Goal: Task Accomplishment & Management: Complete application form

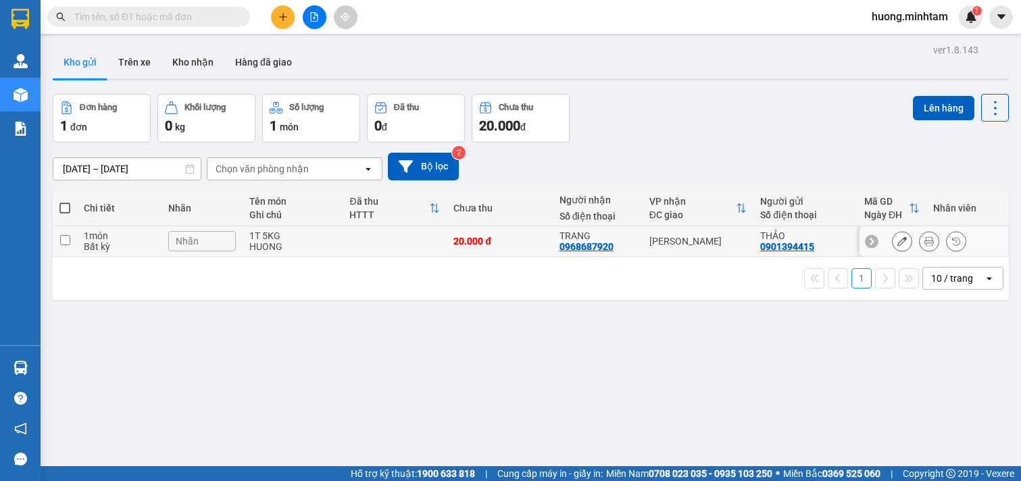
click at [62, 242] on input "checkbox" at bounding box center [65, 240] width 10 height 10
checkbox input "true"
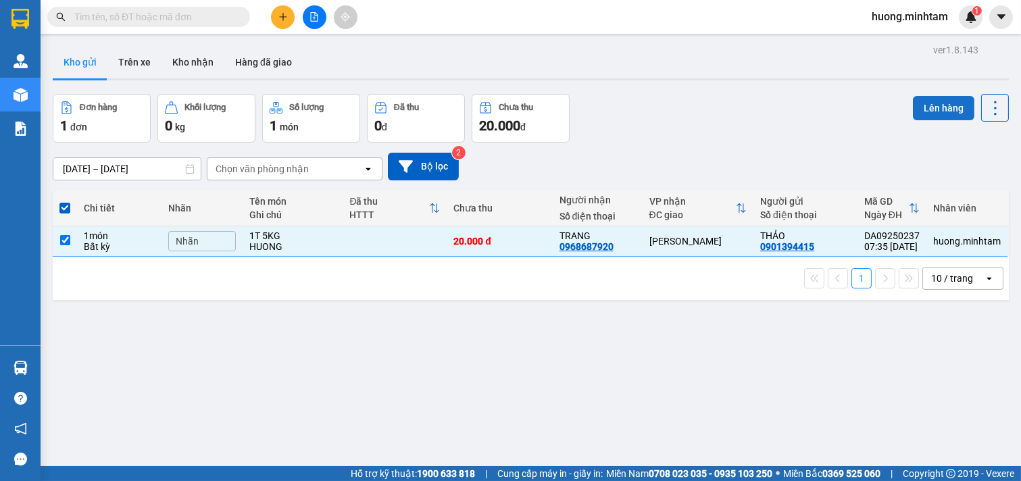
click at [942, 109] on button "Lên hàng" at bounding box center [943, 108] width 61 height 24
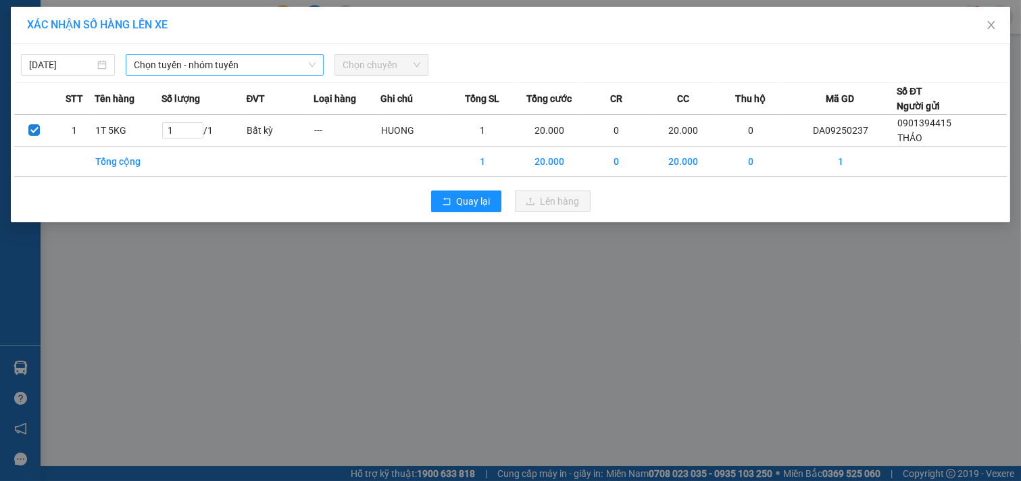
click at [278, 57] on span "Chọn tuyến - nhóm tuyến" at bounding box center [225, 65] width 182 height 20
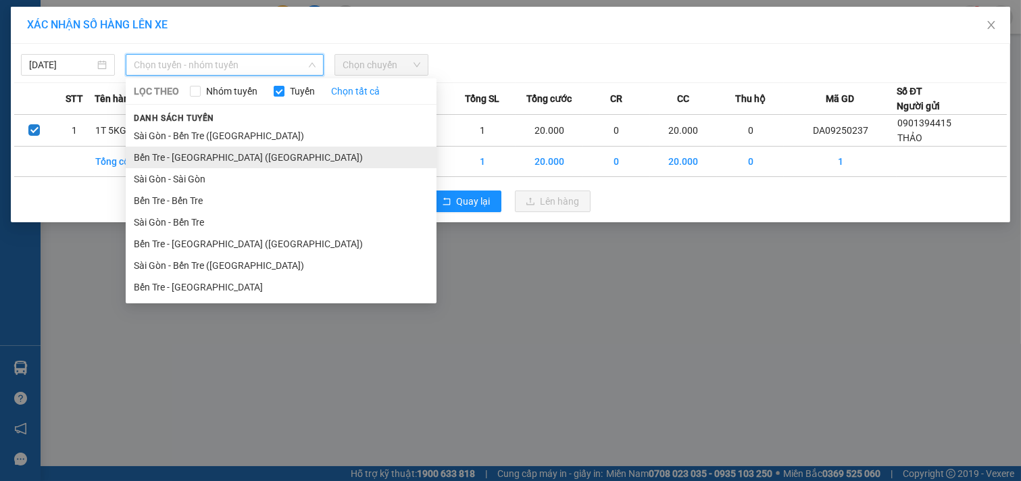
click at [209, 153] on li "Bến Tre - [GEOGRAPHIC_DATA] ([GEOGRAPHIC_DATA])" at bounding box center [281, 158] width 311 height 22
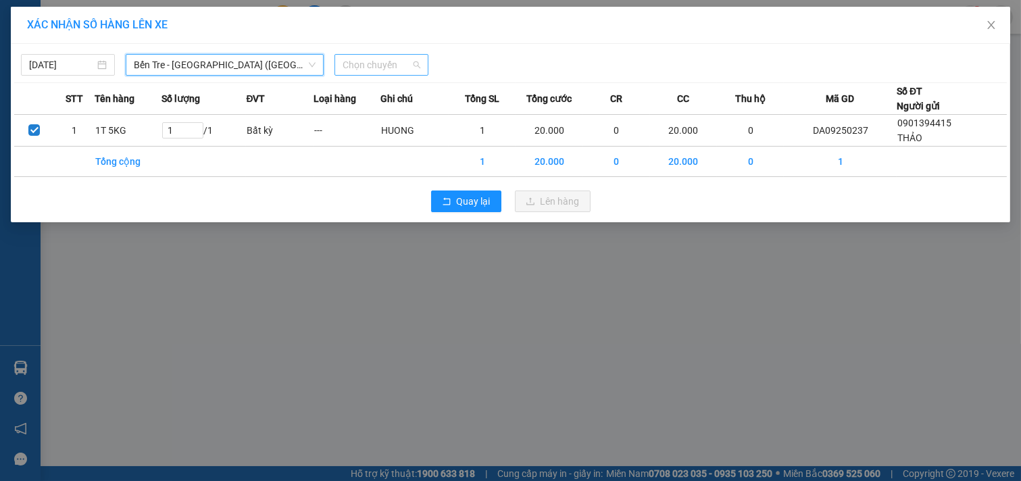
click at [424, 68] on div "Chọn chuyến" at bounding box center [381, 65] width 94 height 22
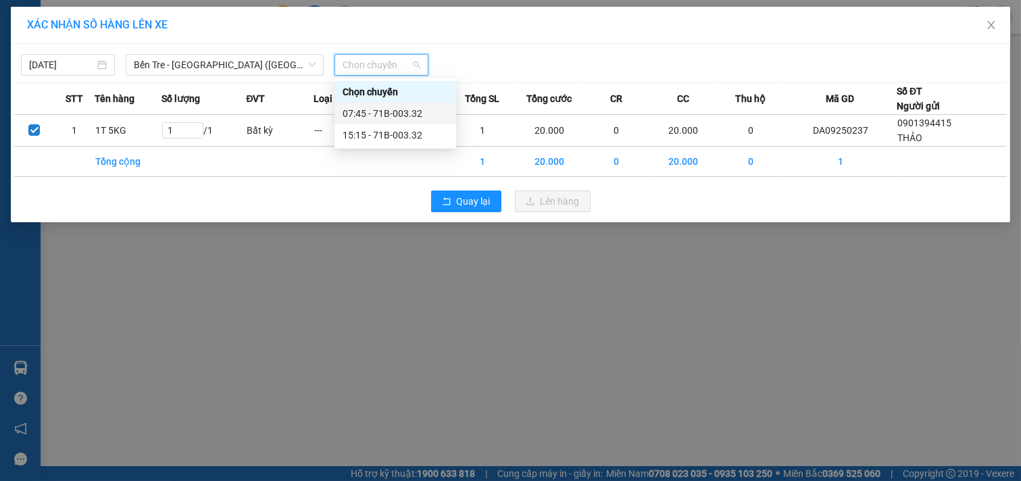
click at [396, 117] on div "07:45 - 71B-003.32" at bounding box center [395, 113] width 105 height 15
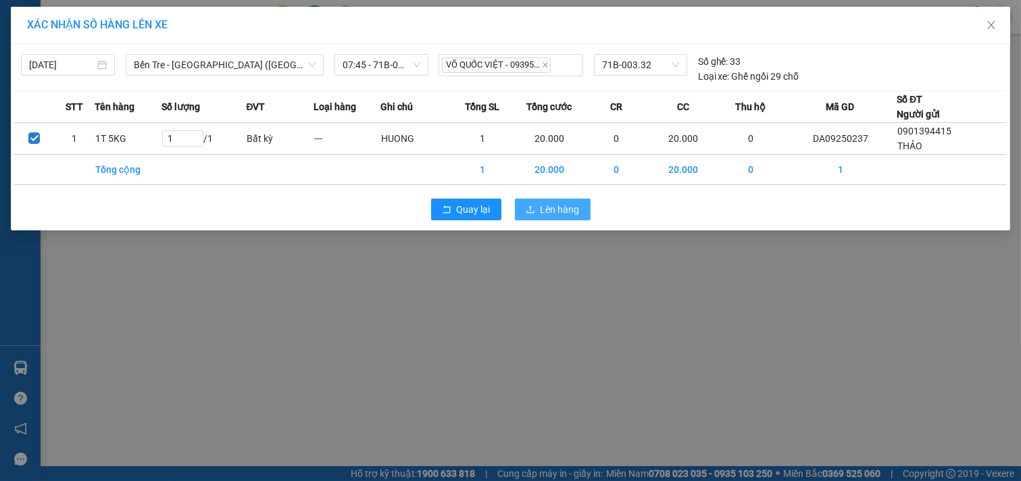
click at [564, 209] on span "Lên hàng" at bounding box center [560, 209] width 39 height 15
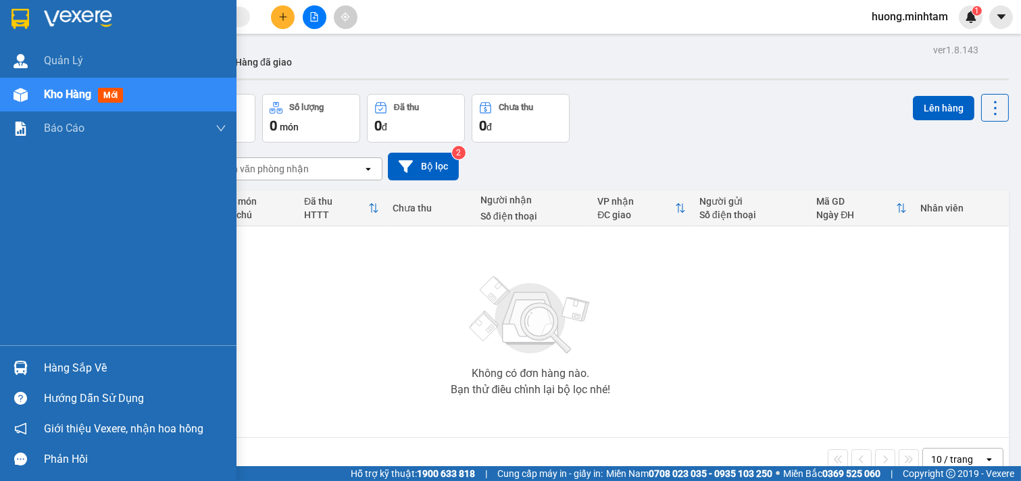
click at [93, 366] on div "Hàng sắp về" at bounding box center [135, 368] width 182 height 20
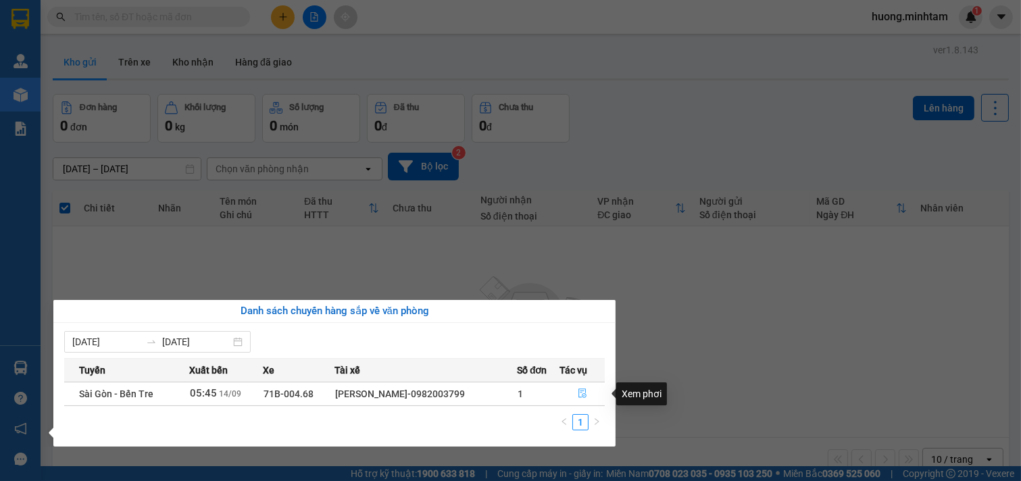
click at [591, 395] on button "button" at bounding box center [582, 394] width 44 height 22
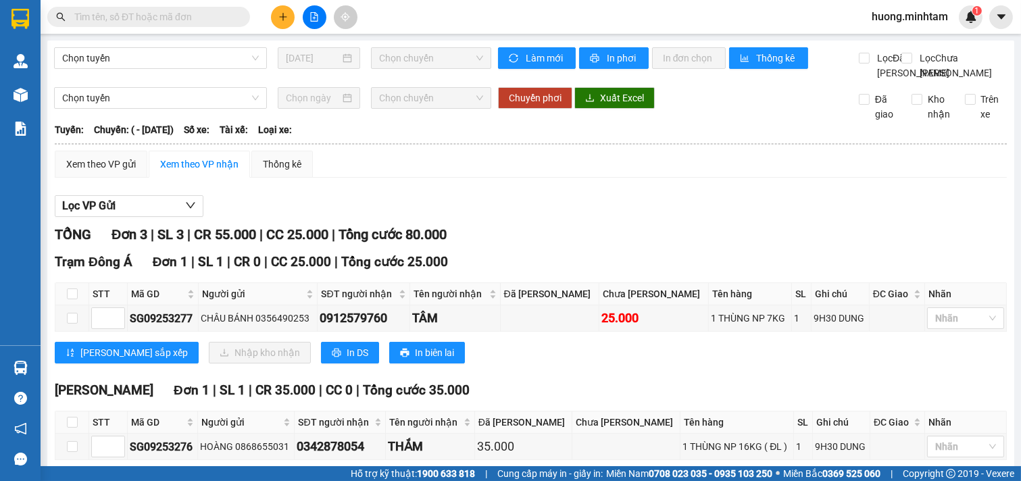
click at [579, 364] on div "[PERSON_NAME] sắp xếp Nhập kho nhận In DS In biên lai" at bounding box center [531, 353] width 952 height 22
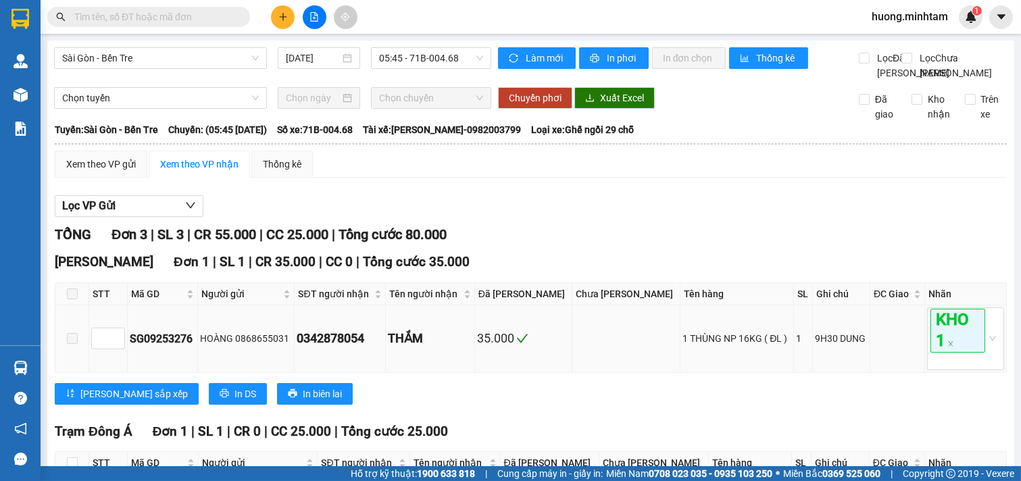
scroll to position [264, 0]
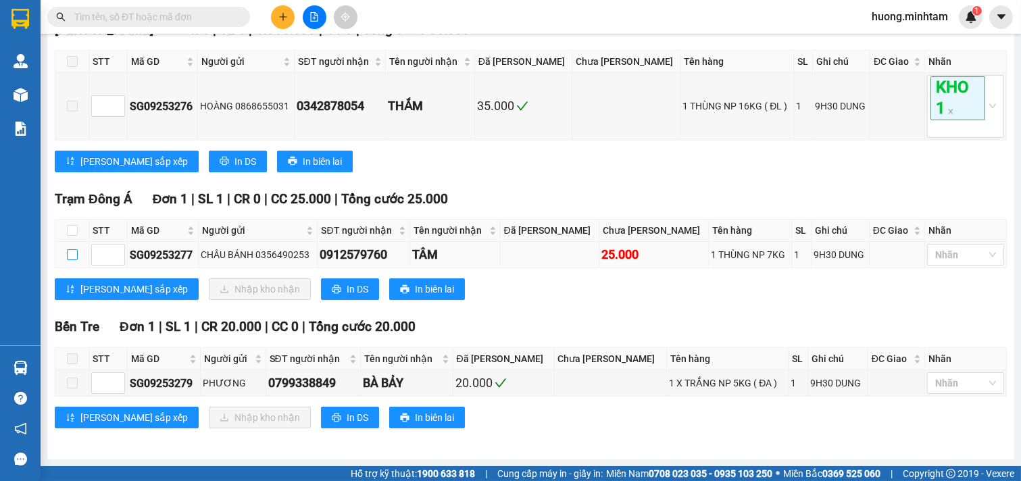
click at [72, 254] on input "checkbox" at bounding box center [72, 254] width 11 height 11
checkbox input "true"
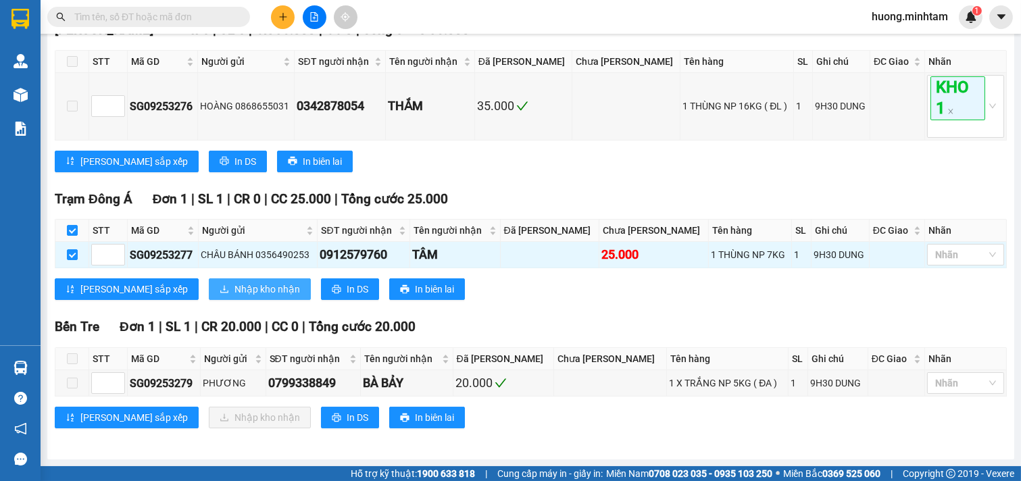
click at [234, 286] on span "Nhập kho nhận" at bounding box center [267, 289] width 66 height 15
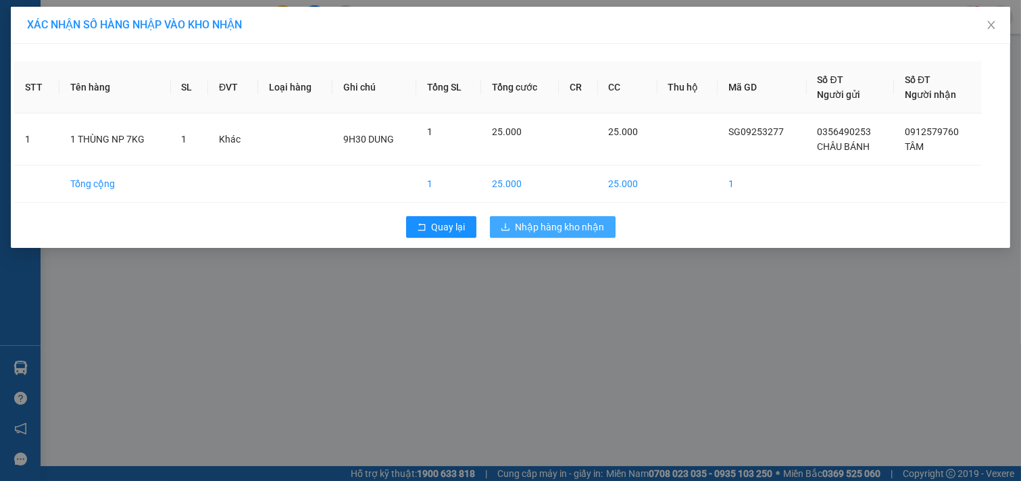
click at [593, 221] on span "Nhập hàng kho nhận" at bounding box center [560, 227] width 89 height 15
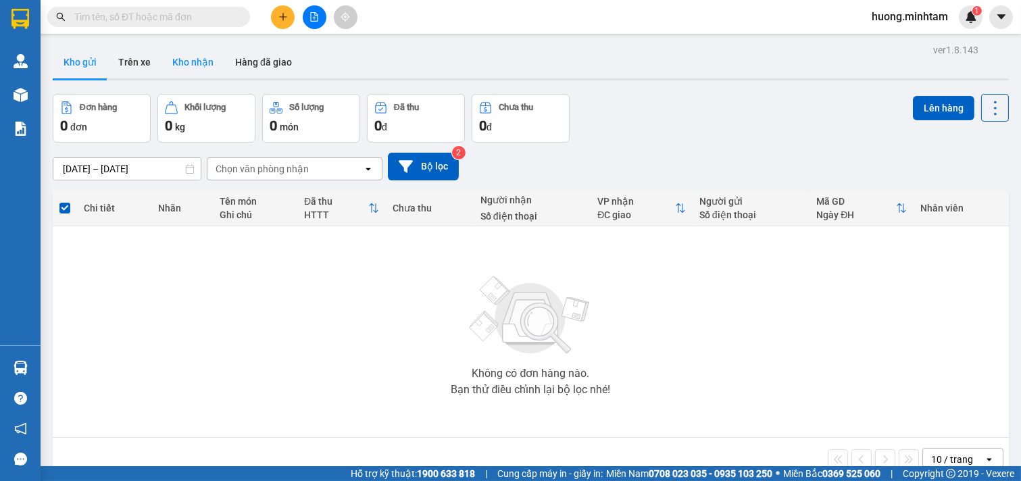
click at [193, 64] on button "Kho nhận" at bounding box center [192, 62] width 63 height 32
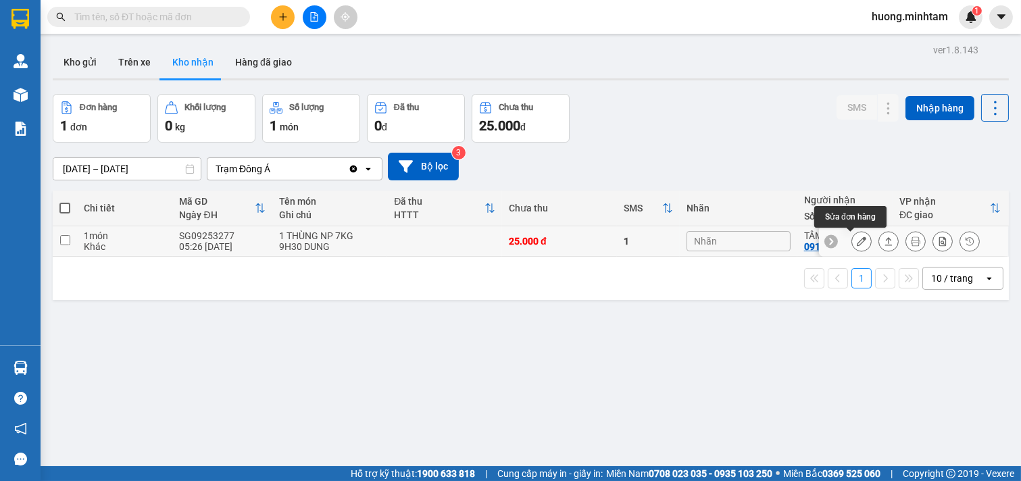
click at [857, 243] on icon at bounding box center [861, 241] width 9 height 9
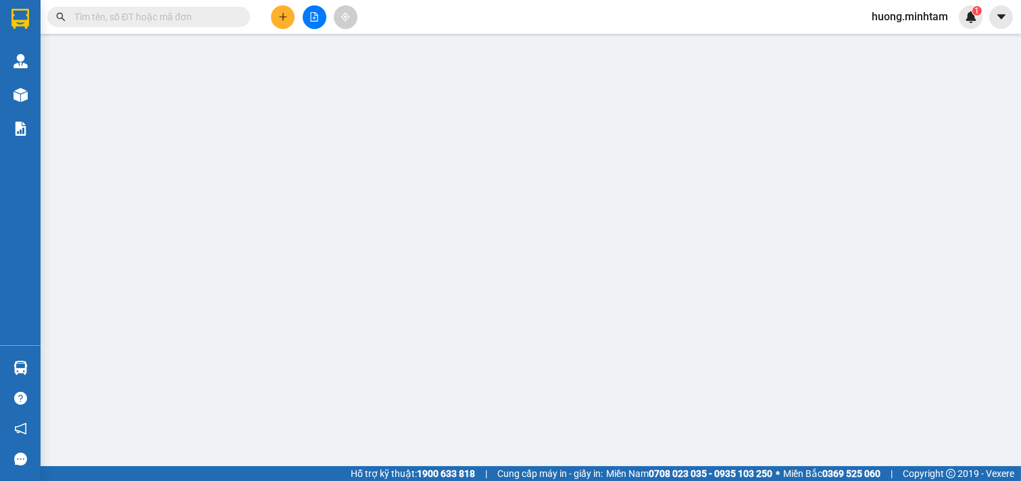
type input "0356490253"
type input "CHÂU BÁNH"
type input "0912579760"
type input "TÂM"
type input "25.000"
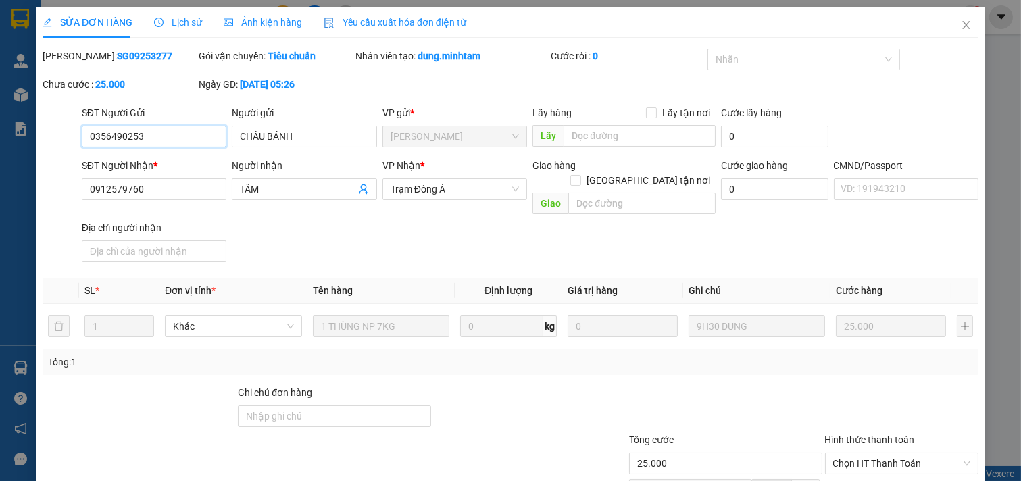
scroll to position [131, 0]
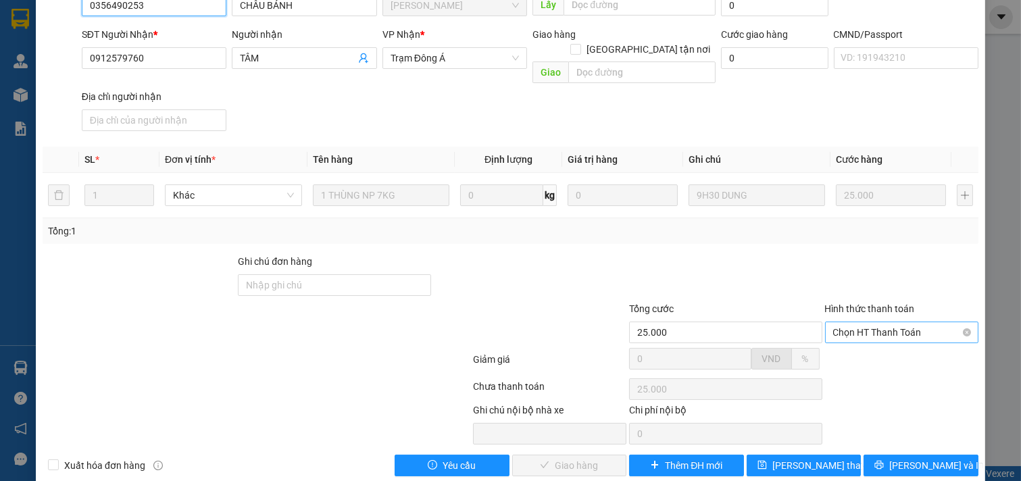
click at [906, 322] on span "Chọn HT Thanh Toán" at bounding box center [902, 332] width 138 height 20
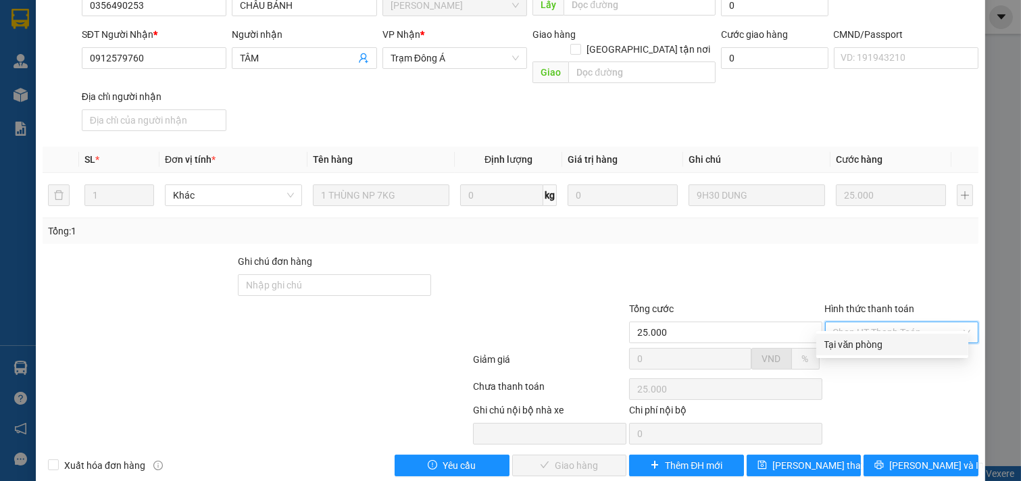
click at [891, 343] on div "Tại văn phòng" at bounding box center [892, 344] width 136 height 15
type input "0"
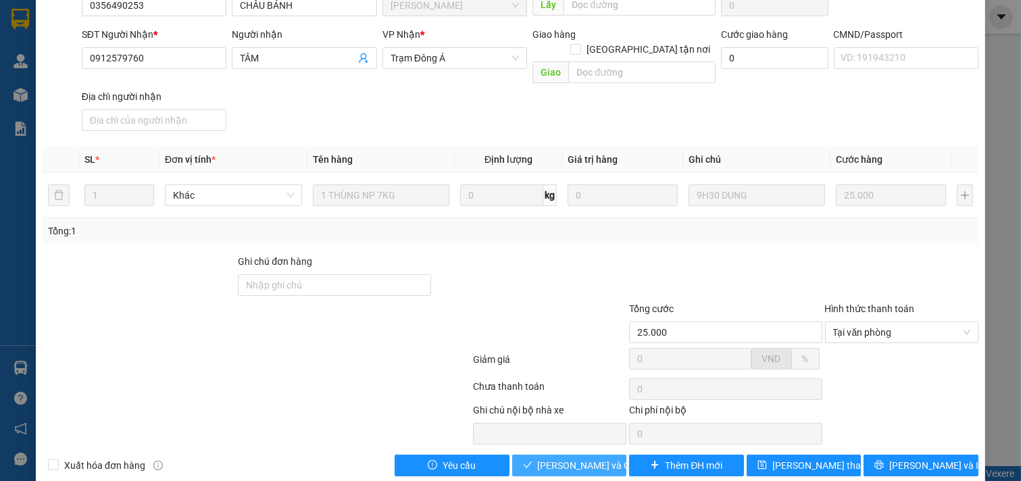
click at [565, 458] on span "[PERSON_NAME] và Giao hàng" at bounding box center [603, 465] width 130 height 15
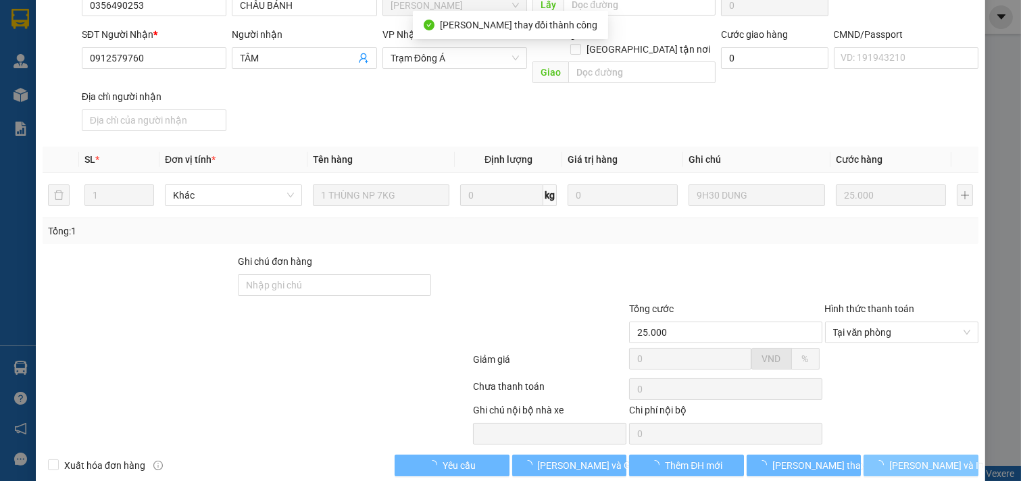
click at [900, 458] on span "[PERSON_NAME] và In" at bounding box center [936, 465] width 95 height 15
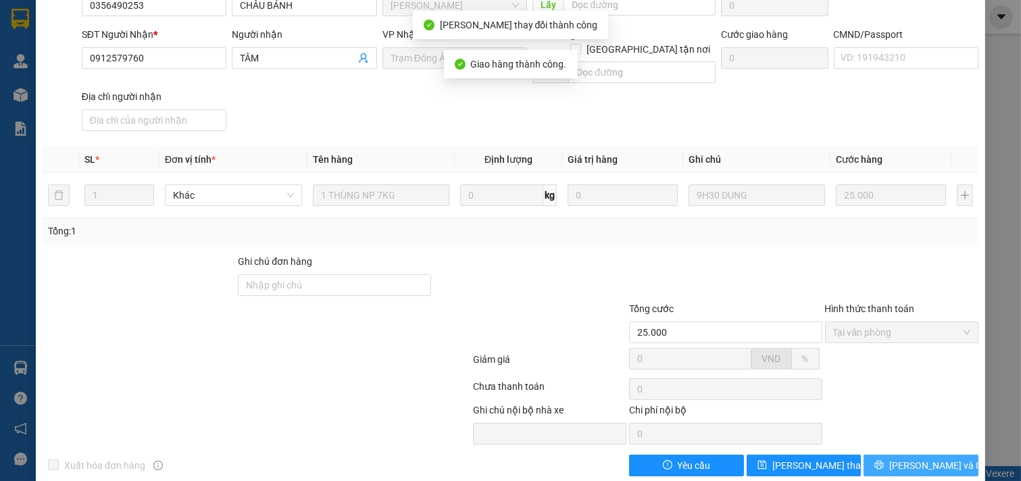
click at [902, 458] on span "[PERSON_NAME] và In" at bounding box center [936, 465] width 95 height 15
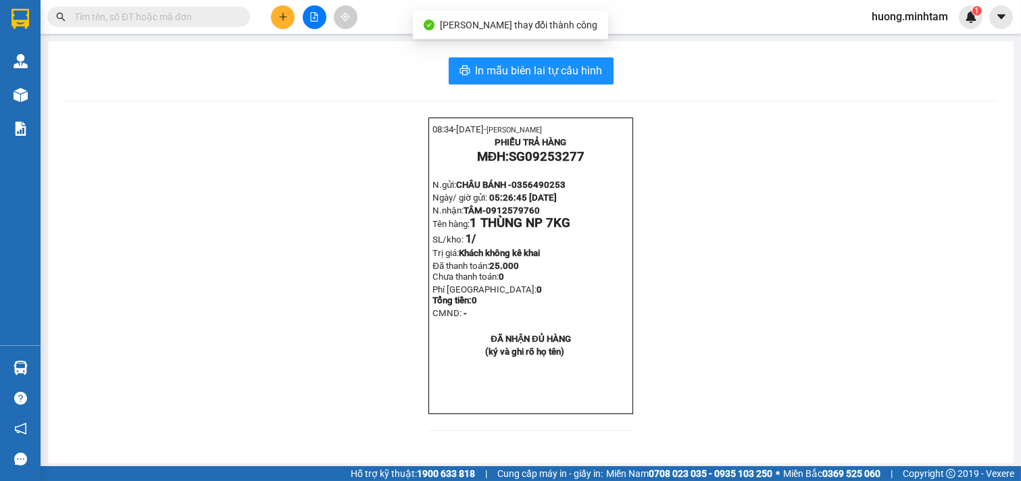
click at [566, 72] on body "Kết quả tìm kiếm ( 0 ) Bộ lọc No Data huong.minhtam 1 Quản [PERSON_NAME] hàng m…" at bounding box center [510, 240] width 1021 height 481
click at [564, 72] on span "In mẫu biên lai tự cấu hình" at bounding box center [539, 70] width 127 height 17
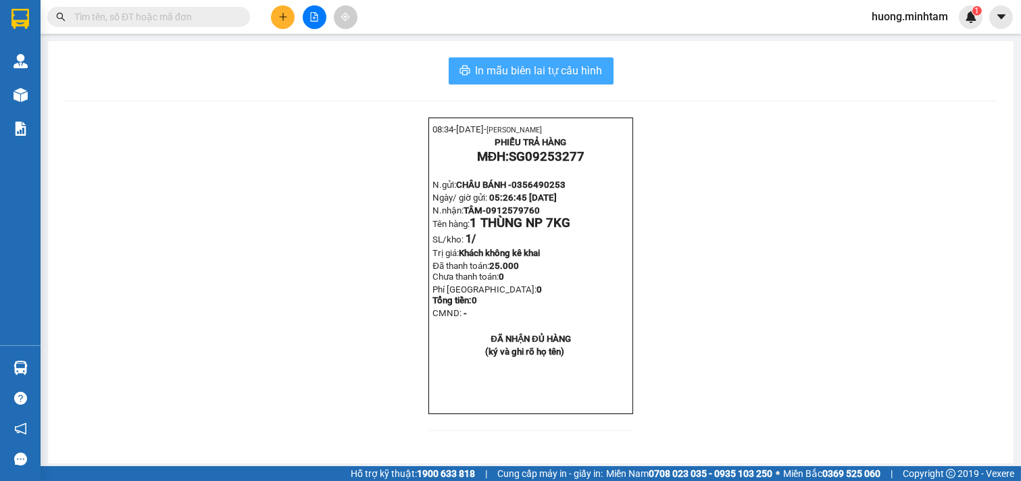
click at [518, 61] on button "In mẫu biên lai tự cấu hình" at bounding box center [531, 70] width 165 height 27
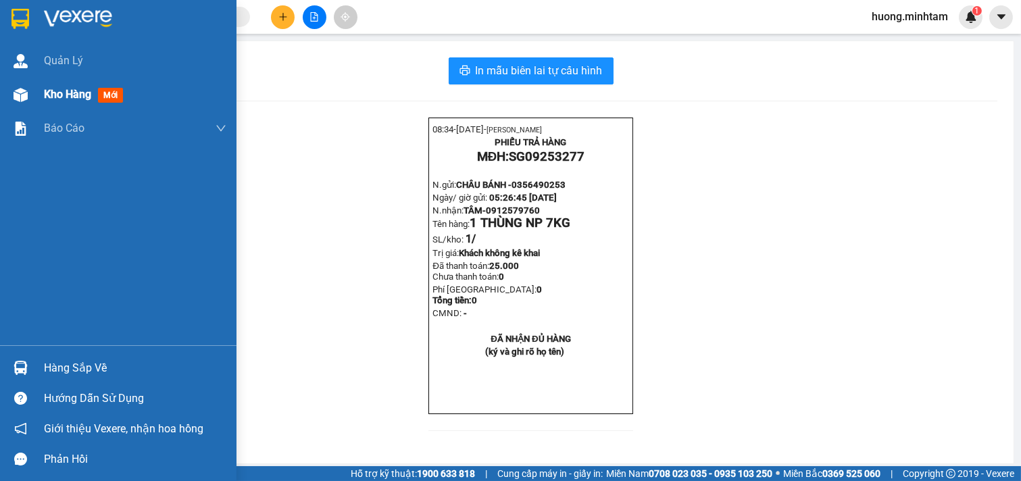
click at [74, 96] on span "Kho hàng" at bounding box center [67, 94] width 47 height 13
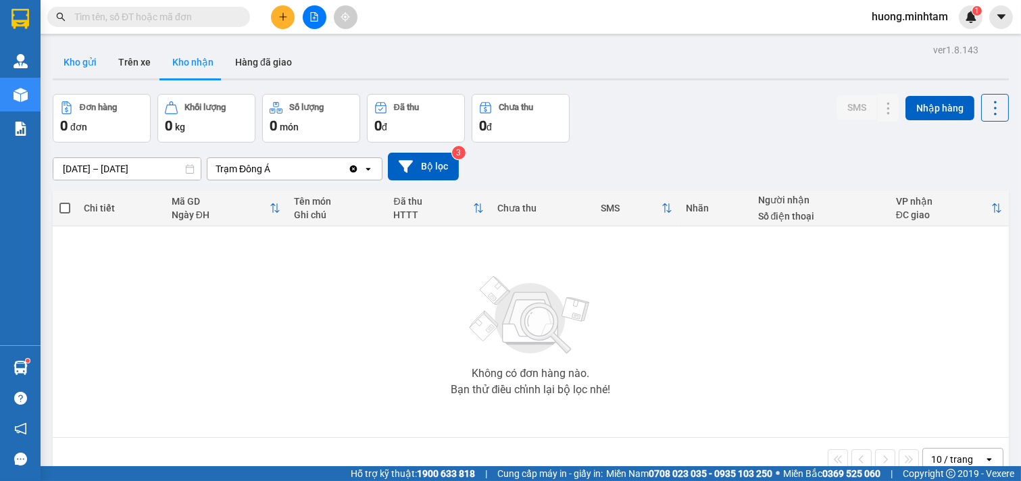
click at [84, 61] on button "Kho gửi" at bounding box center [80, 62] width 55 height 32
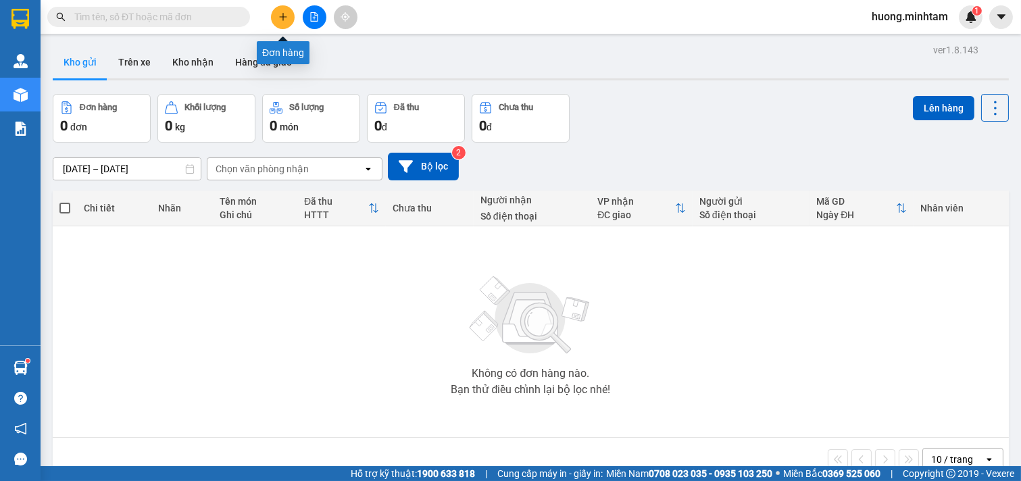
click at [287, 14] on icon "plus" at bounding box center [282, 16] width 9 height 9
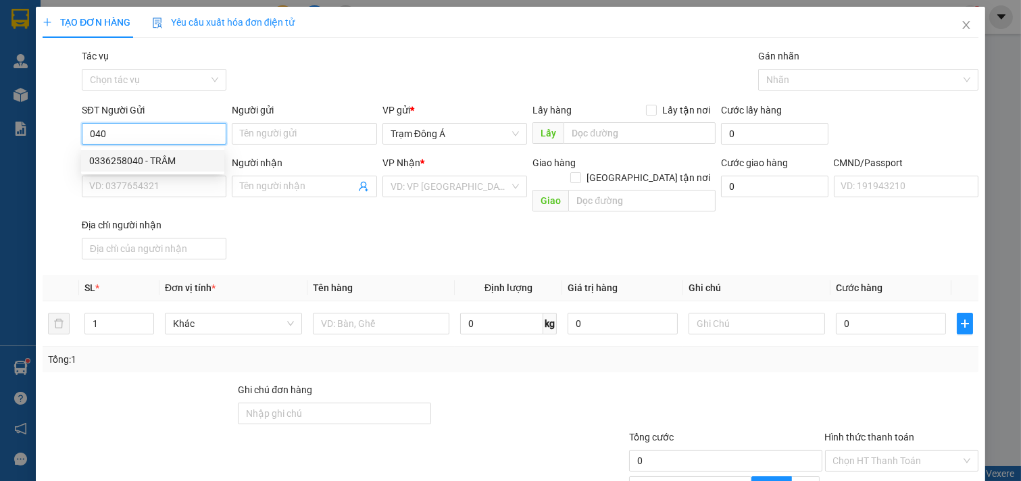
click at [114, 164] on div "0336258040 - TRÂM" at bounding box center [152, 160] width 127 height 15
type input "0336258040"
type input "TRÂM"
type input "0907177286"
type input "TRINH"
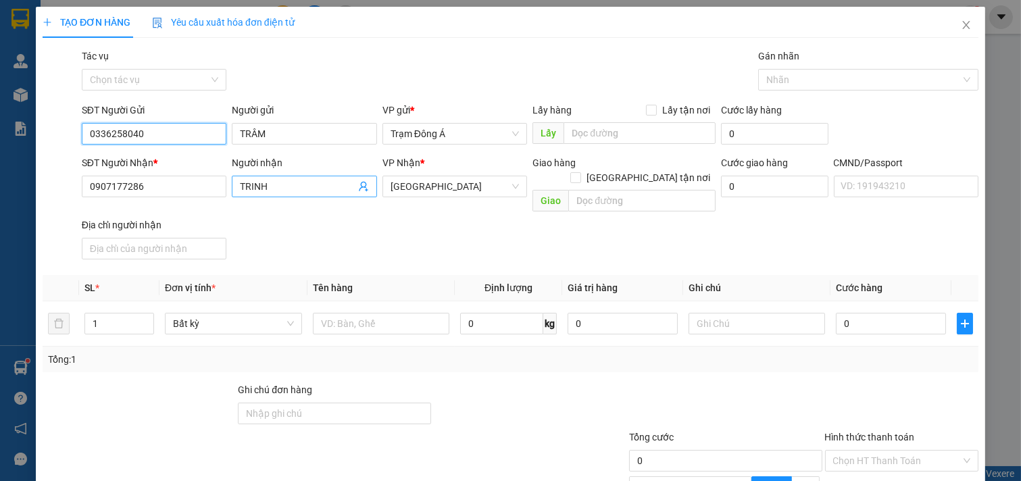
type input "0336258040"
click at [360, 186] on icon "user-add" at bounding box center [363, 187] width 9 height 10
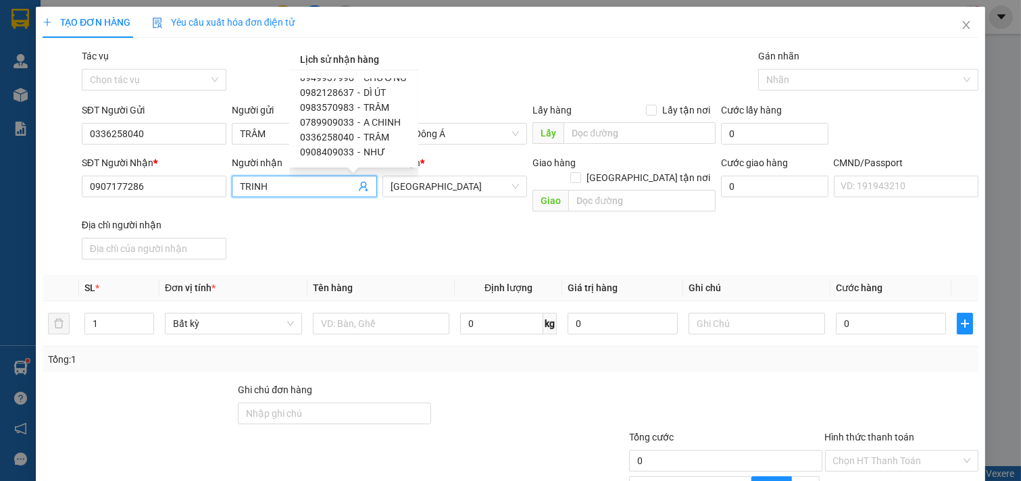
scroll to position [75, 0]
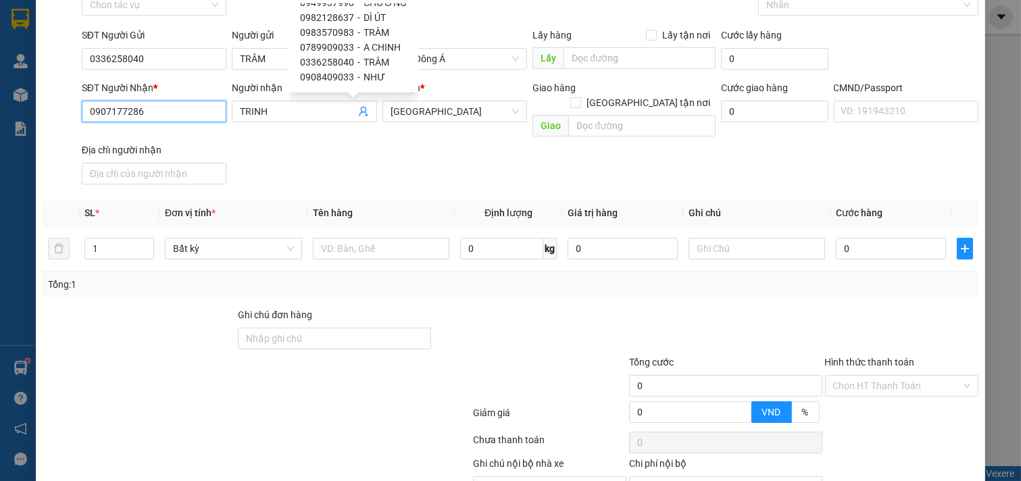
drag, startPoint x: 159, startPoint y: 109, endPoint x: 47, endPoint y: 142, distance: 116.8
click at [0, 120] on div "TẠO ĐƠN HÀNG Yêu cầu xuất hóa đơn điện tử Transit Pickup Surcharge Ids Transit …" at bounding box center [510, 240] width 1021 height 481
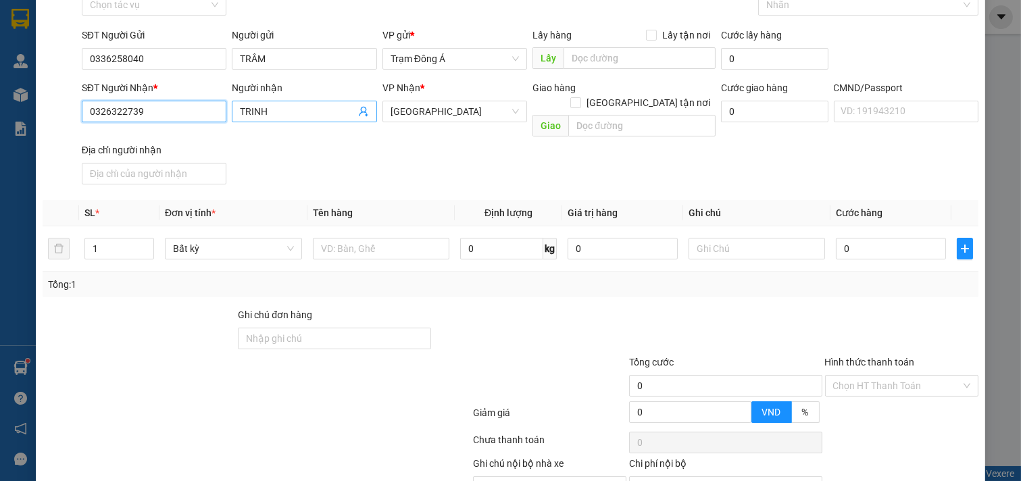
type input "0326322739"
drag, startPoint x: 281, startPoint y: 111, endPoint x: 0, endPoint y: 137, distance: 282.3
click at [0, 140] on div "TẠO ĐƠN HÀNG Yêu cầu xuất hóa đơn điện tử Transit Pickup Surcharge Ids Transit …" at bounding box center [510, 240] width 1021 height 481
type input "U"
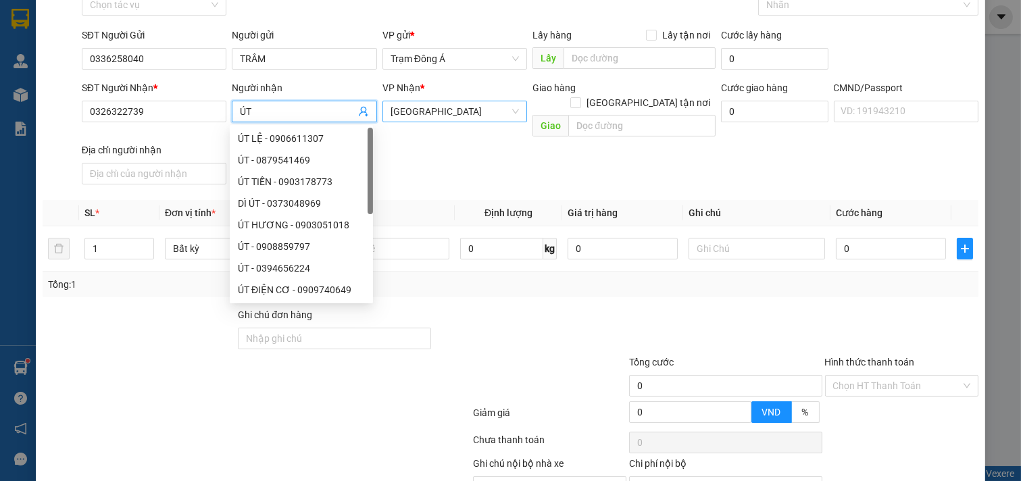
click at [511, 109] on span "[GEOGRAPHIC_DATA]" at bounding box center [455, 111] width 129 height 20
type input "ÚT"
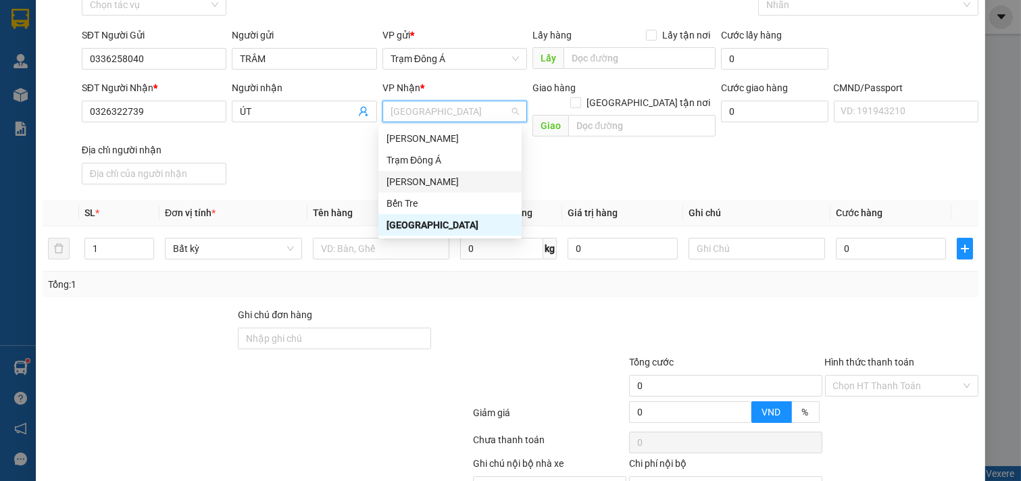
drag, startPoint x: 433, startPoint y: 162, endPoint x: 430, endPoint y: 179, distance: 17.2
click at [430, 179] on div "[PERSON_NAME] Trạm Đông Á [PERSON_NAME] Tre [GEOGRAPHIC_DATA]" at bounding box center [449, 182] width 143 height 108
click at [430, 179] on div "[PERSON_NAME]" at bounding box center [450, 181] width 127 height 15
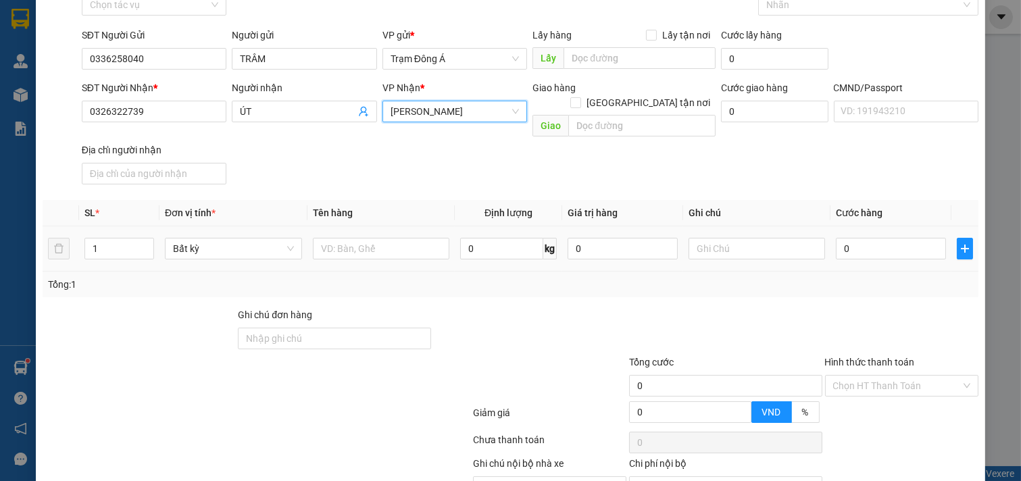
click at [387, 245] on div at bounding box center [381, 248] width 137 height 27
click at [384, 238] on input "text" at bounding box center [381, 249] width 137 height 22
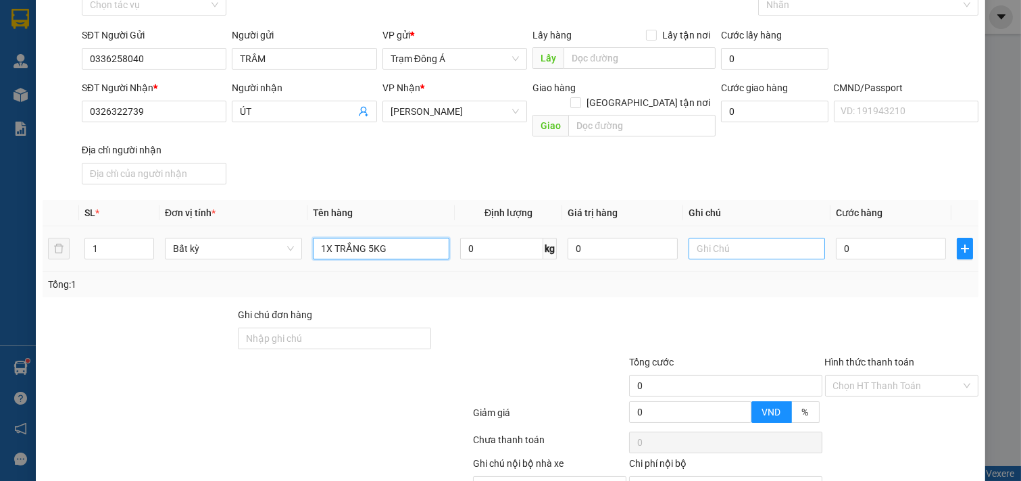
type input "1X TRẮNG 5KG"
drag, startPoint x: 747, startPoint y: 232, endPoint x: 775, endPoint y: 239, distance: 28.7
click at [748, 238] on input "text" at bounding box center [757, 249] width 137 height 22
type input "HUONG"
type input "2"
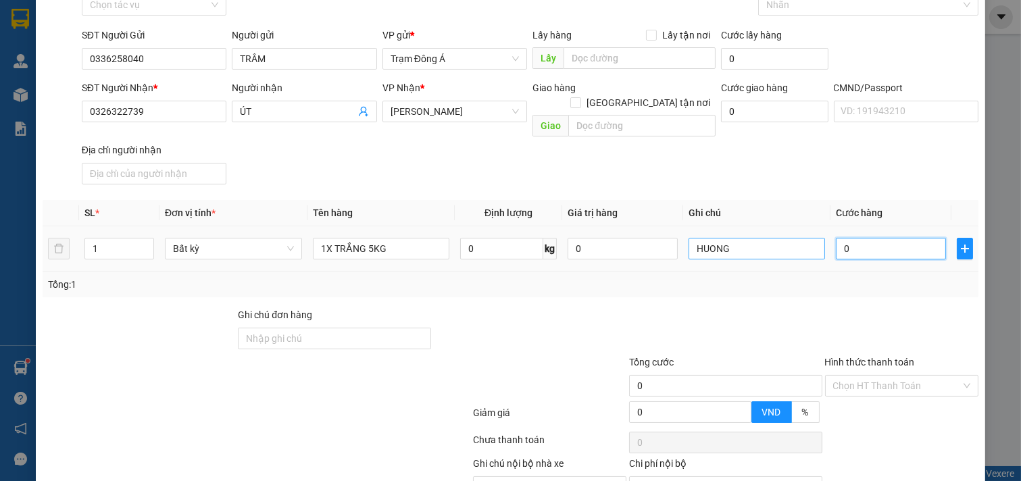
type input "2"
type input "20"
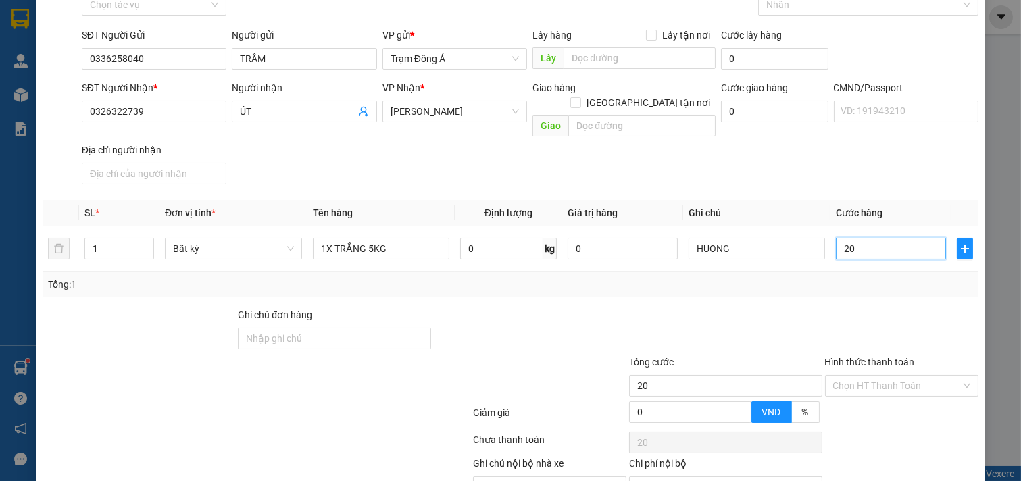
scroll to position [135, 0]
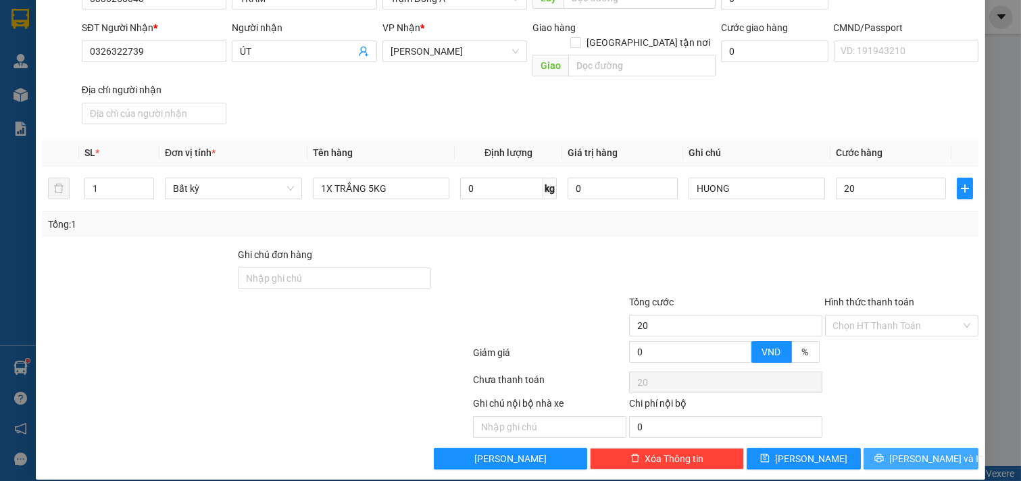
type input "20.000"
click at [926, 451] on span "[PERSON_NAME] và In" at bounding box center [936, 458] width 95 height 15
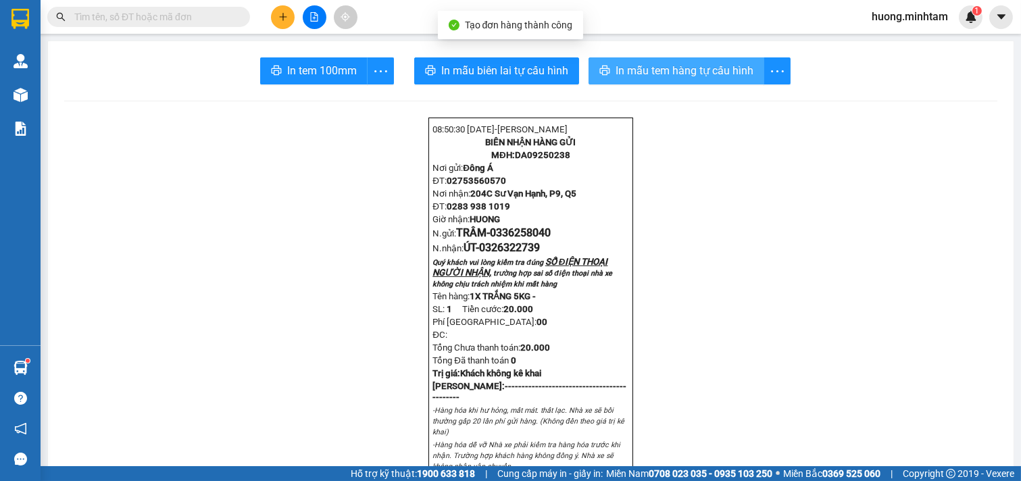
click at [660, 64] on span "In mẫu tem hàng tự cấu hình" at bounding box center [685, 70] width 138 height 17
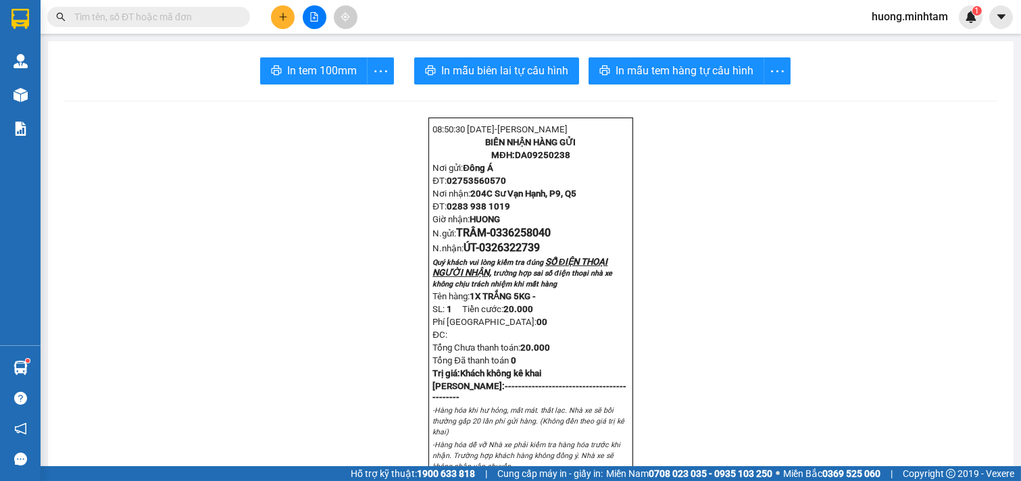
click at [312, 79] on button "In tem 100mm" at bounding box center [313, 70] width 107 height 27
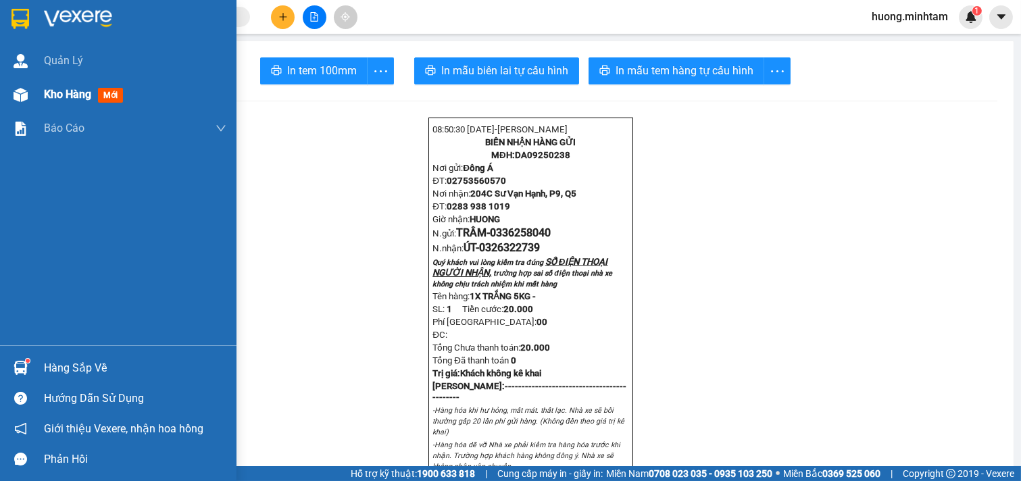
click at [41, 89] on div "Kho hàng mới" at bounding box center [118, 95] width 237 height 34
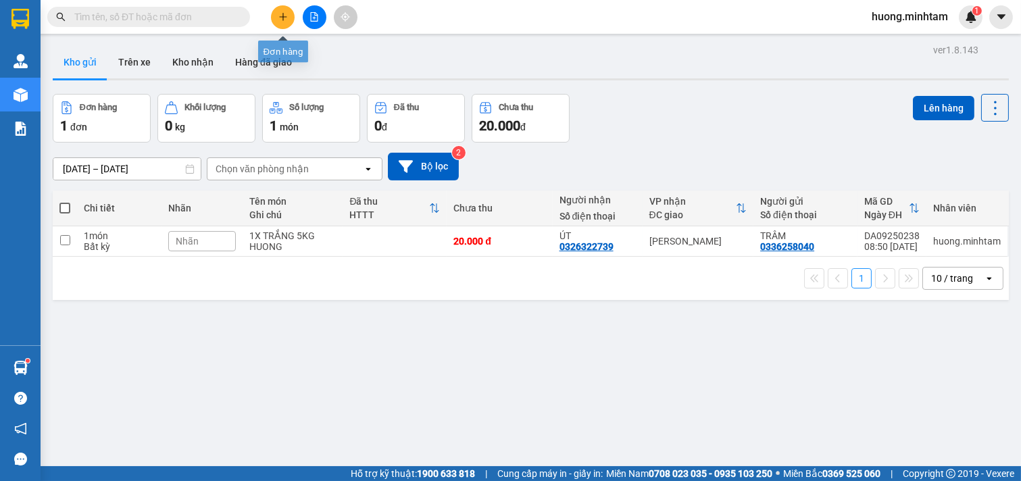
click at [277, 12] on button at bounding box center [283, 17] width 24 height 24
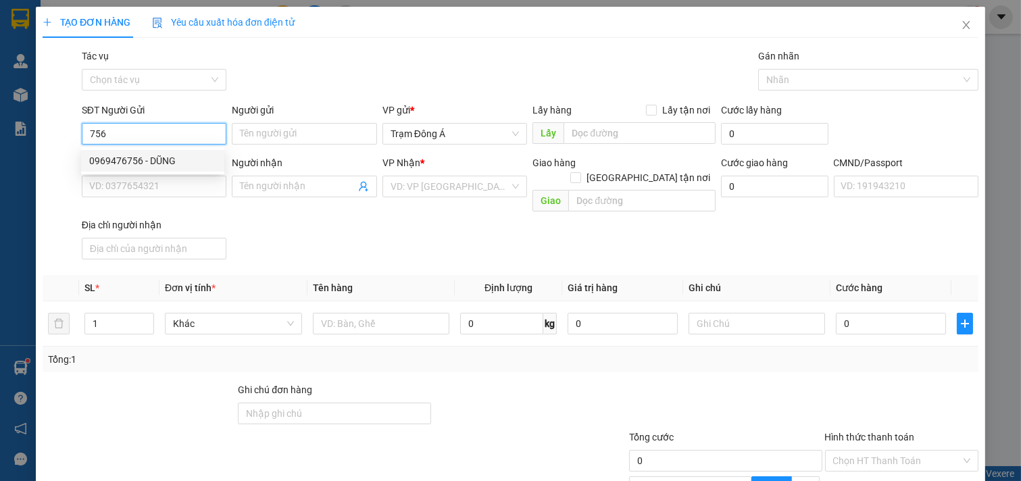
click at [153, 159] on div "0969476756 - DŨNG" at bounding box center [152, 160] width 127 height 15
type input "0969476756"
type input "DŨNG"
type input "0564373833"
type input "LINH ĂN VẶT"
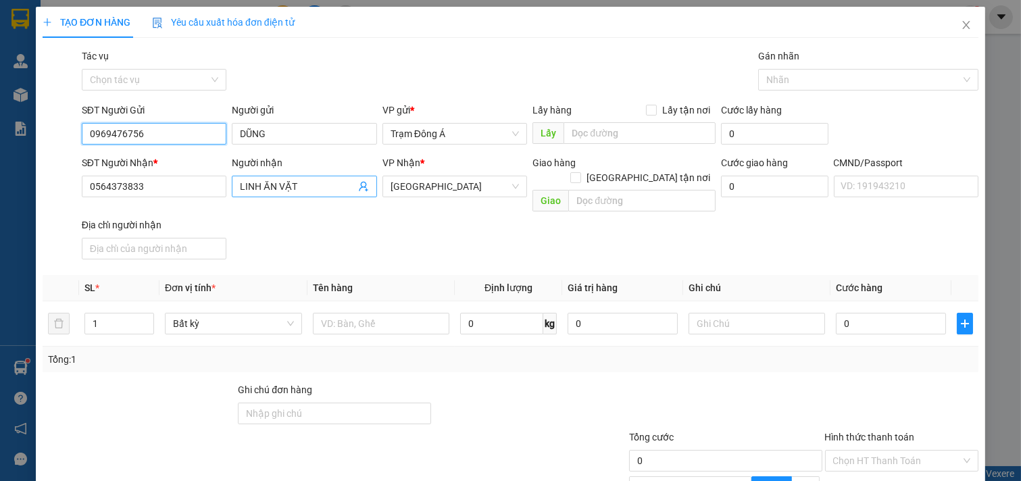
type input "0969476756"
click at [358, 186] on icon "user-add" at bounding box center [363, 186] width 11 height 11
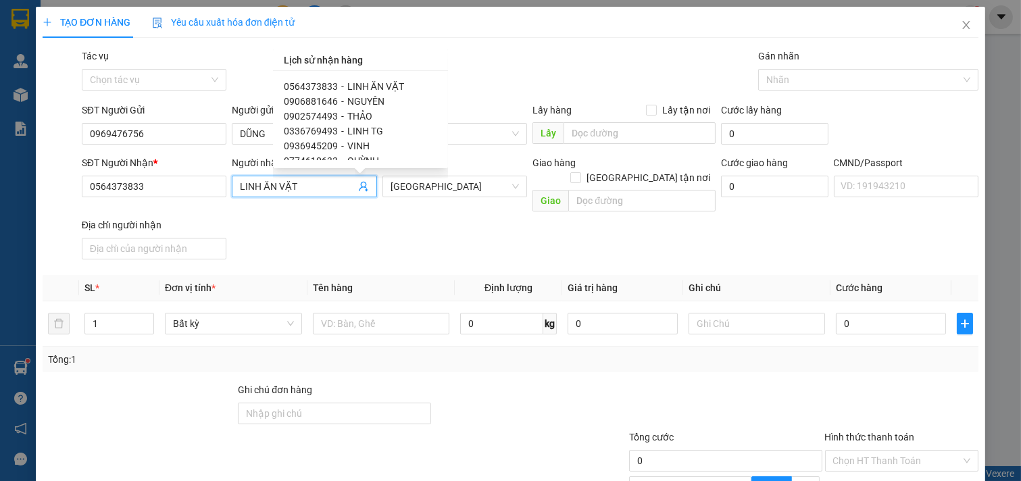
click at [423, 88] on div "0564373833 - LINH ĂN VẶT 0906881646 - NGUYÊN 0902574493 - THẢO 0336769493 - LIN…" at bounding box center [360, 119] width 175 height 97
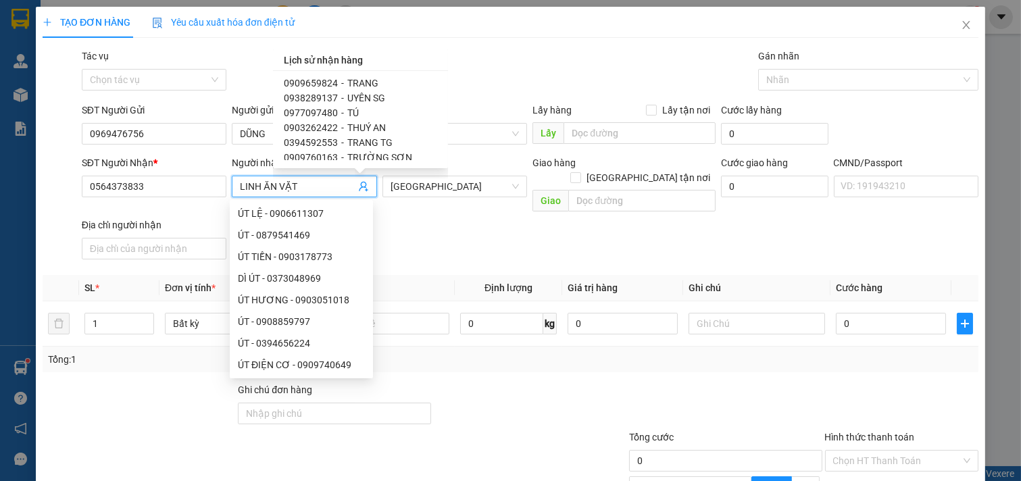
scroll to position [241, 0]
click at [379, 112] on span "TRANG TG" at bounding box center [369, 113] width 45 height 11
type input "0394592553"
type input "TRANG TG"
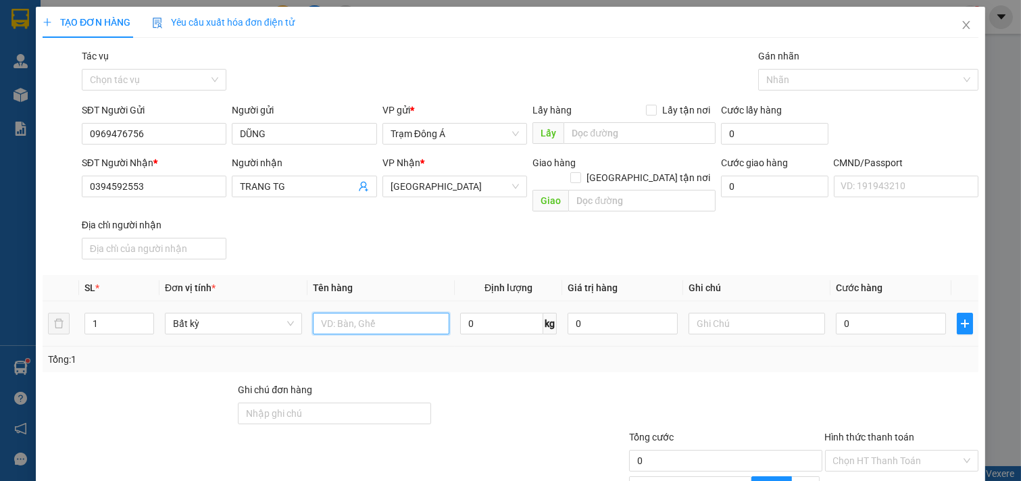
click at [393, 313] on input "text" at bounding box center [381, 324] width 137 height 22
type input "1T 17KG"
click at [751, 313] on input "text" at bounding box center [757, 324] width 137 height 22
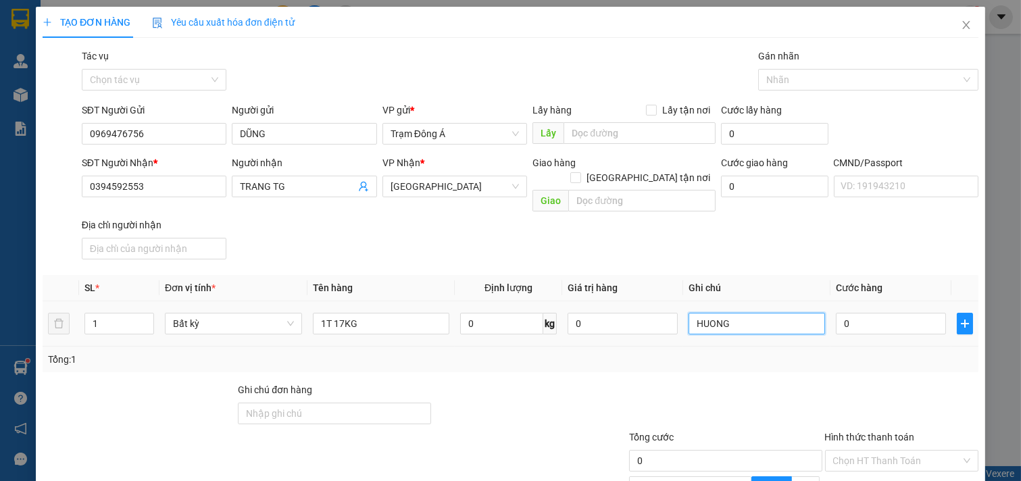
type input "HUONG"
type input "3"
type input "35"
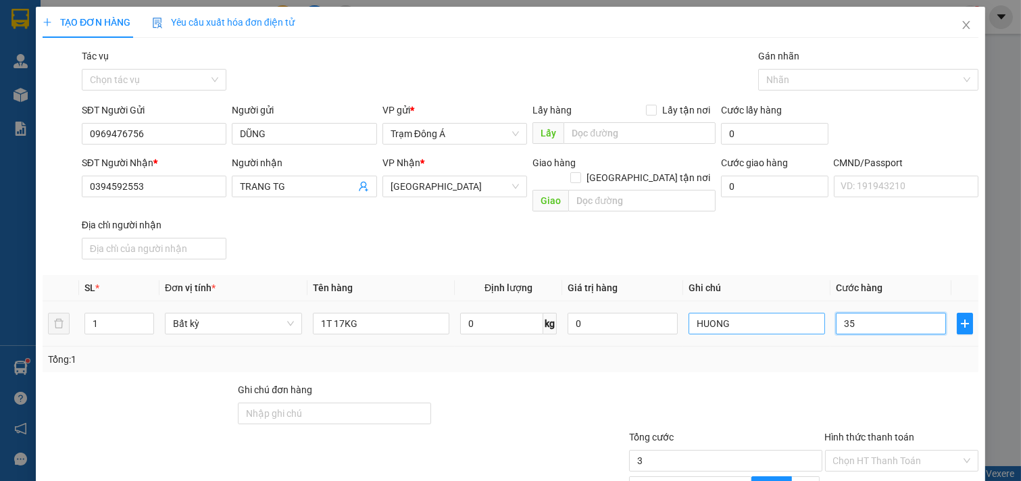
type input "35"
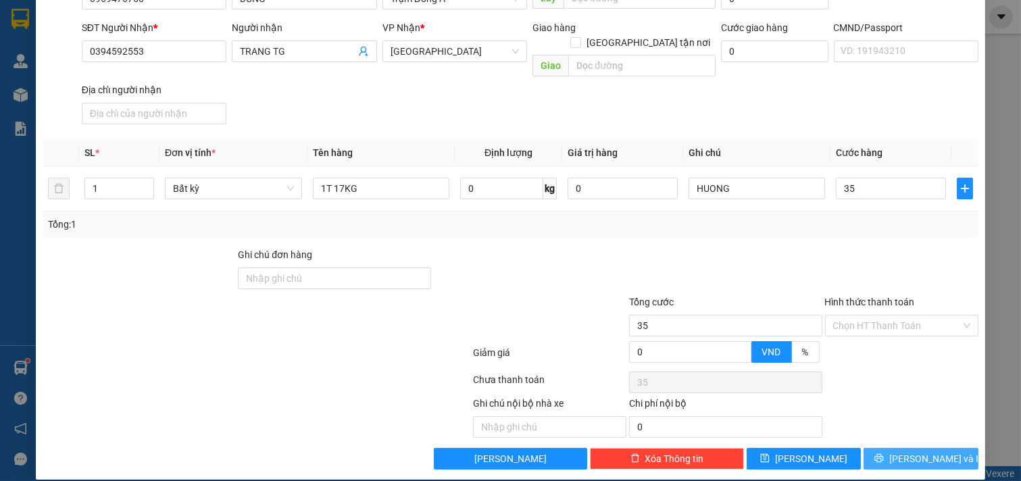
type input "35.000"
click at [922, 451] on span "[PERSON_NAME] và In" at bounding box center [936, 458] width 95 height 15
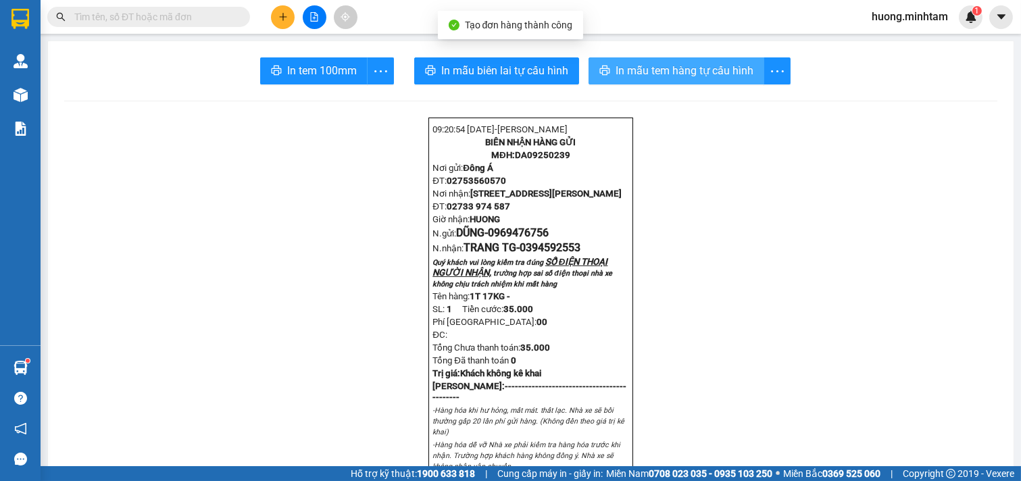
click at [658, 69] on span "In mẫu tem hàng tự cấu hình" at bounding box center [685, 70] width 138 height 17
click at [328, 75] on div "In tem 100mm" at bounding box center [327, 70] width 134 height 27
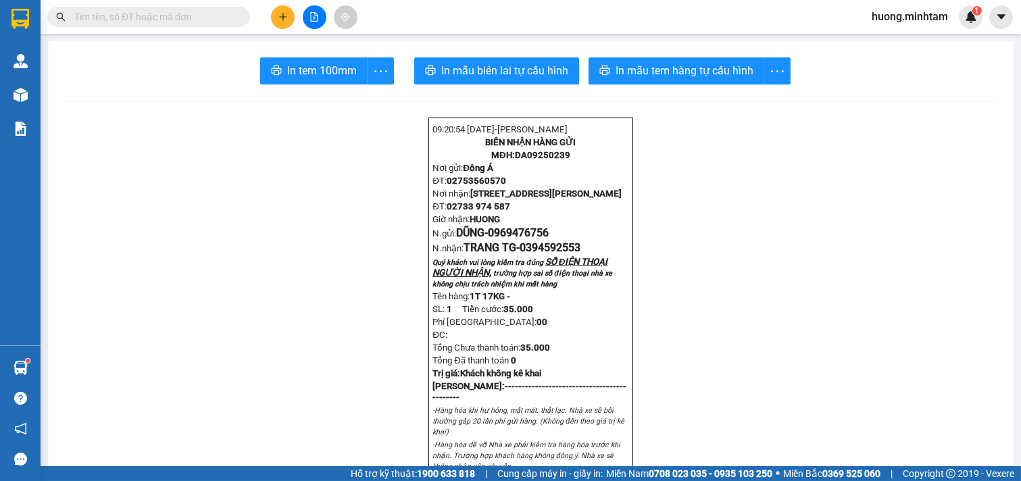
click at [328, 75] on div "In tem 100mm" at bounding box center [327, 70] width 134 height 27
click at [328, 75] on span "In tem 100mm" at bounding box center [322, 70] width 70 height 17
click at [285, 20] on icon "plus" at bounding box center [282, 16] width 9 height 9
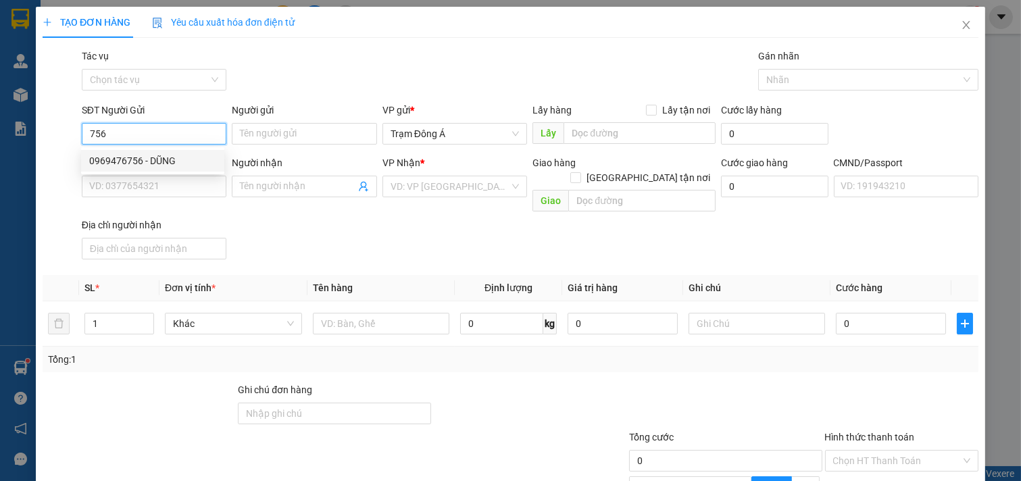
click at [106, 157] on div "0969476756 - DŨNG" at bounding box center [152, 160] width 127 height 15
type input "0969476756"
type input "DŨNG"
type input "0394592553"
type input "TRANG TG"
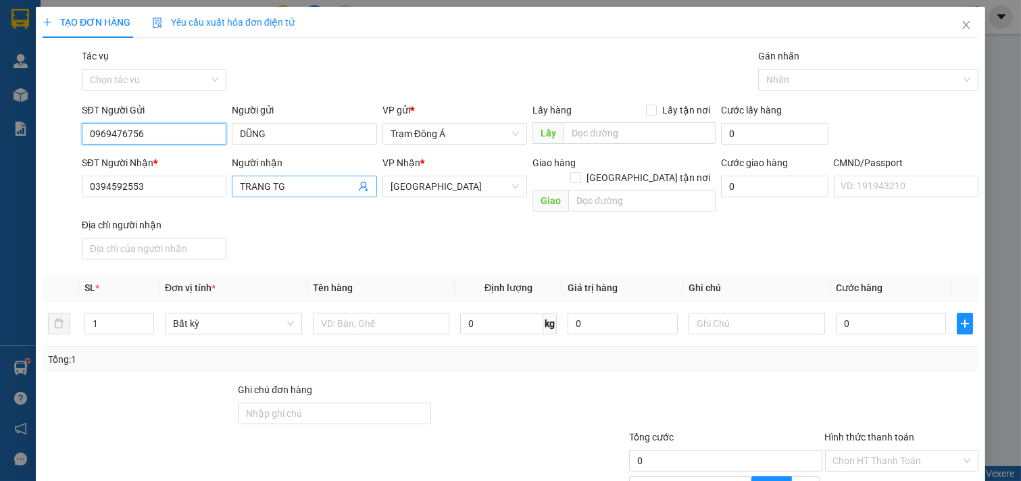
type input "0969476756"
click at [363, 184] on icon "user-add" at bounding box center [363, 186] width 11 height 11
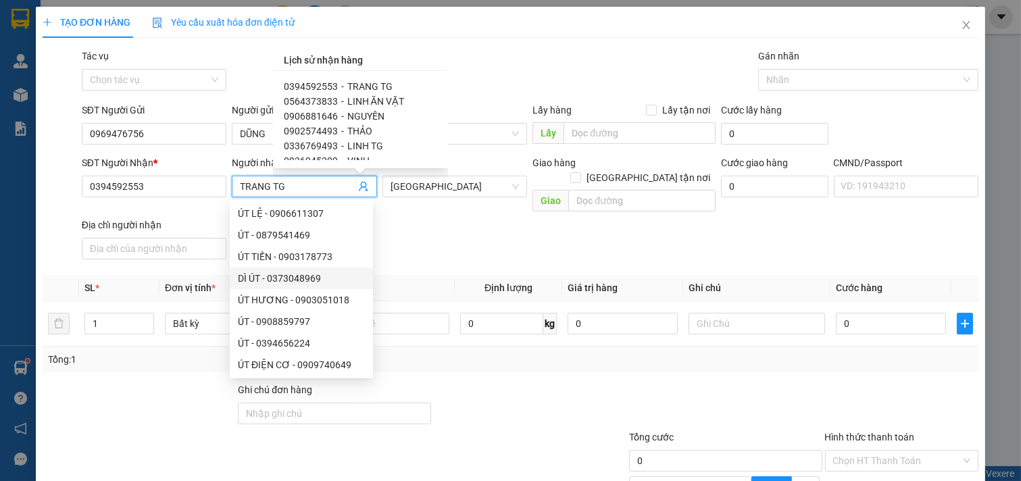
scroll to position [135, 0]
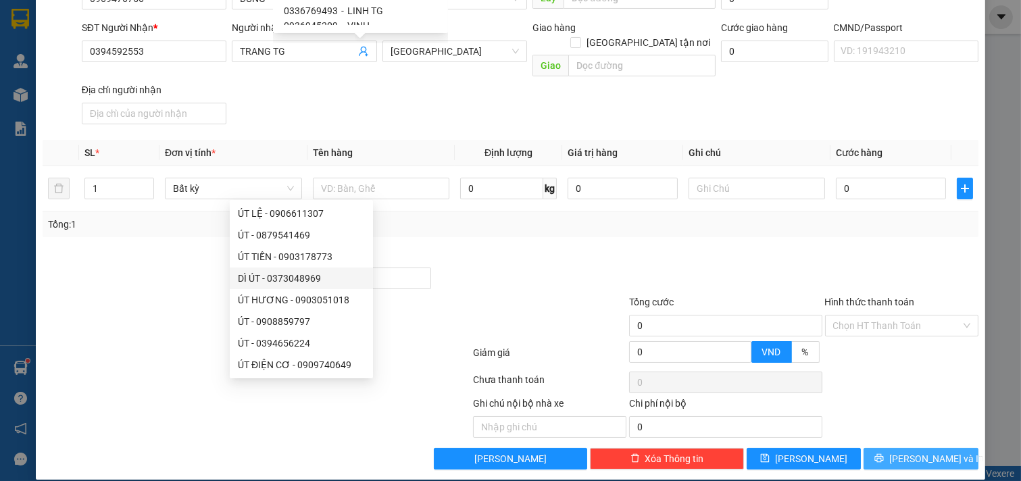
click at [903, 451] on span "[PERSON_NAME] và In" at bounding box center [936, 458] width 95 height 15
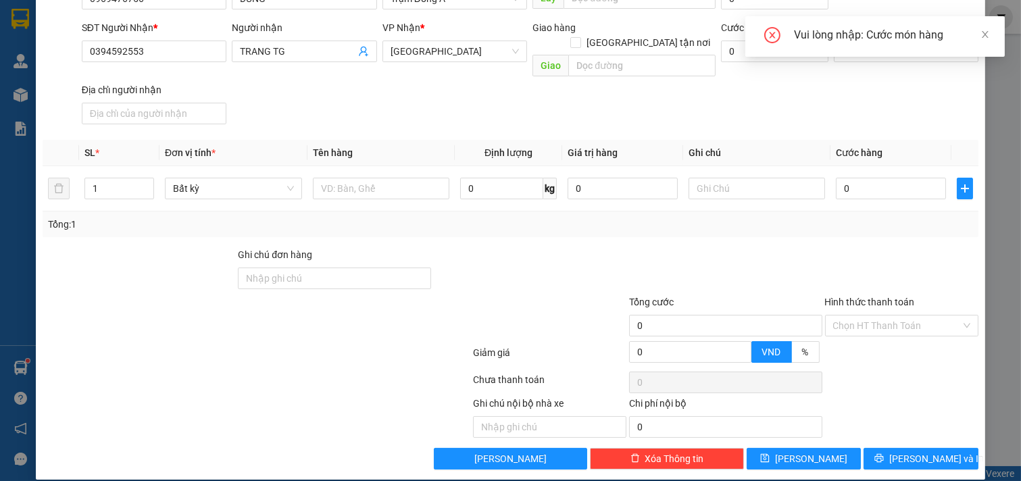
click at [989, 241] on div "TẠO ĐƠN HÀNG Yêu cầu xuất hóa đơn điện tử Transit Pickup Surcharge Ids Transit …" at bounding box center [510, 240] width 1021 height 481
click at [987, 36] on icon "close" at bounding box center [985, 34] width 7 height 7
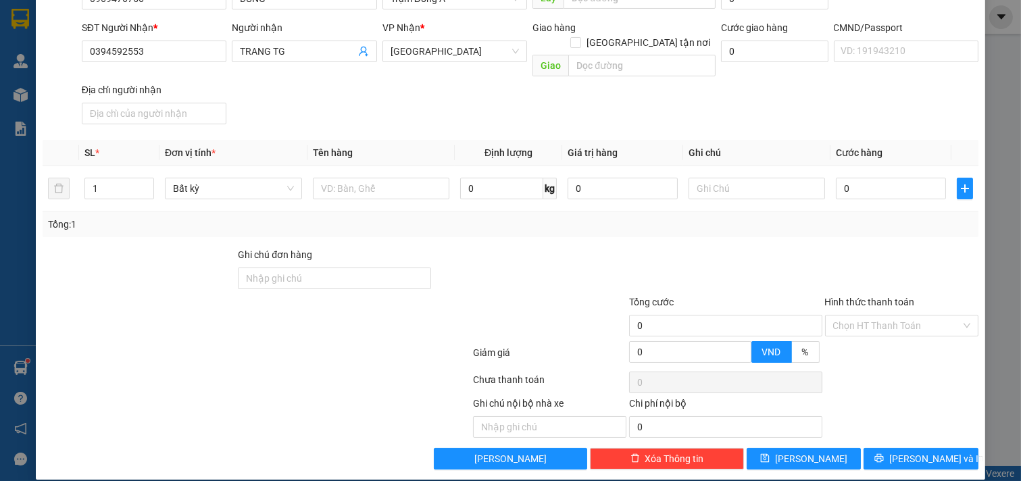
scroll to position [0, 0]
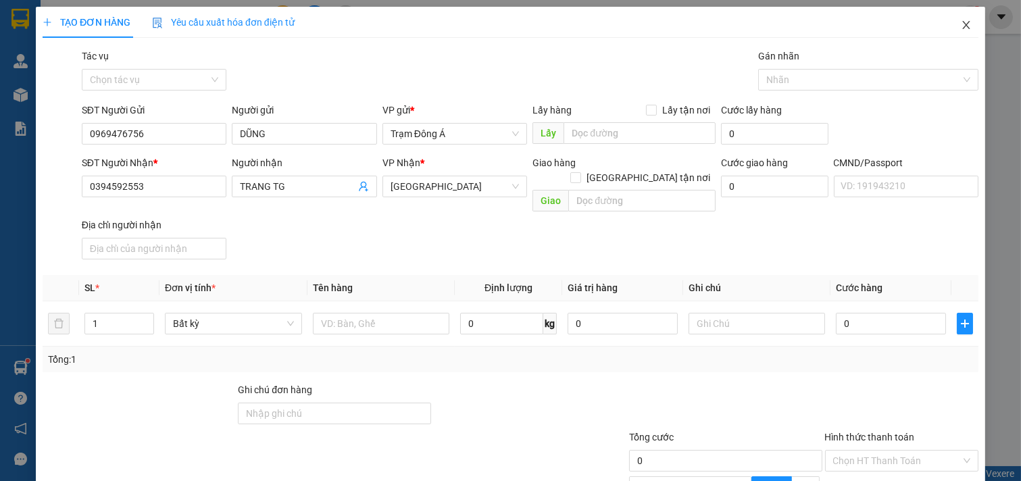
click at [961, 28] on icon "close" at bounding box center [966, 25] width 11 height 11
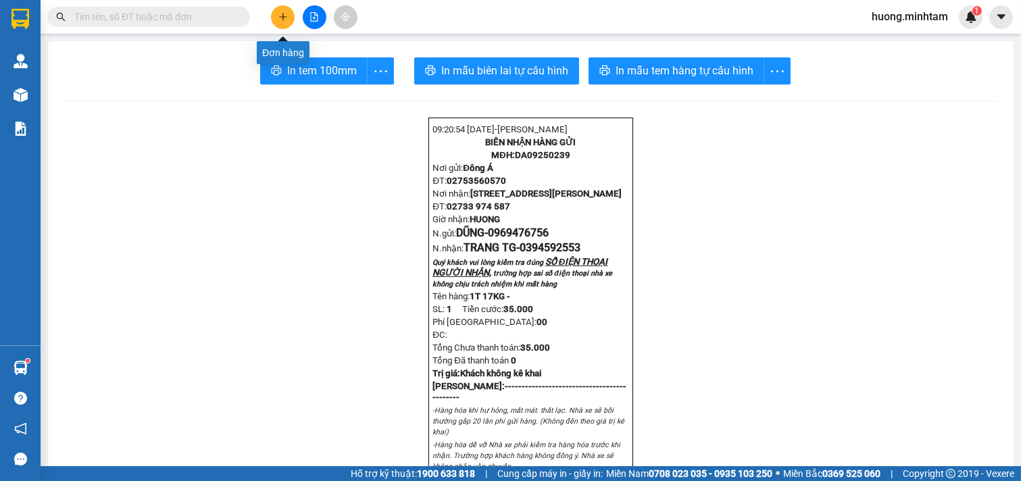
click at [284, 22] on button at bounding box center [283, 17] width 24 height 24
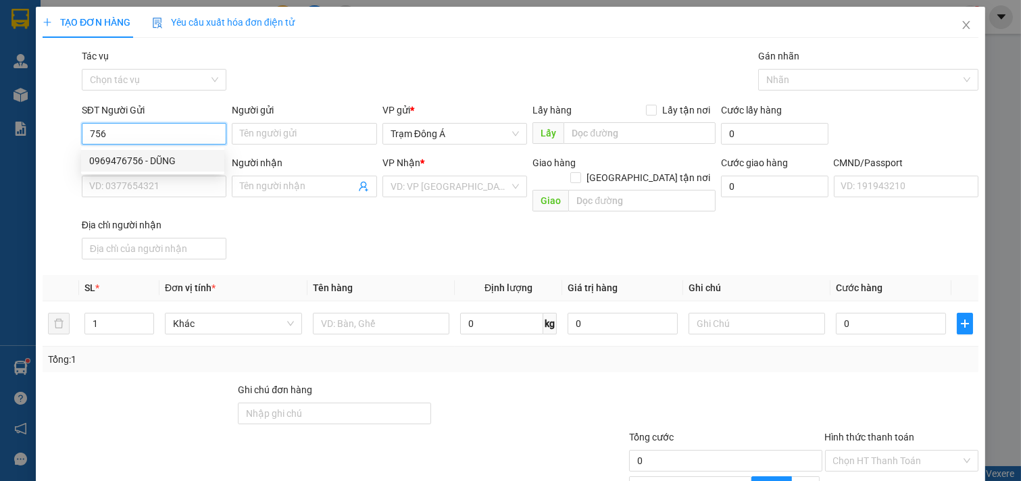
click at [132, 158] on div "0969476756 - DŨNG" at bounding box center [152, 160] width 127 height 15
type input "0969476756"
type input "DŨNG"
type input "0394592553"
type input "TRANG TG"
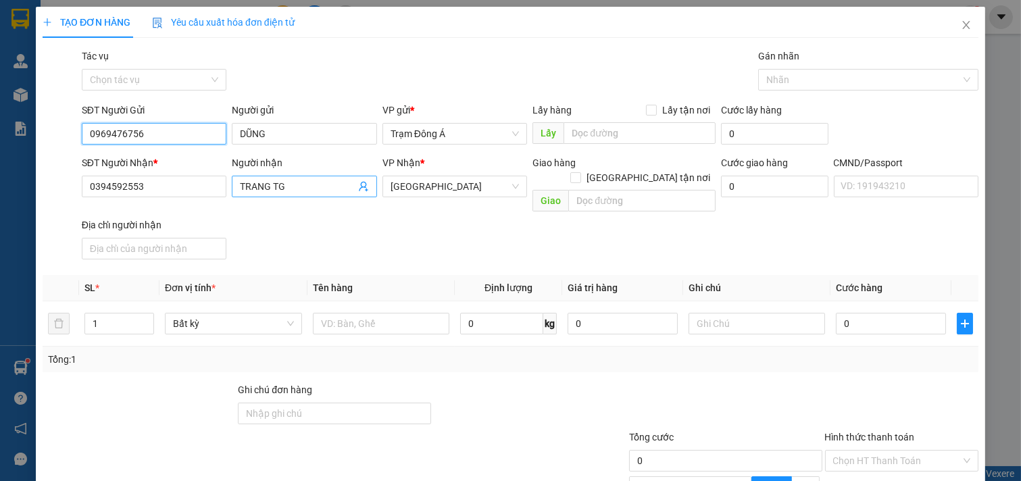
type input "0969476756"
click at [360, 187] on icon "user-add" at bounding box center [363, 187] width 9 height 10
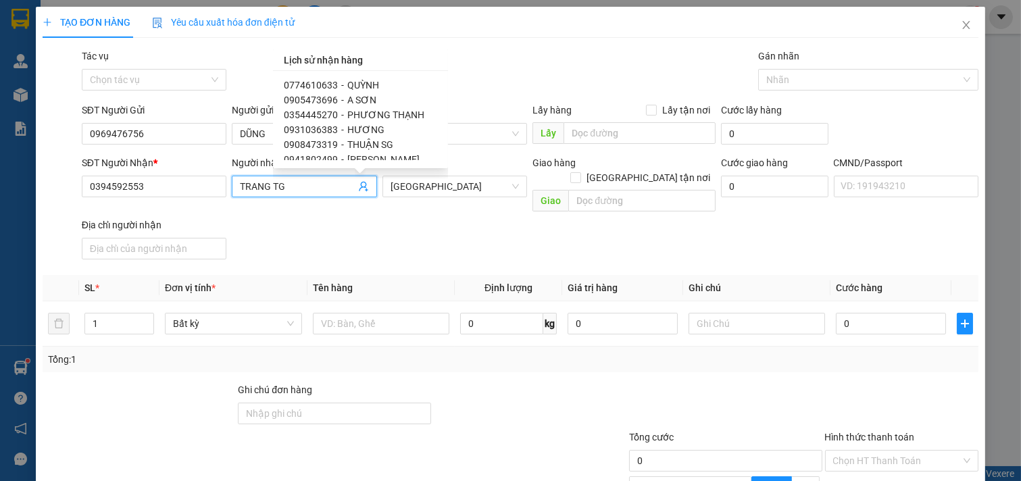
scroll to position [197, 0]
click at [307, 83] on span "0776622268" at bounding box center [311, 83] width 54 height 11
type input "0776622268"
type input "THU"
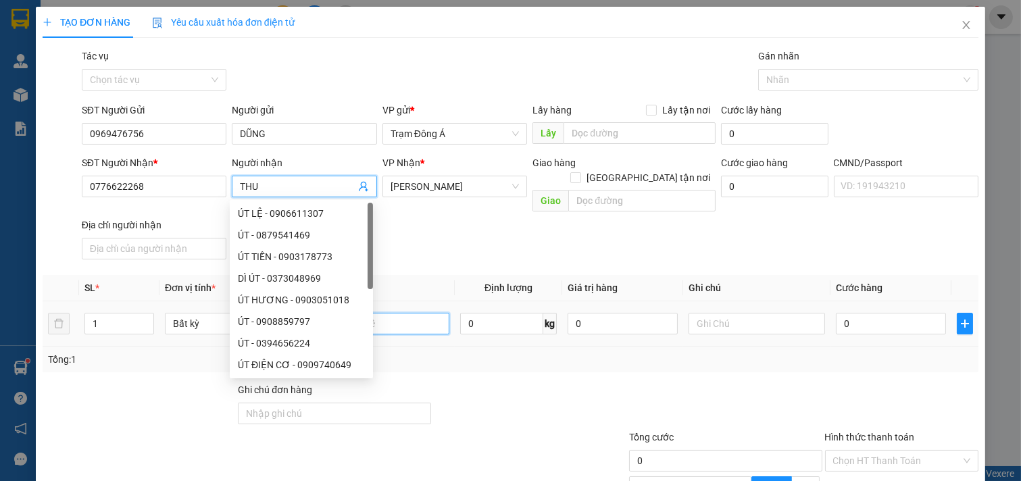
click at [393, 313] on input "text" at bounding box center [381, 324] width 137 height 22
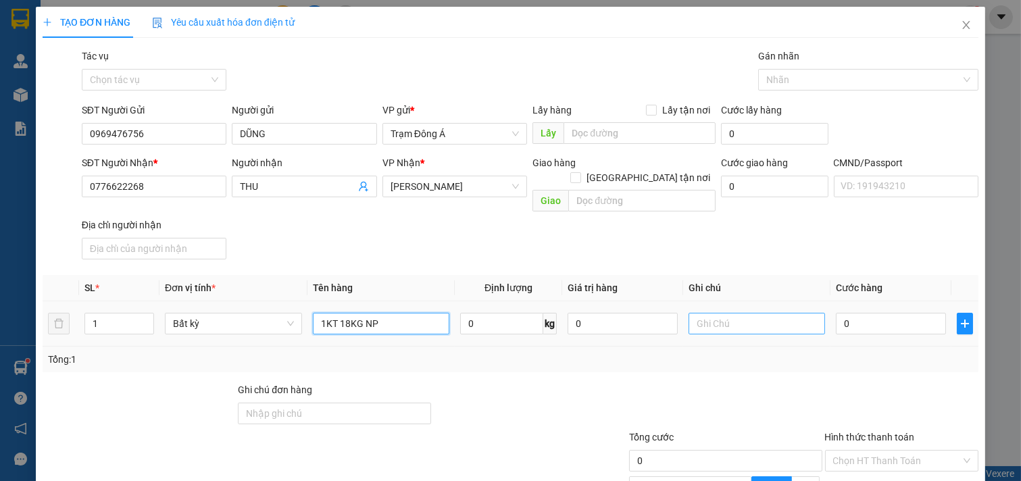
type input "1KT 18KG NP"
click at [708, 313] on input "text" at bounding box center [757, 324] width 137 height 22
type input "HUONG"
type input "2"
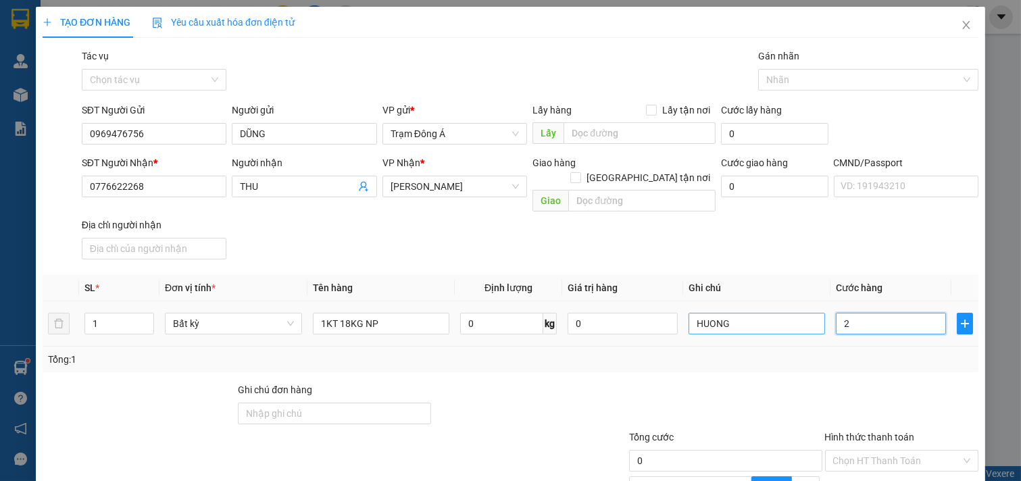
type input "2"
type input "0"
type input "03"
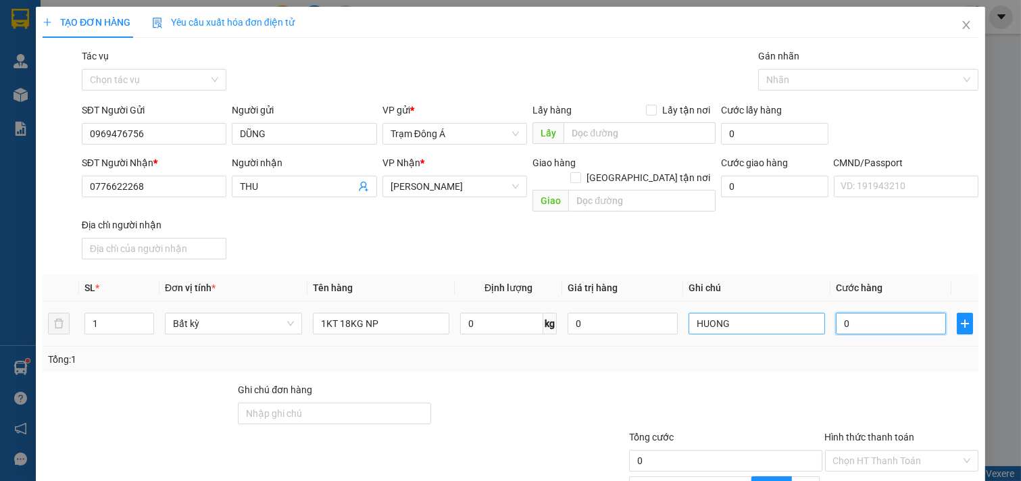
type input "3"
type input "035"
type input "35"
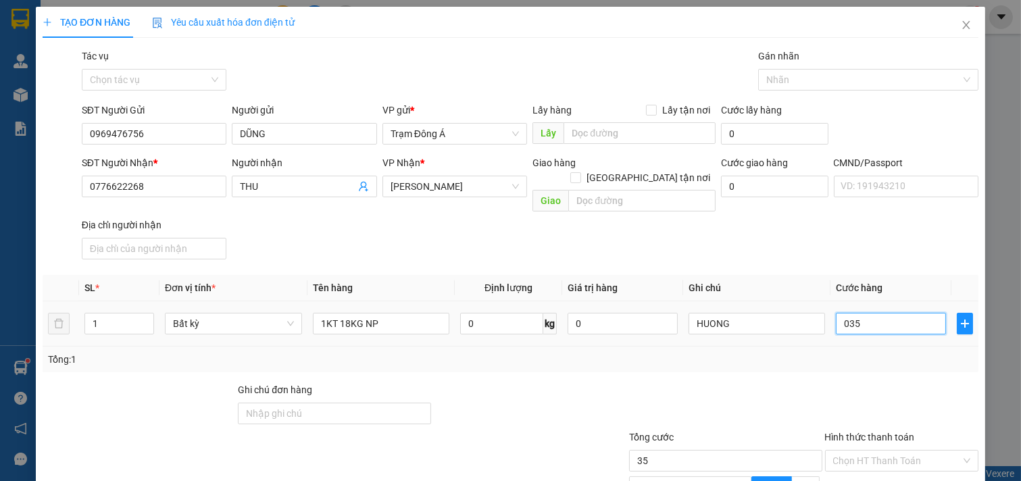
scroll to position [135, 0]
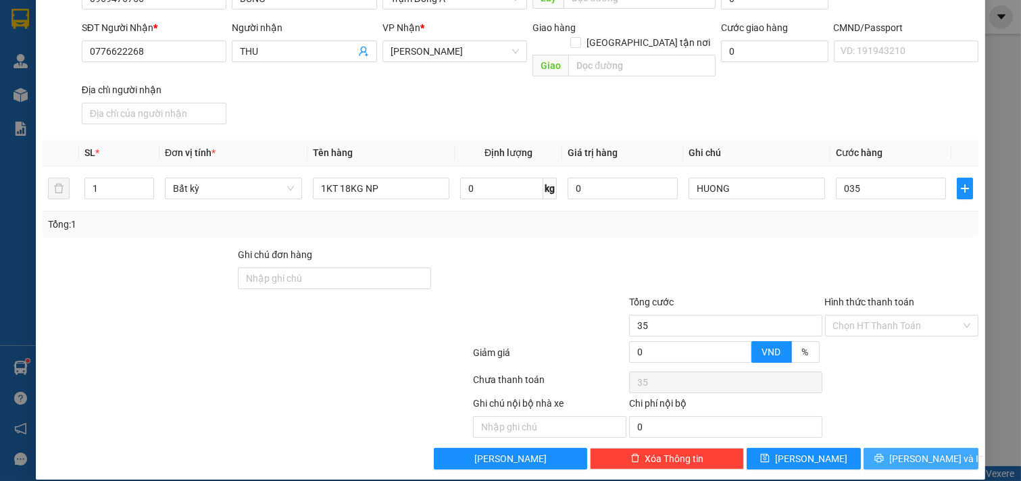
type input "35.000"
click at [954, 451] on button "[PERSON_NAME] và In" at bounding box center [921, 459] width 115 height 22
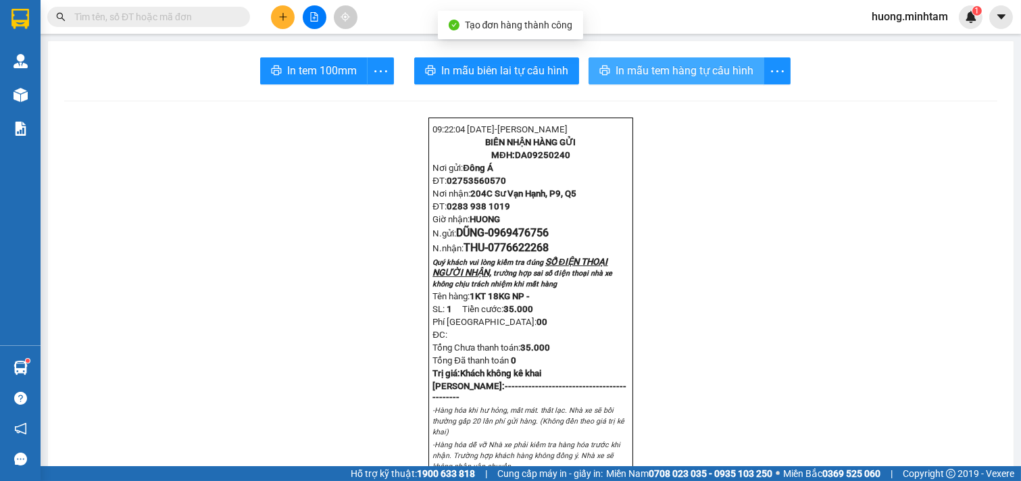
click at [684, 68] on span "In mẫu tem hàng tự cấu hình" at bounding box center [685, 70] width 138 height 17
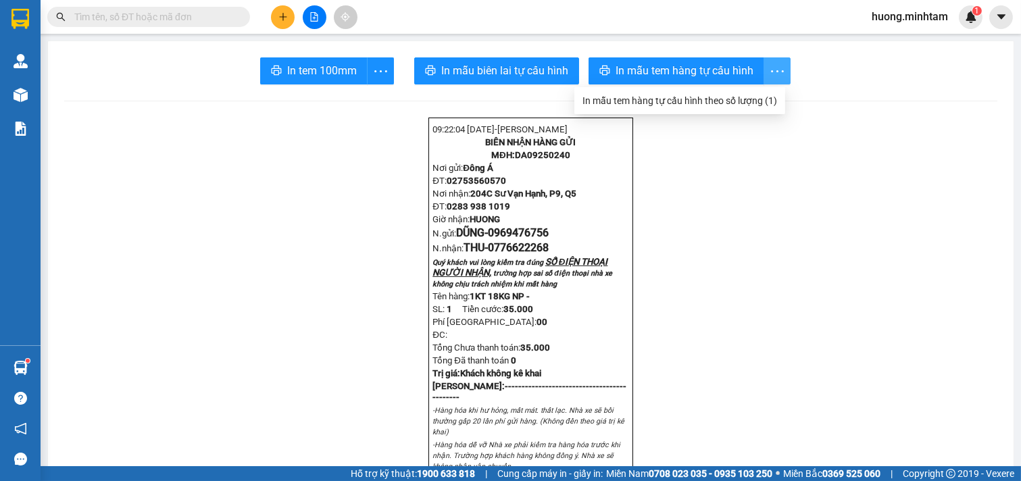
click at [328, 75] on span "In tem 100mm" at bounding box center [322, 70] width 70 height 17
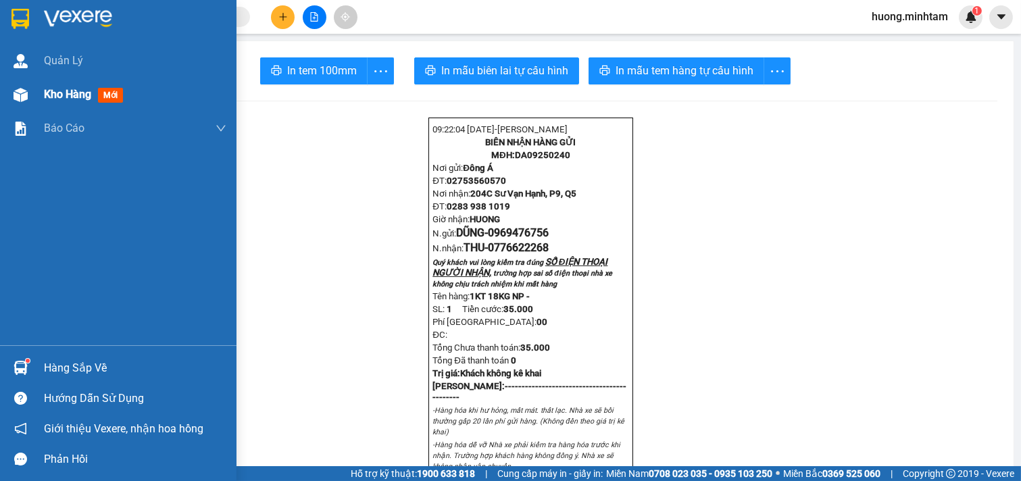
click at [78, 91] on span "Kho hàng" at bounding box center [67, 94] width 47 height 13
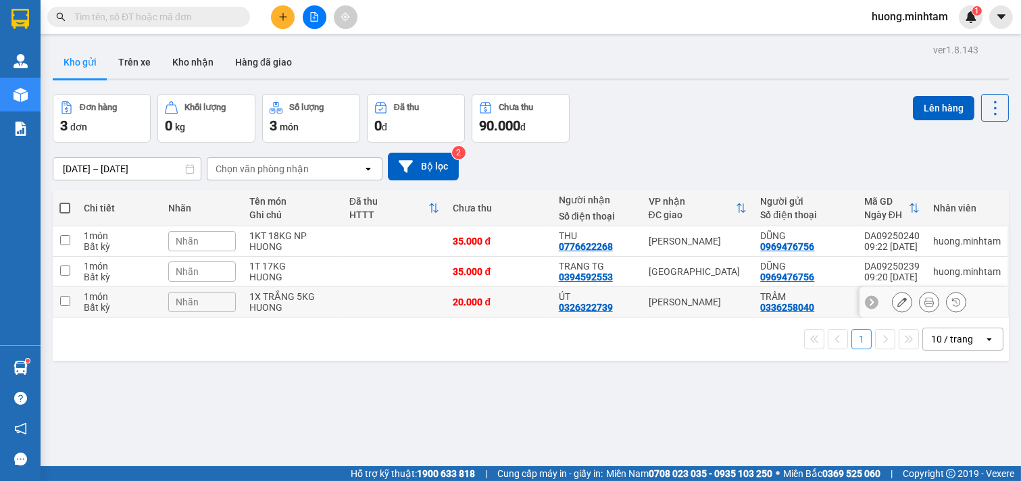
click at [65, 303] on input "checkbox" at bounding box center [65, 301] width 10 height 10
checkbox input "true"
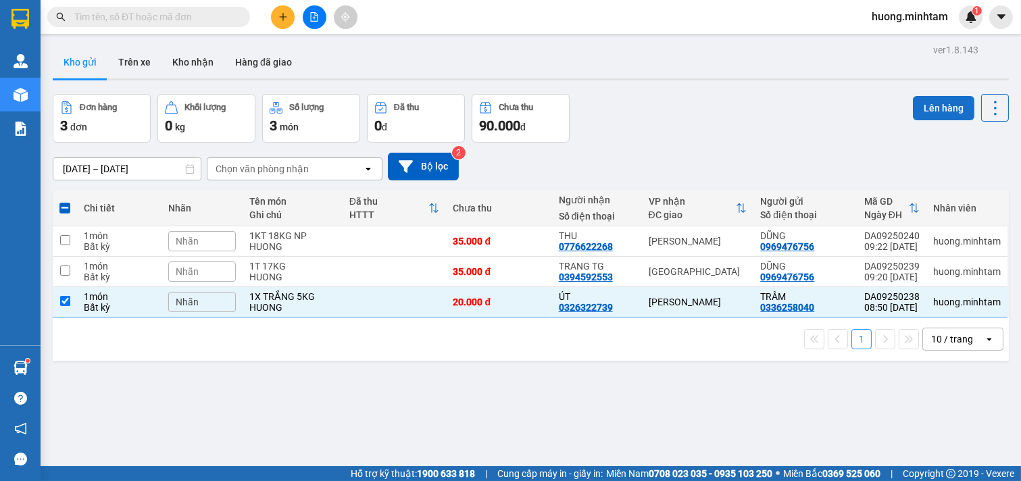
click at [924, 105] on button "Lên hàng" at bounding box center [943, 108] width 61 height 24
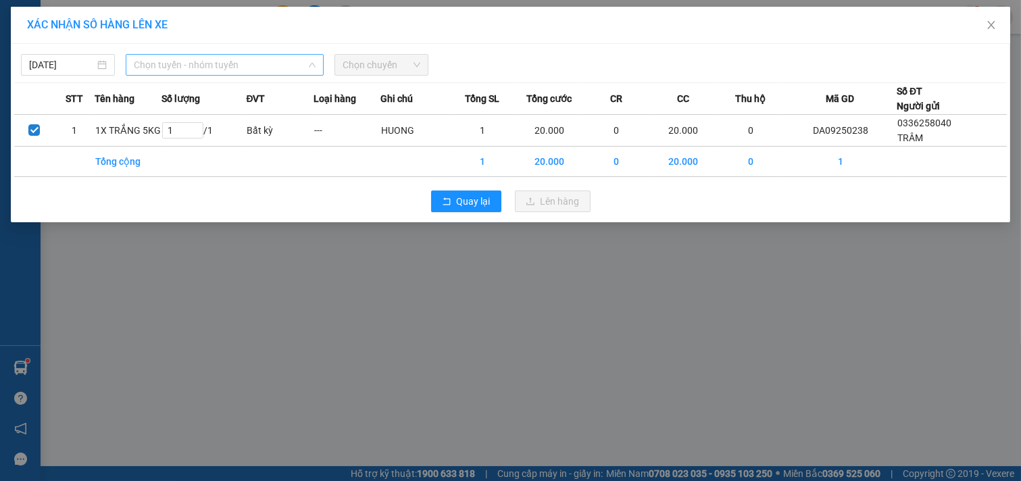
click at [235, 63] on span "Chọn tuyến - nhóm tuyến" at bounding box center [225, 65] width 182 height 20
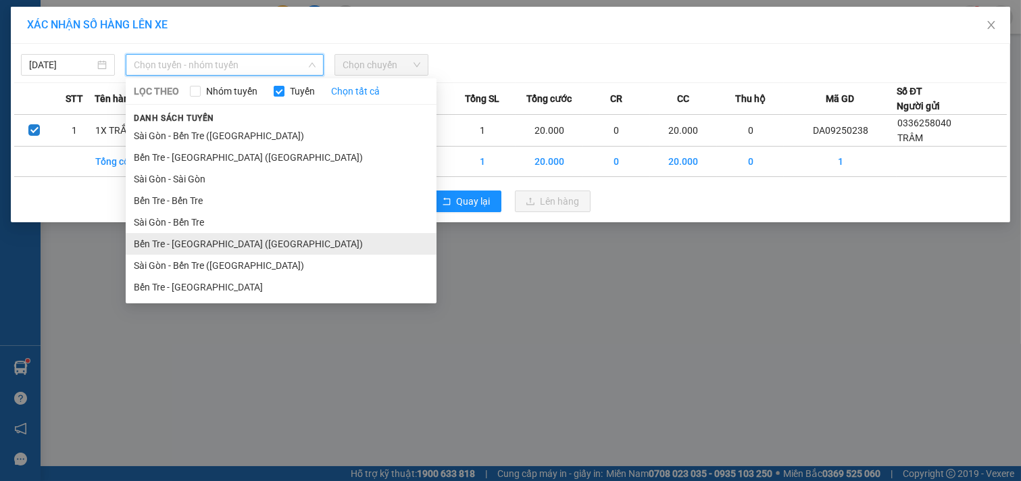
click at [207, 241] on li "Bến Tre - [GEOGRAPHIC_DATA] ([GEOGRAPHIC_DATA])" at bounding box center [281, 244] width 311 height 22
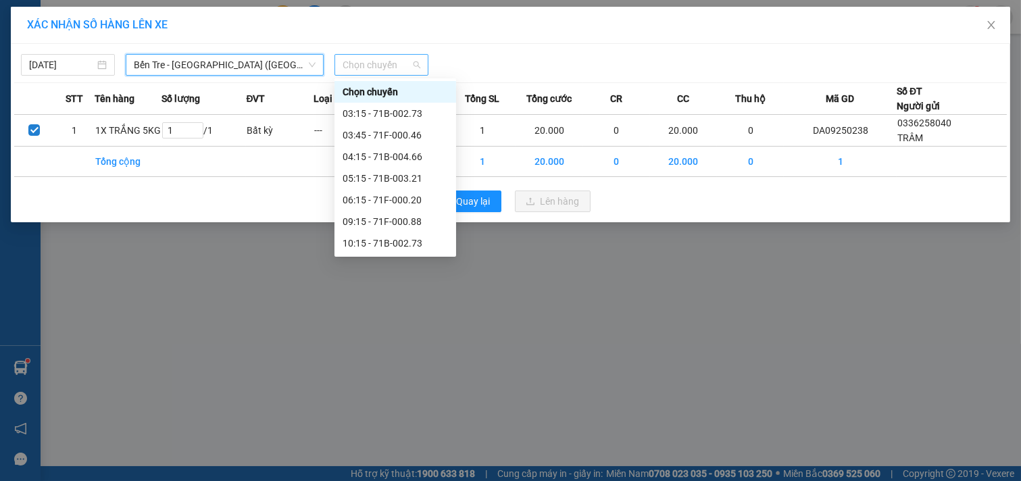
click at [403, 61] on span "Chọn chuyến" at bounding box center [382, 65] width 78 height 20
click at [397, 224] on div "09:15 - 71F-000.88" at bounding box center [395, 221] width 105 height 15
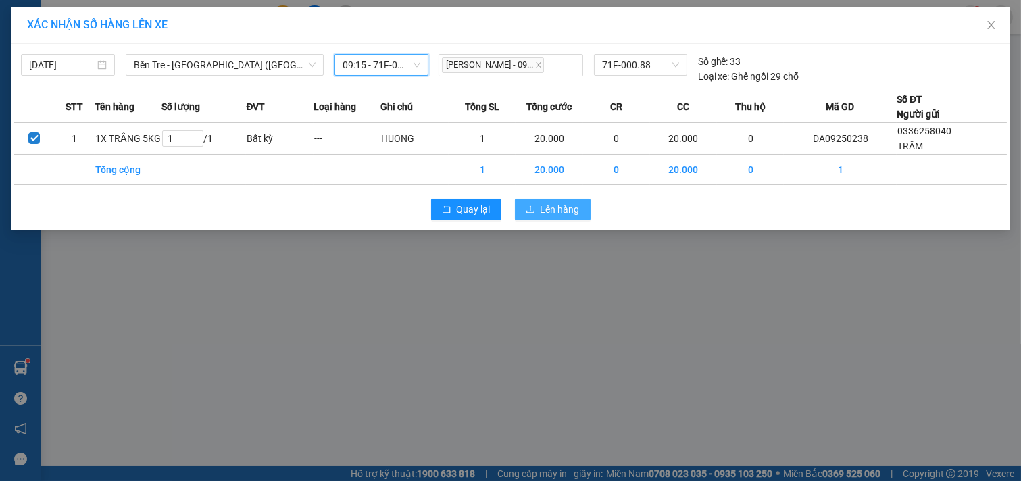
click at [571, 205] on span "Lên hàng" at bounding box center [560, 209] width 39 height 15
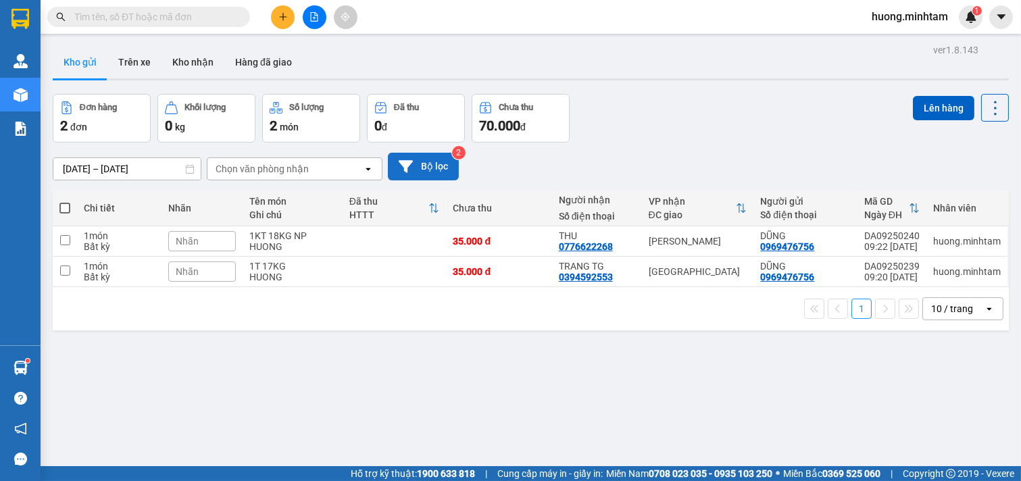
click at [437, 174] on button "Bộ lọc" at bounding box center [423, 167] width 71 height 28
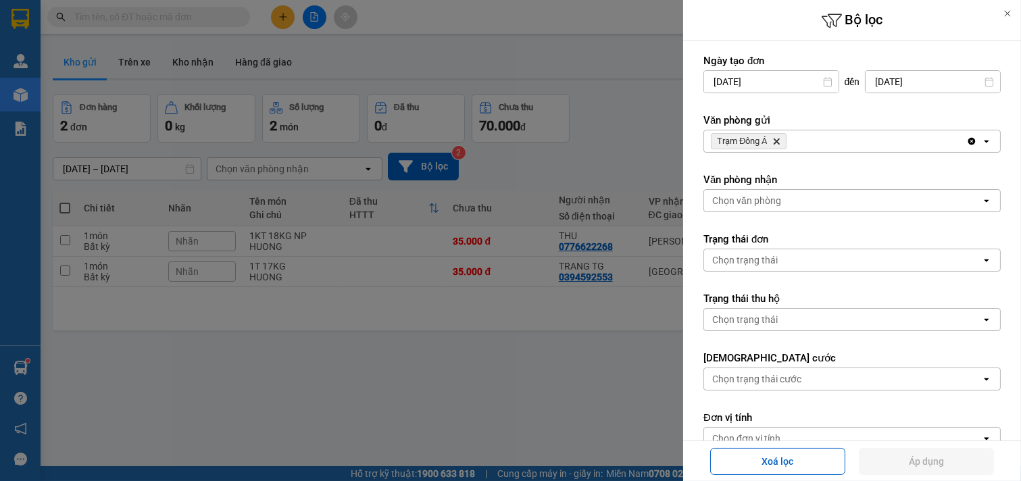
click at [831, 139] on div "Trạm Đông Á Delete" at bounding box center [835, 141] width 262 height 22
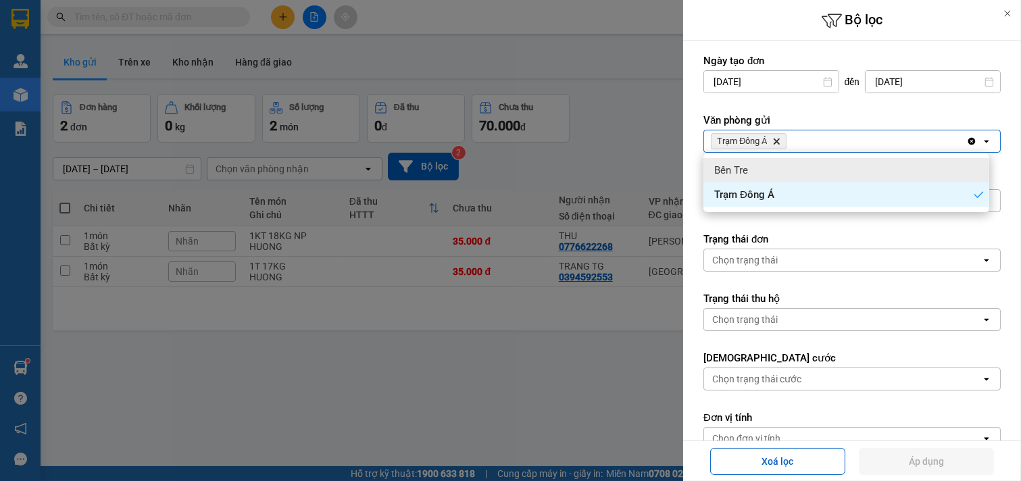
click at [780, 160] on div "Bến Tre" at bounding box center [846, 170] width 286 height 24
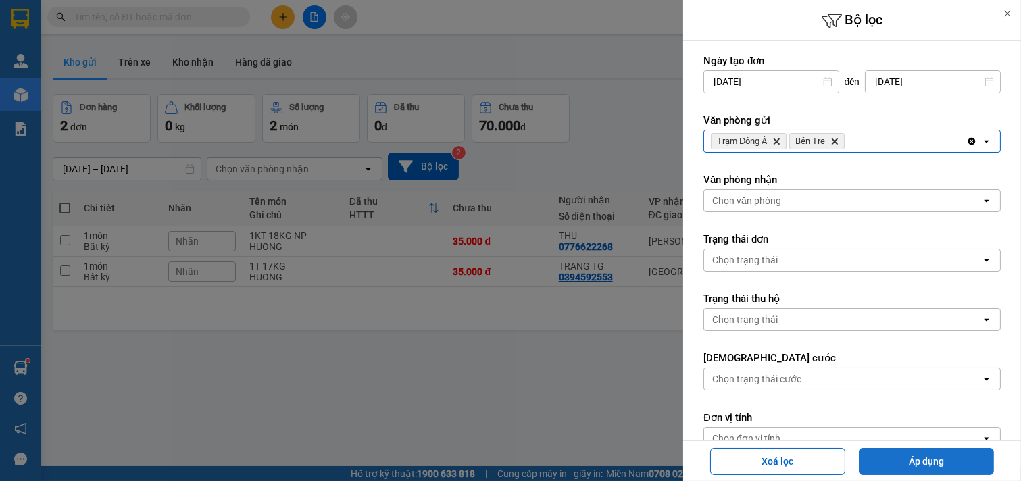
click at [934, 454] on button "Áp dụng" at bounding box center [926, 461] width 135 height 27
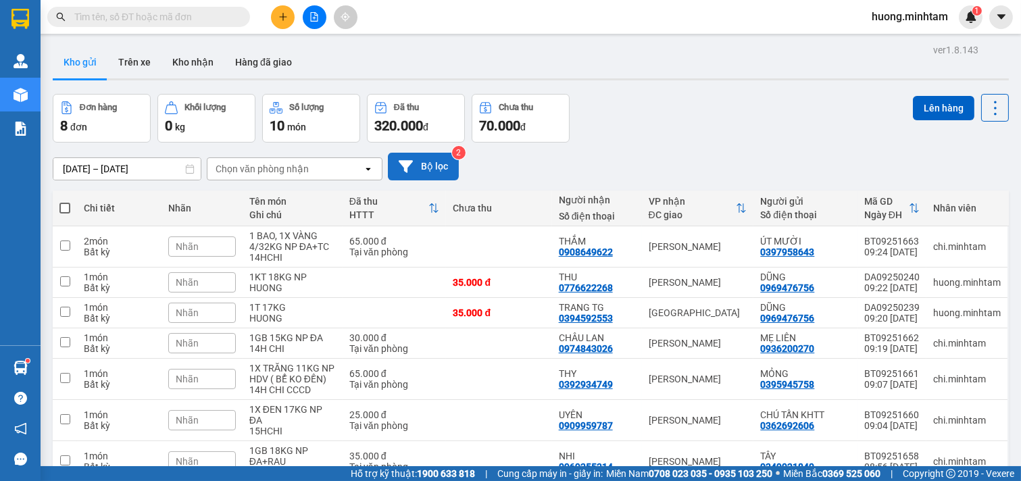
click at [422, 166] on button "Bộ lọc" at bounding box center [423, 167] width 71 height 28
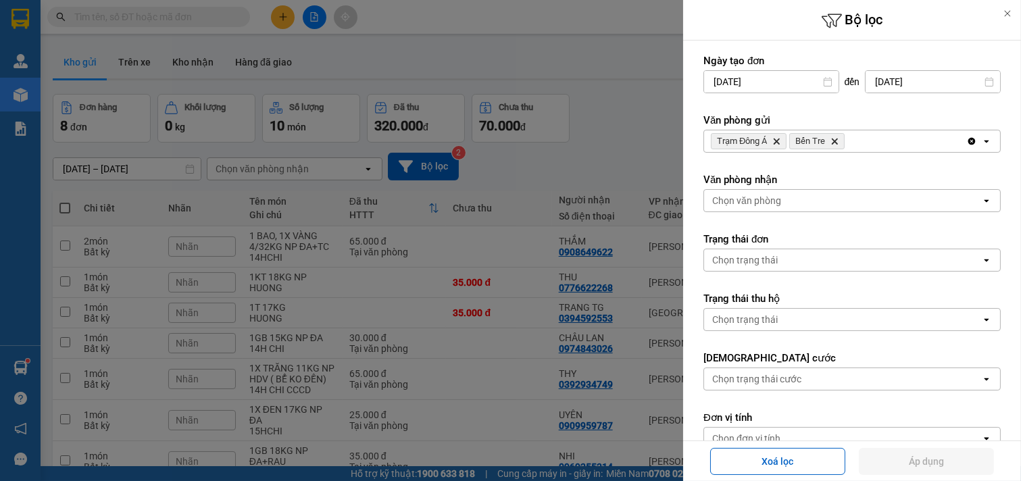
click at [837, 143] on icon "Bến Tre, close by backspace" at bounding box center [835, 142] width 6 height 6
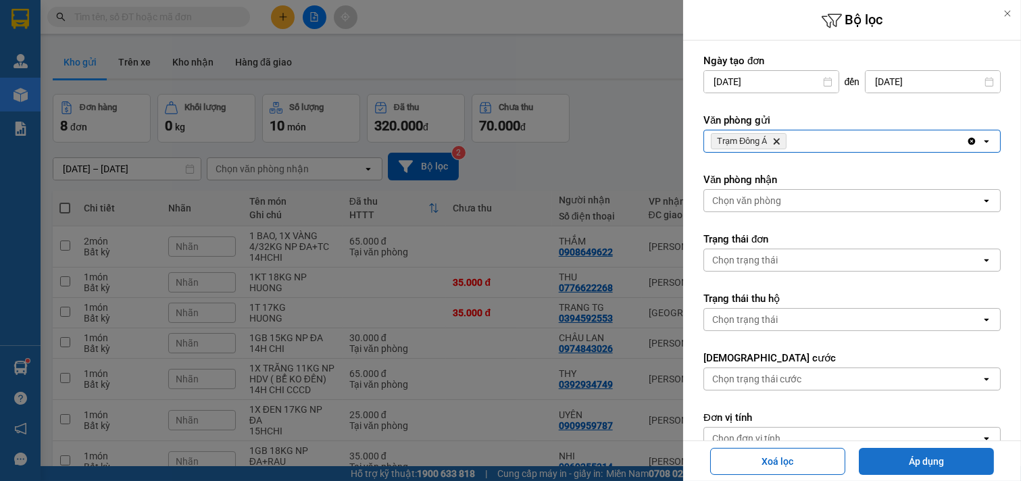
click at [939, 457] on button "Áp dụng" at bounding box center [926, 461] width 135 height 27
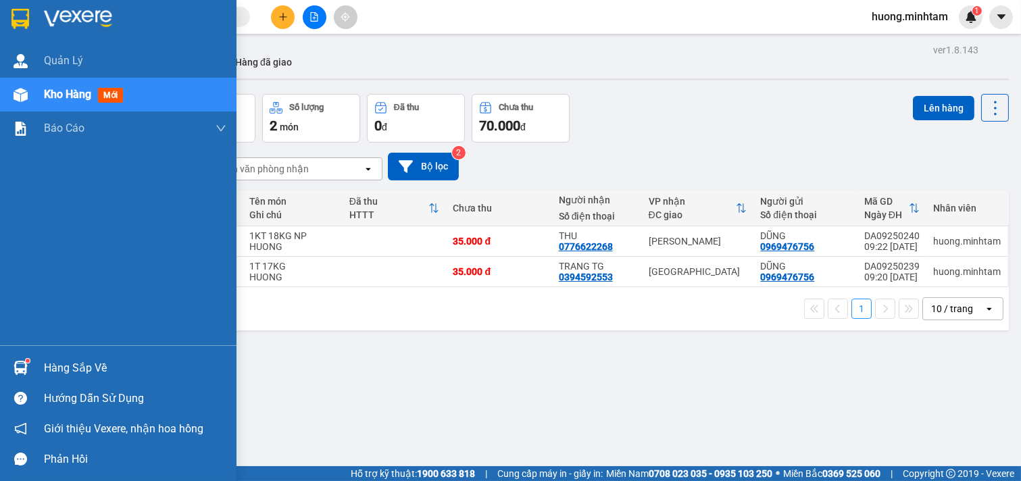
click at [96, 372] on div "Hàng sắp về" at bounding box center [135, 368] width 182 height 20
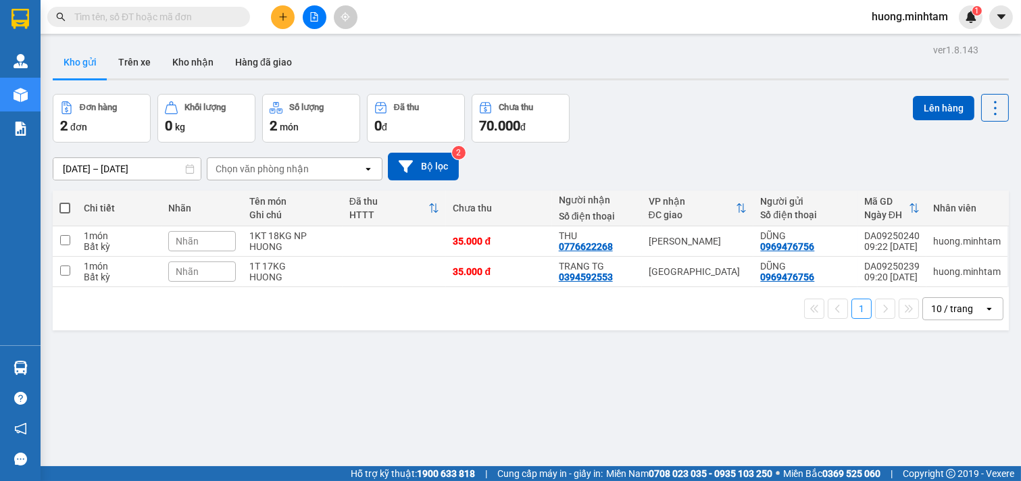
click at [703, 389] on section "Kết quả tìm kiếm ( 0 ) Bộ lọc No Data huong.minhtam 1 Quản [PERSON_NAME] hàng m…" at bounding box center [510, 240] width 1021 height 481
click at [279, 16] on icon "plus" at bounding box center [282, 16] width 9 height 9
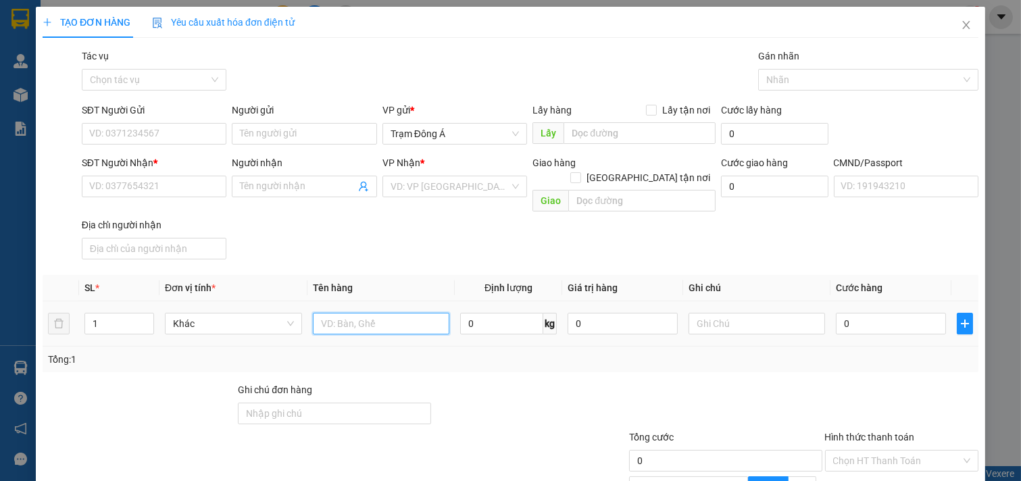
click at [363, 313] on input "text" at bounding box center [381, 324] width 137 height 22
type input "1KT MUS 20KG NP (ĐA)"
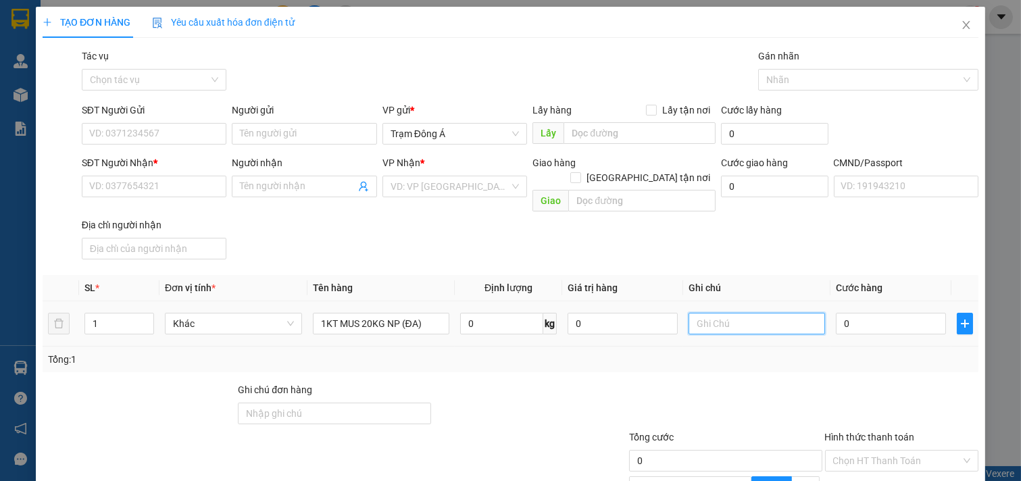
click at [724, 313] on input "text" at bounding box center [757, 324] width 137 height 22
type input "HUONG CK"
type input "4"
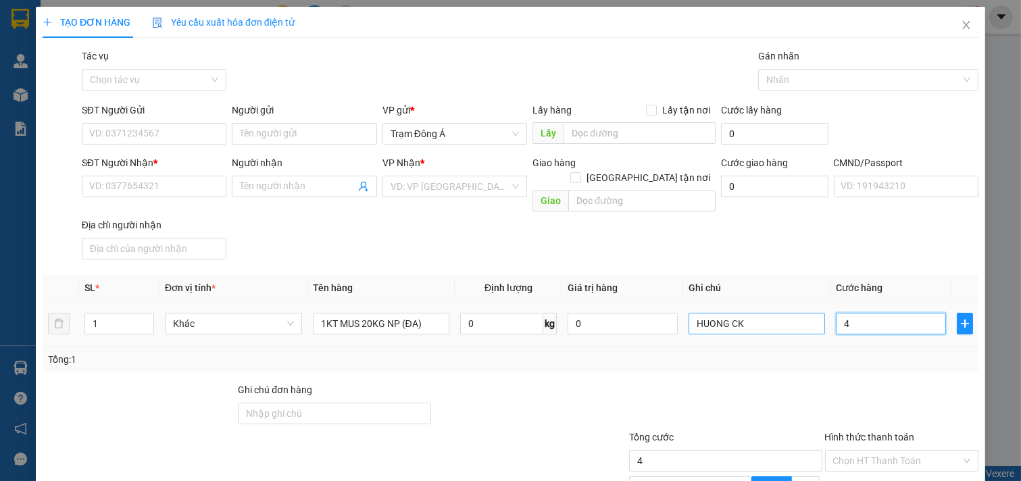
type input "40"
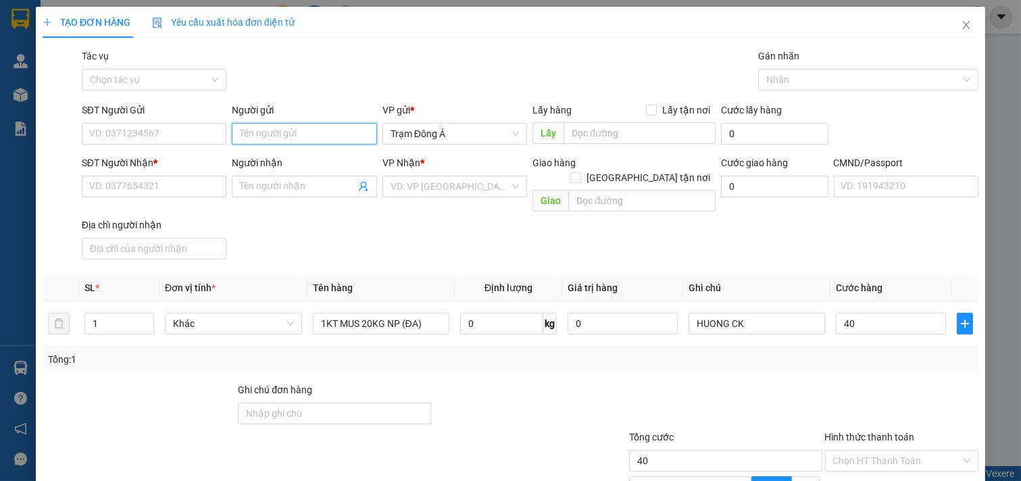
click at [282, 132] on input "Người gửi" at bounding box center [304, 134] width 145 height 22
type input "40.000"
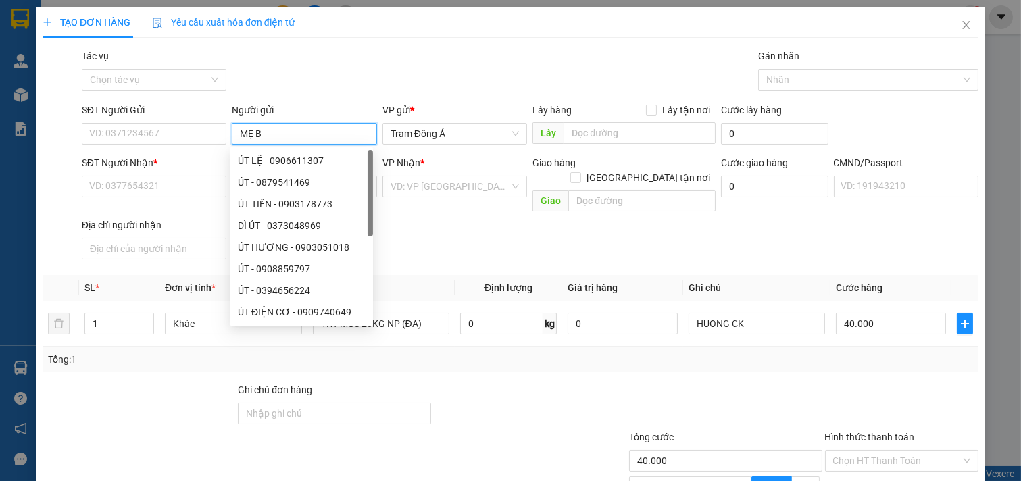
type input "MẸ BÉ"
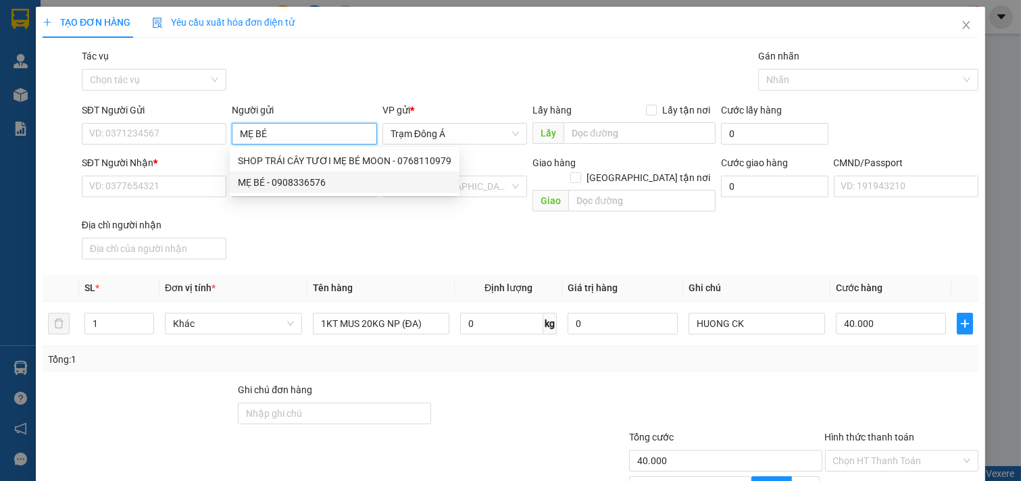
click at [309, 180] on div "MẸ BÉ - 0908336576" at bounding box center [345, 182] width 214 height 15
type input "0908336576"
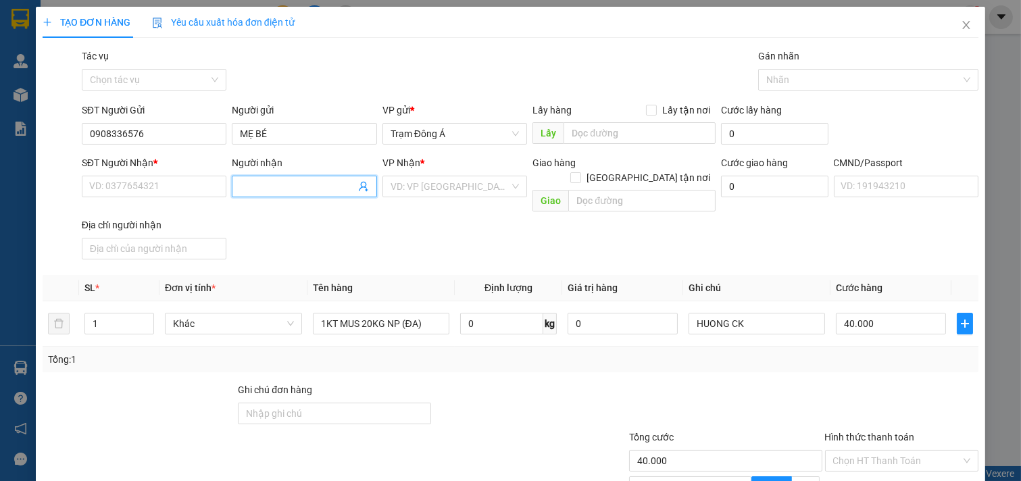
click at [359, 184] on icon "user-add" at bounding box center [363, 186] width 11 height 11
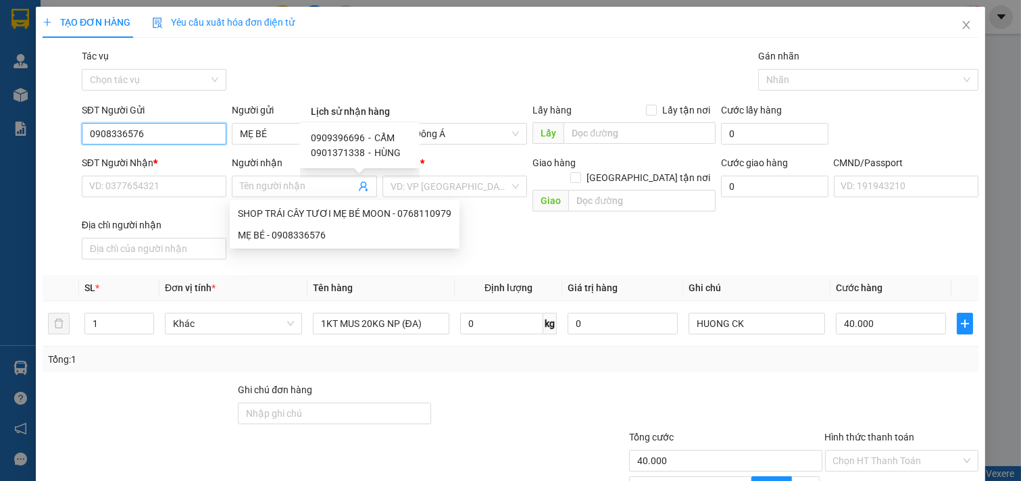
click at [179, 137] on input "0908336576" at bounding box center [154, 134] width 145 height 22
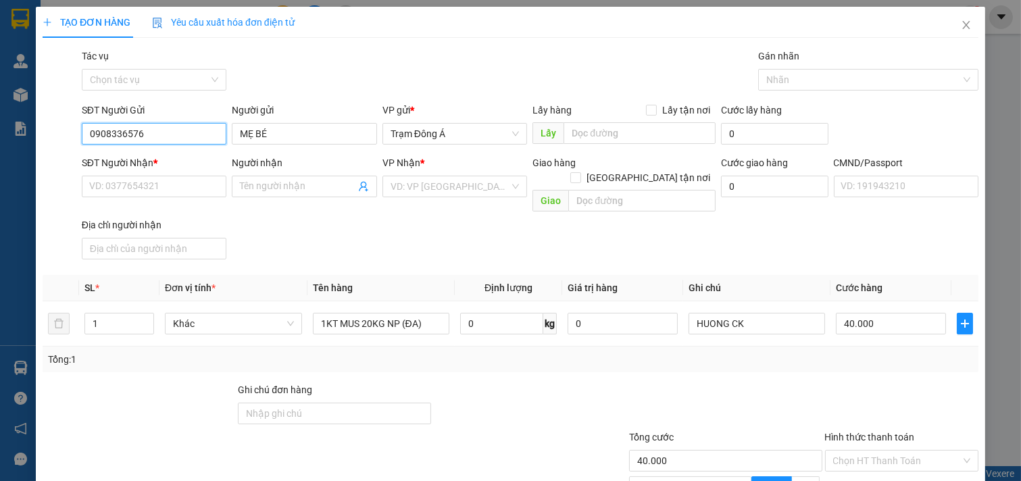
drag, startPoint x: 181, startPoint y: 132, endPoint x: 78, endPoint y: 139, distance: 103.7
click at [79, 139] on div "SĐT Người Gửi 0908336576 0908336576" at bounding box center [154, 126] width 151 height 47
drag, startPoint x: 282, startPoint y: 133, endPoint x: 0, endPoint y: 128, distance: 282.5
click at [0, 126] on div "TẠO ĐƠN HÀNG Yêu cầu xuất hóa đơn điện tử Transit Pickup Surcharge Ids Transit …" at bounding box center [510, 240] width 1021 height 481
drag, startPoint x: 273, startPoint y: 118, endPoint x: 132, endPoint y: 127, distance: 140.9
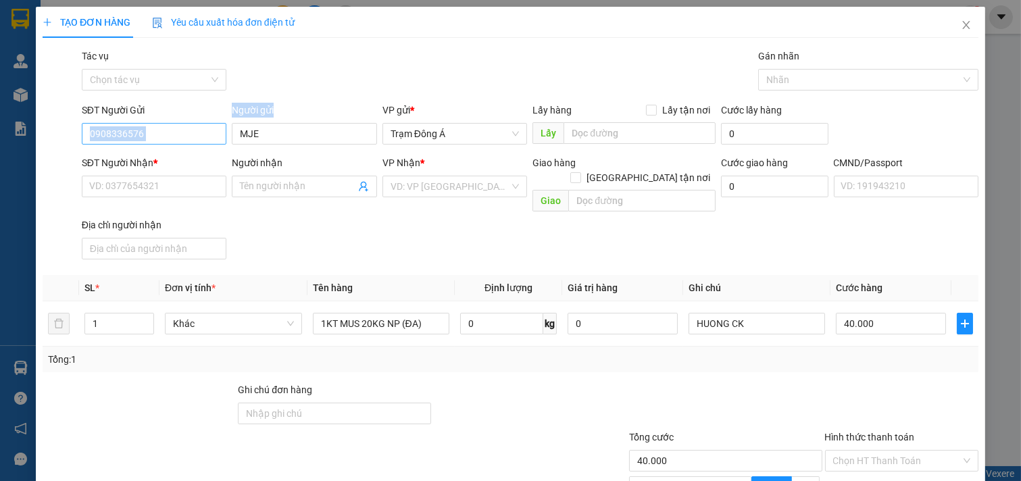
click at [147, 127] on div "SĐT Người Gửi 0908336576 Người gửi MJE VP gửi * Trạm Đông Á Lấy hàng Lấy tận …" at bounding box center [530, 126] width 902 height 47
click at [273, 133] on input "MJE" at bounding box center [304, 134] width 145 height 22
drag, startPoint x: 273, startPoint y: 133, endPoint x: 215, endPoint y: 139, distance: 58.4
click at [215, 139] on div "SĐT Người Gửi 0908336576 Người gửi MJE MJE VP gửi * Trạm Đông Á Lấy hàng Lấy …" at bounding box center [530, 126] width 902 height 47
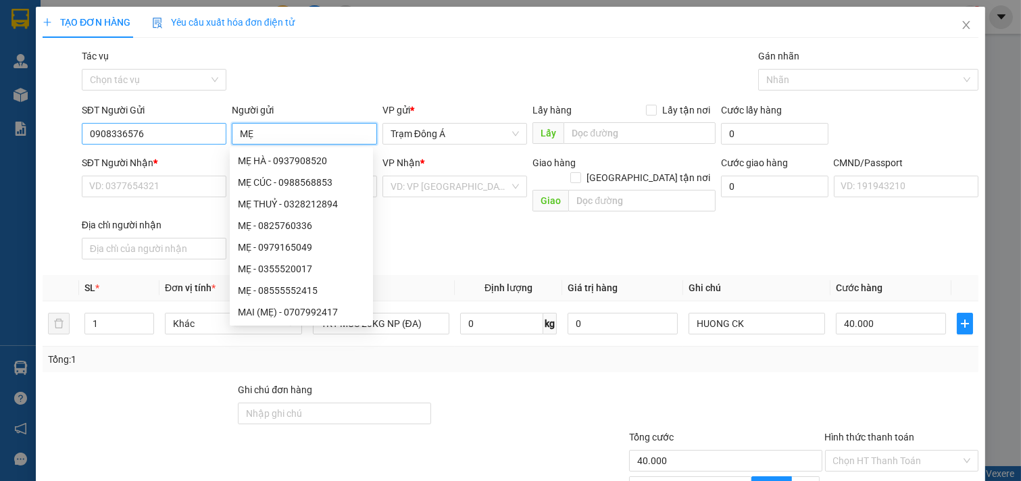
type input "MẸ"
drag, startPoint x: 174, startPoint y: 132, endPoint x: 0, endPoint y: 144, distance: 174.8
click at [0, 144] on div "TẠO ĐƠN HÀNG Yêu cầu xuất hóa đơn điện tử Transit Pickup Surcharge Ids Transit …" at bounding box center [510, 240] width 1021 height 481
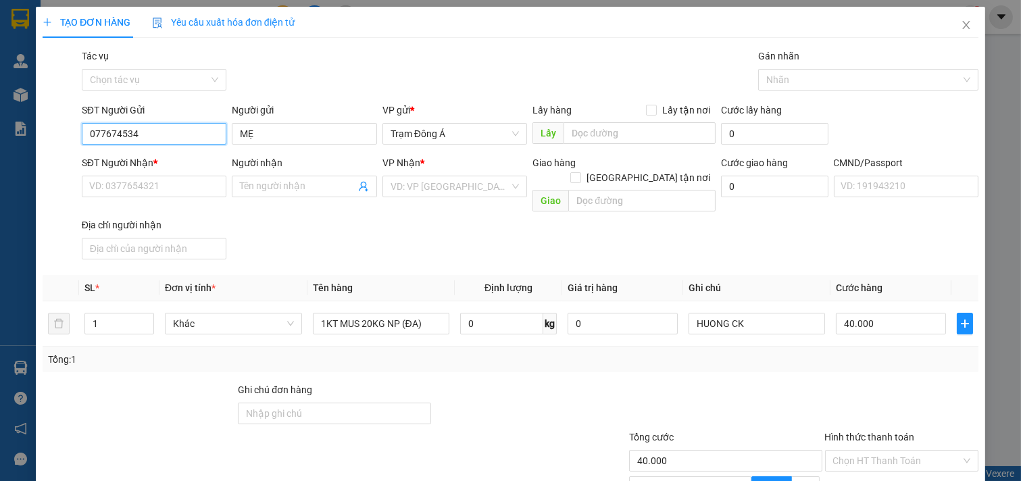
type input "0776745349"
click at [171, 161] on div "0776745349 - MẸ MÃI" at bounding box center [152, 160] width 127 height 15
type input "MẸ MÃI"
type input "0903783081"
type input "NGHĨA"
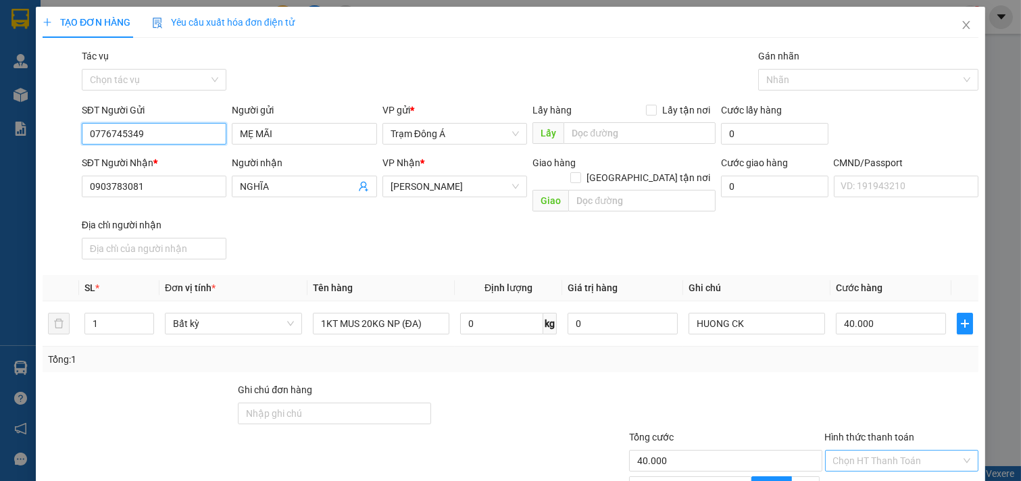
scroll to position [135, 0]
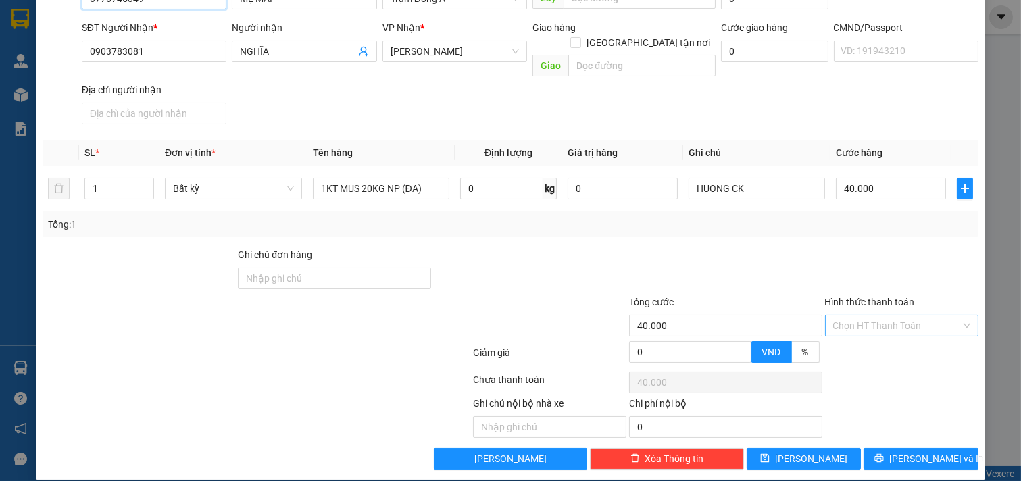
type input "0776745349"
click at [920, 316] on input "Hình thức thanh toán" at bounding box center [897, 326] width 128 height 20
click at [887, 339] on div "Tại văn phòng" at bounding box center [892, 337] width 136 height 15
type input "0"
click at [924, 451] on span "[PERSON_NAME] và In" at bounding box center [936, 458] width 95 height 15
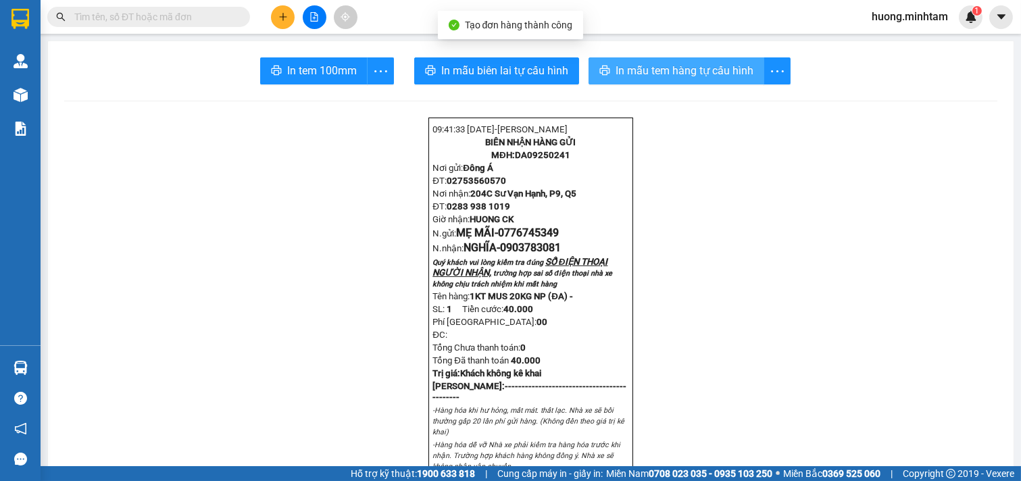
click at [660, 57] on button "In mẫu tem hàng tự cấu hình" at bounding box center [677, 70] width 176 height 27
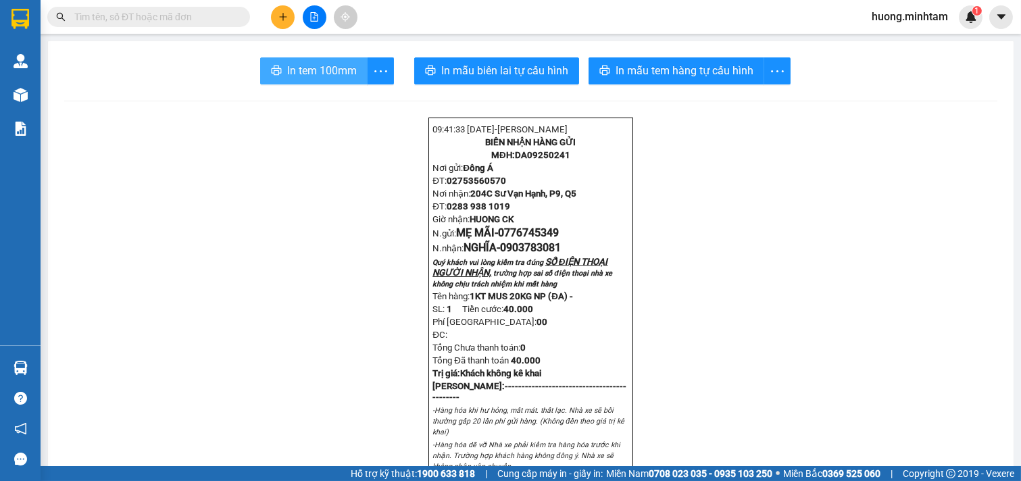
click at [303, 78] on span "In tem 100mm" at bounding box center [322, 70] width 70 height 17
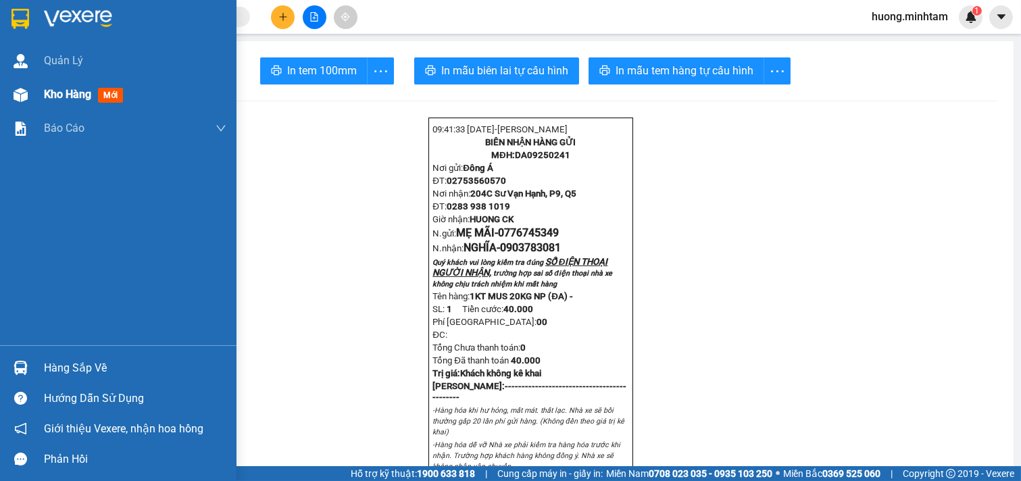
drag, startPoint x: 47, startPoint y: 80, endPoint x: 59, endPoint y: 86, distance: 13.9
click at [49, 81] on div "Kho hàng mới" at bounding box center [135, 95] width 182 height 34
click at [57, 89] on span "Kho hàng" at bounding box center [67, 94] width 47 height 13
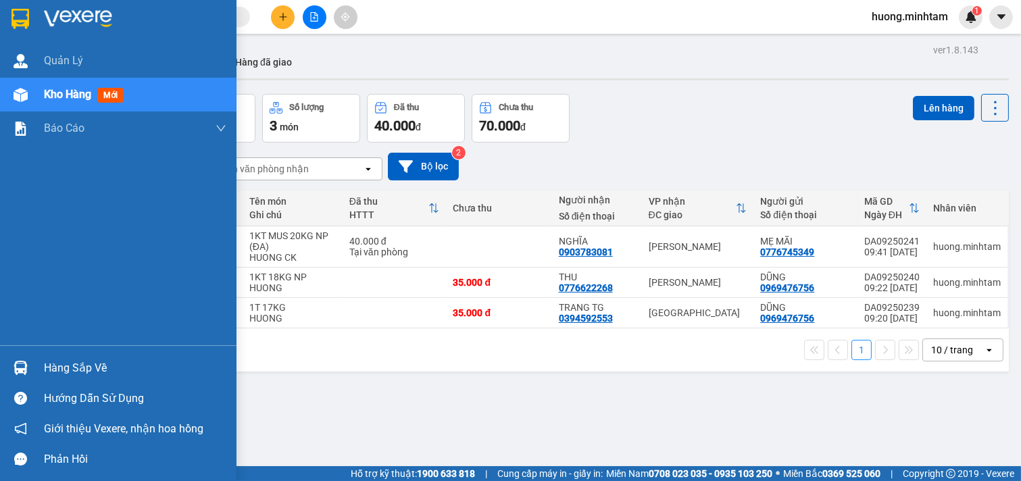
click at [88, 372] on div "Hàng sắp về" at bounding box center [135, 368] width 182 height 20
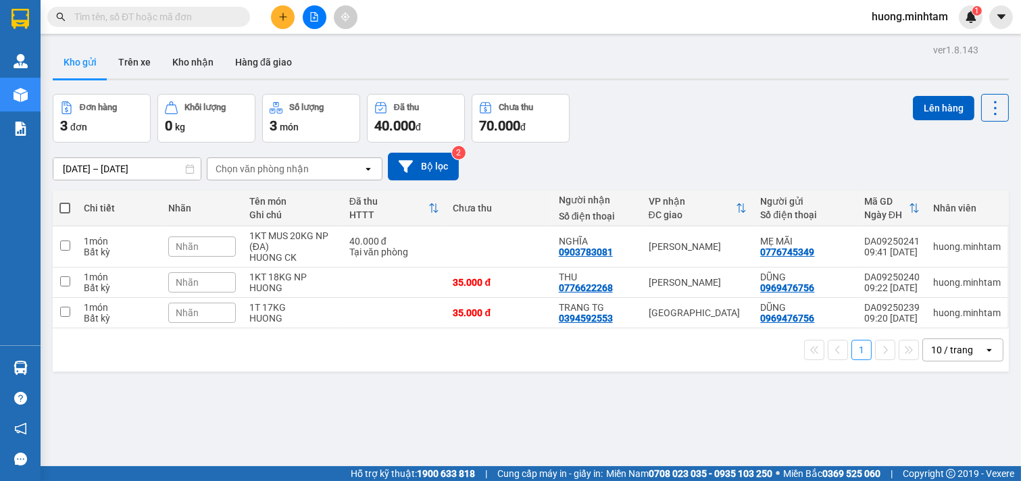
click at [674, 400] on section "Kết quả tìm kiếm ( 0 ) Bộ lọc No Data huong.minhtam 1 Quản [PERSON_NAME] hàng m…" at bounding box center [510, 240] width 1021 height 481
click at [65, 206] on span at bounding box center [64, 208] width 11 height 11
click at [65, 201] on input "checkbox" at bounding box center [65, 201] width 0 height 0
checkbox input "true"
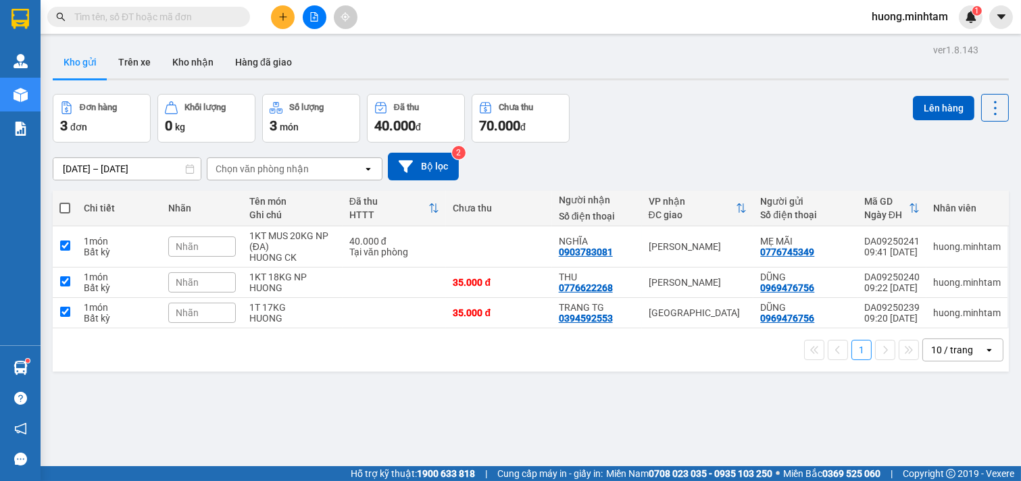
checkbox input "true"
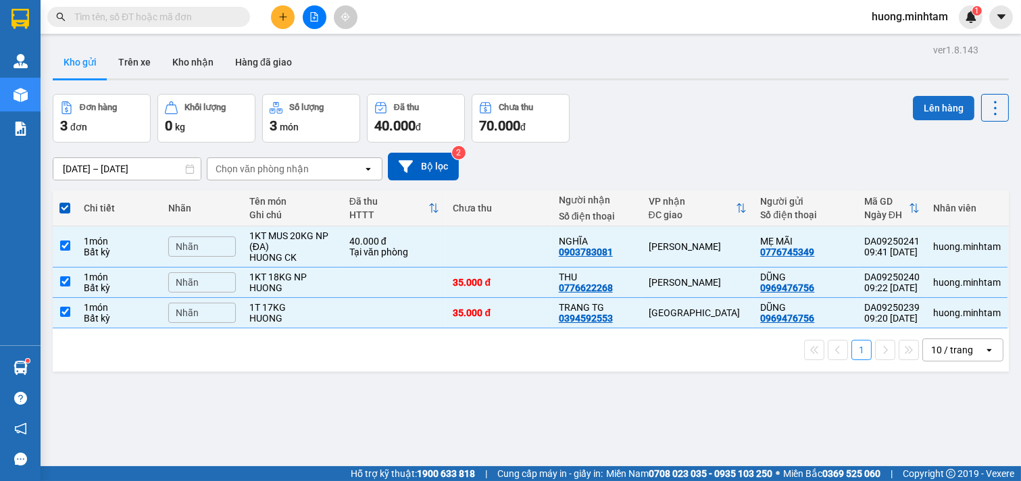
click at [947, 109] on button "Lên hàng" at bounding box center [943, 108] width 61 height 24
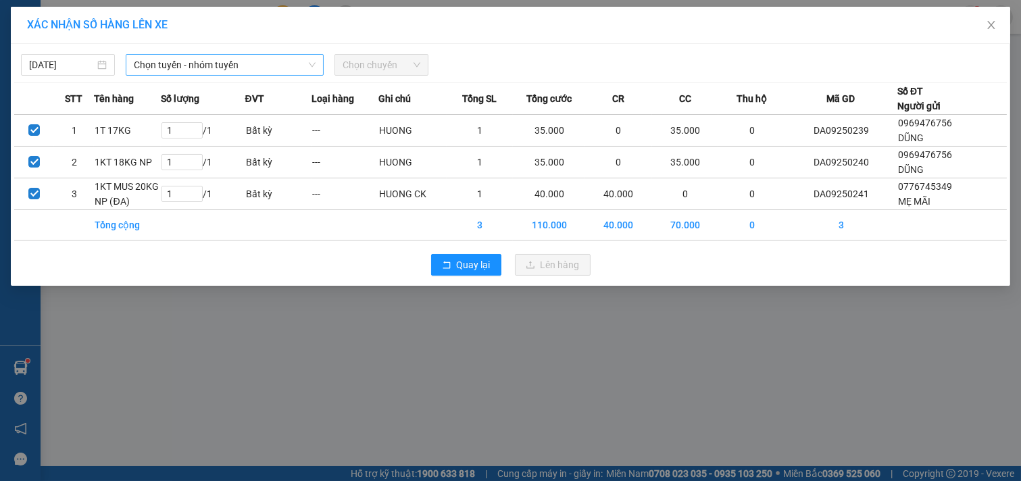
click at [287, 62] on span "Chọn tuyến - nhóm tuyến" at bounding box center [225, 65] width 182 height 20
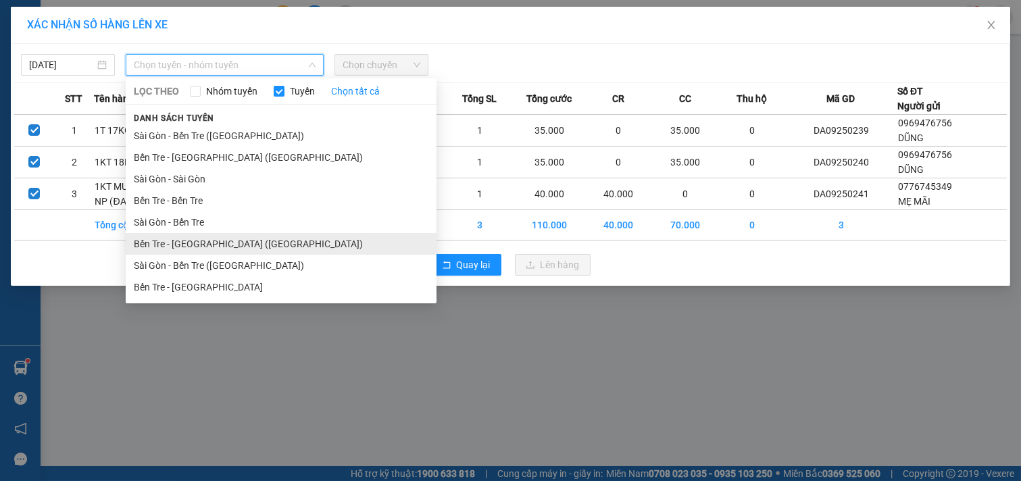
click at [224, 244] on li "Bến Tre - [GEOGRAPHIC_DATA] ([GEOGRAPHIC_DATA])" at bounding box center [281, 244] width 311 height 22
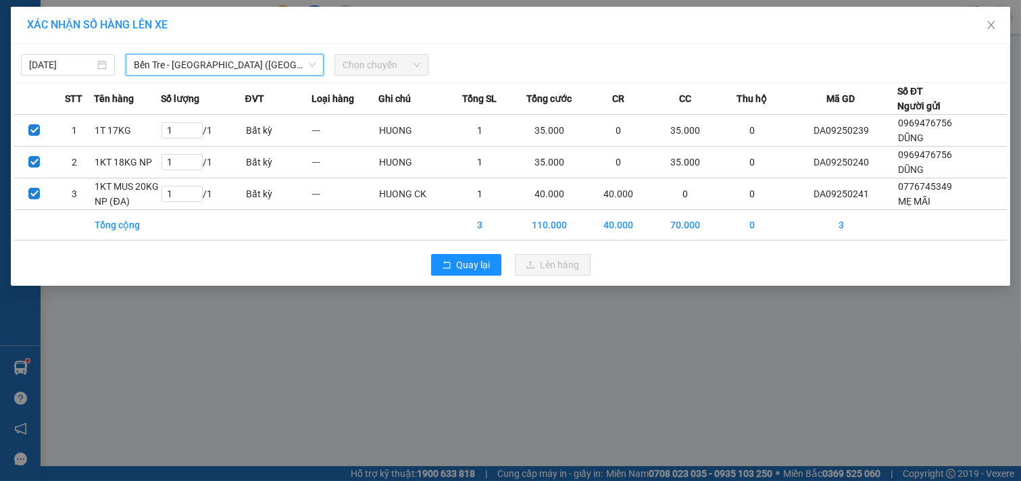
click at [409, 63] on span "Chọn chuyến" at bounding box center [382, 65] width 78 height 20
click at [411, 69] on span "Chọn chuyến" at bounding box center [382, 65] width 78 height 20
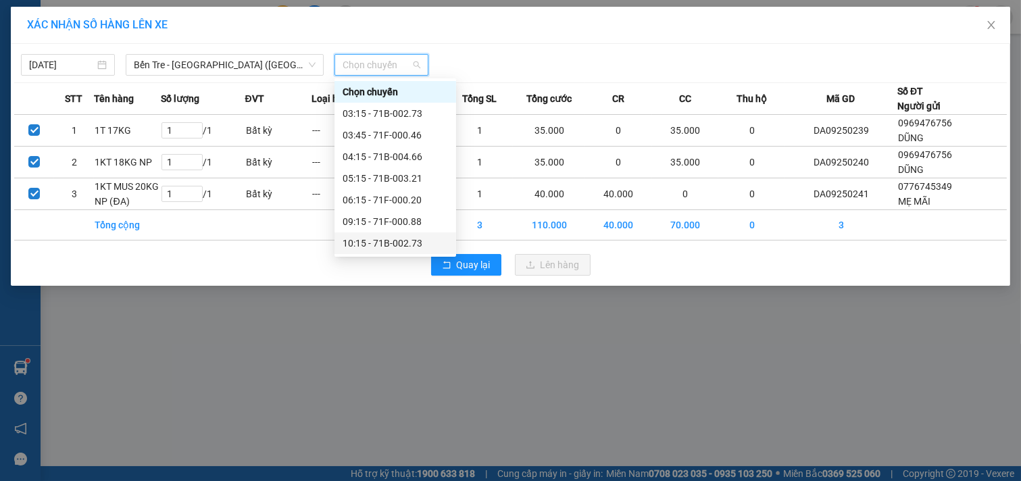
click at [393, 241] on div "10:15 - 71B-002.73" at bounding box center [395, 243] width 105 height 15
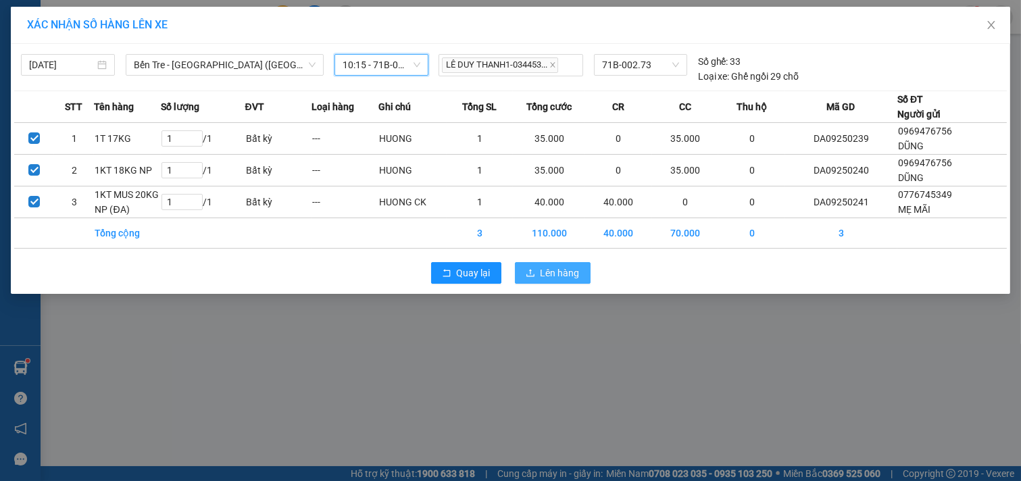
click at [573, 275] on span "Lên hàng" at bounding box center [560, 273] width 39 height 15
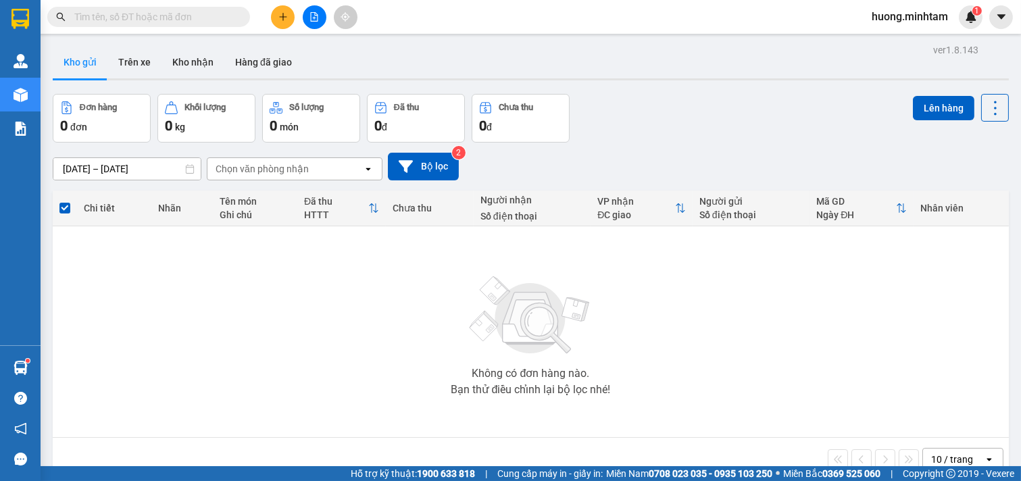
drag, startPoint x: 686, startPoint y: 323, endPoint x: 661, endPoint y: 309, distance: 28.4
click at [686, 322] on div "Không có đơn hàng nào. Bạn thử điều chỉnh lại bộ lọc nhé!" at bounding box center [530, 331] width 943 height 203
click at [284, 20] on icon "plus" at bounding box center [282, 16] width 9 height 9
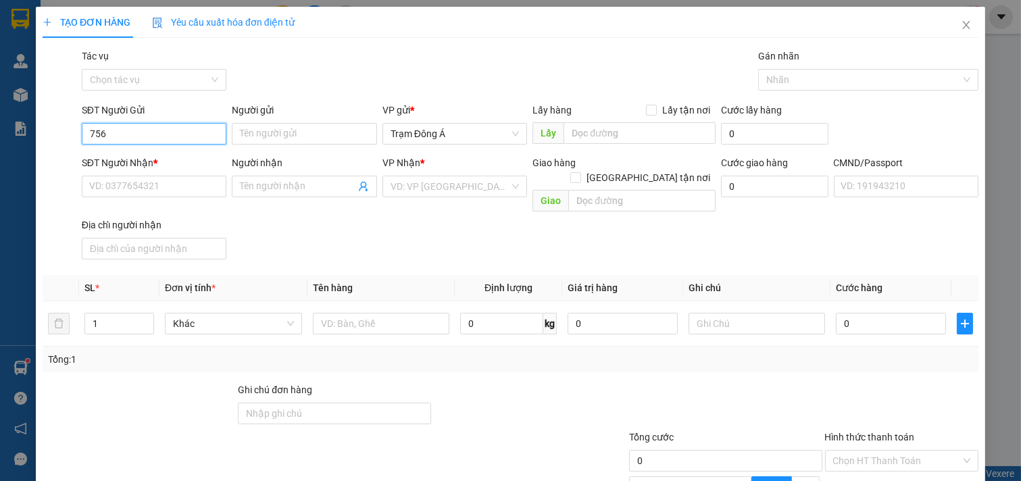
click at [183, 141] on input "756" at bounding box center [154, 134] width 145 height 22
click at [113, 164] on div "0969476756 - DŨNG" at bounding box center [152, 160] width 127 height 15
type input "0969476756"
type input "DŨNG"
type input "0776622268"
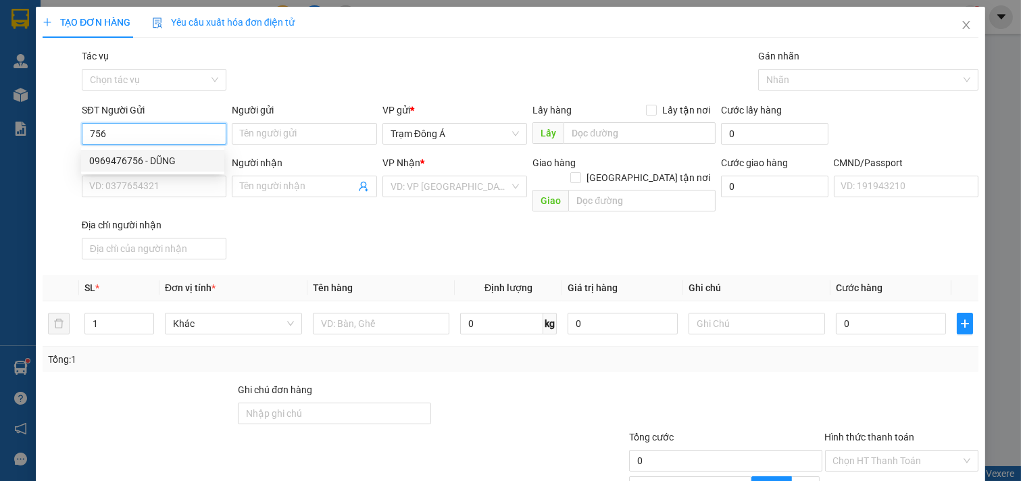
type input "THU"
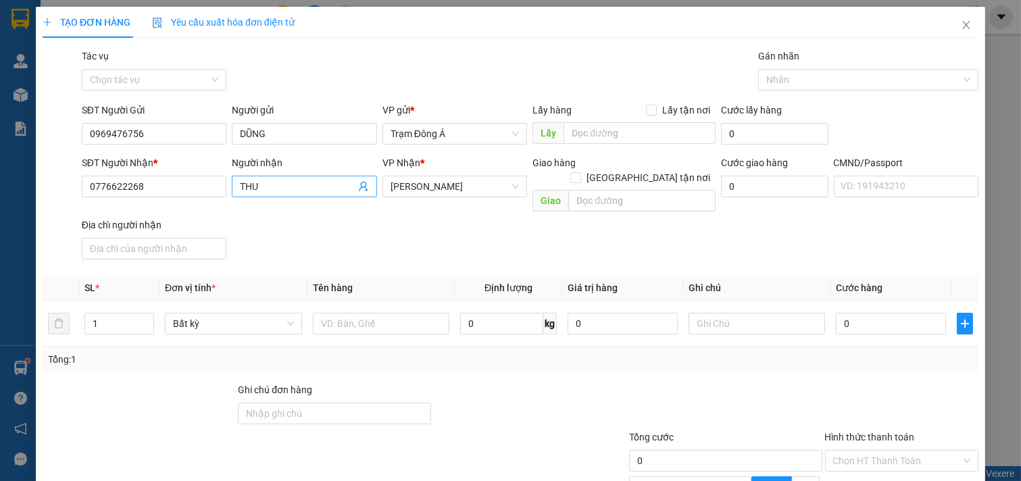
click at [358, 186] on icon "user-add" at bounding box center [363, 186] width 11 height 11
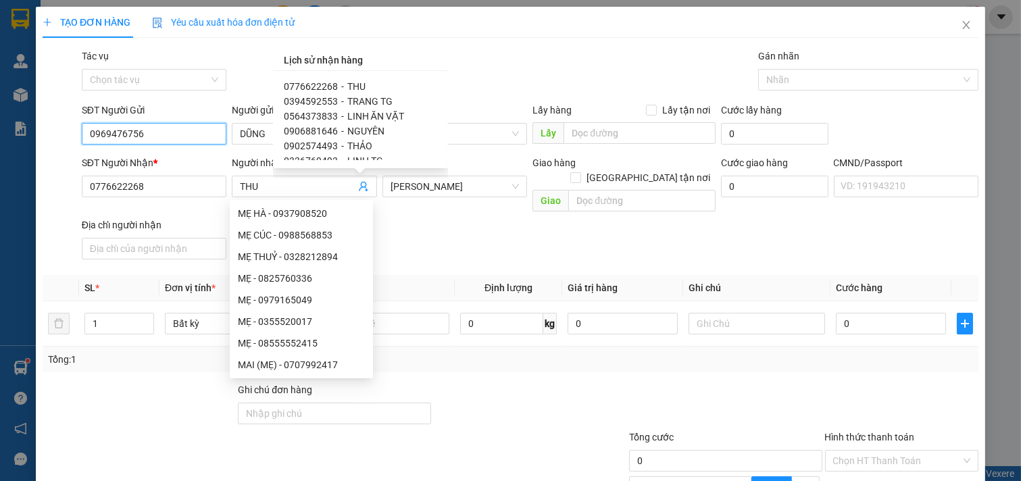
drag, startPoint x: 182, startPoint y: 137, endPoint x: 0, endPoint y: 143, distance: 182.5
click at [0, 143] on div "TẠO ĐƠN HÀNG Yêu cầu xuất hóa đơn điện tử Transit Pickup Surcharge Ids Transit …" at bounding box center [510, 240] width 1021 height 481
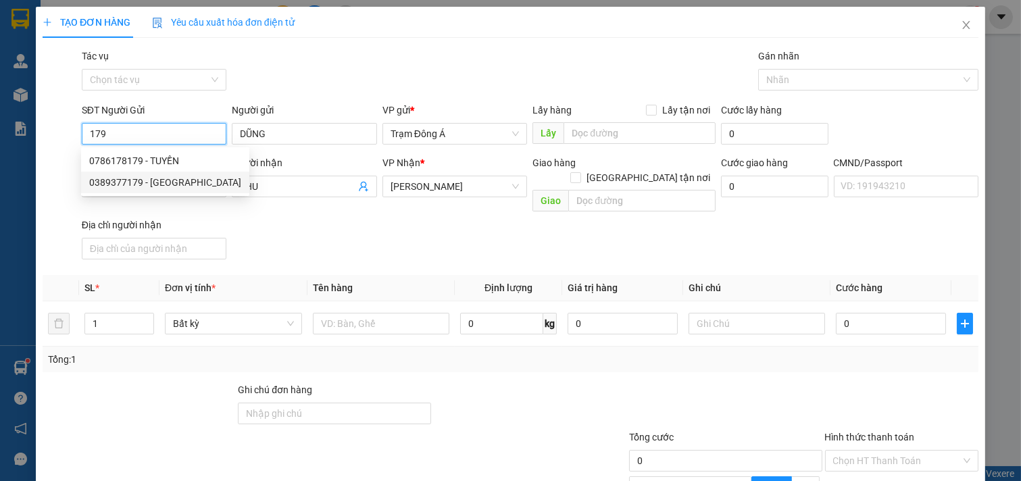
click at [130, 184] on div "0389377179 - [GEOGRAPHIC_DATA]" at bounding box center [165, 182] width 152 height 15
type input "0389377179"
type input "HIỆP HƯNG"
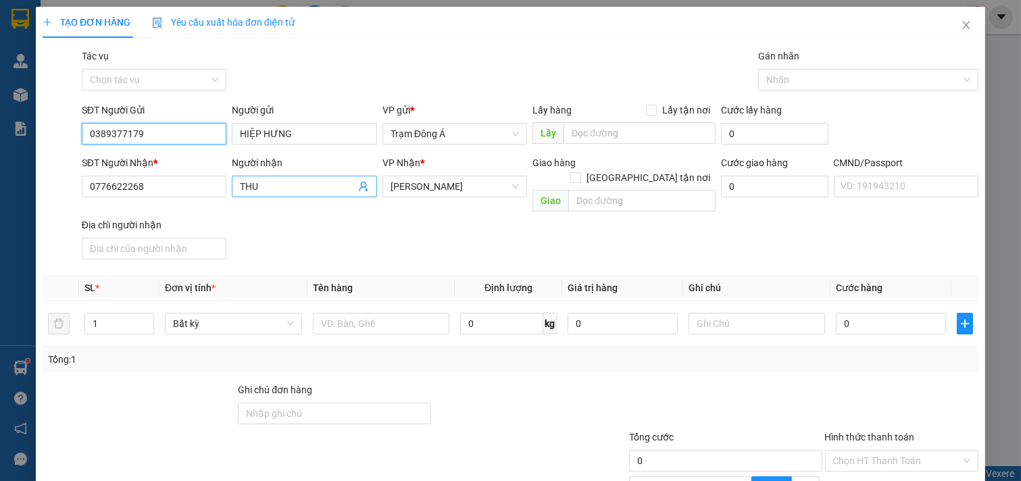
type input "0389377179"
click at [358, 185] on icon "user-add" at bounding box center [363, 186] width 11 height 11
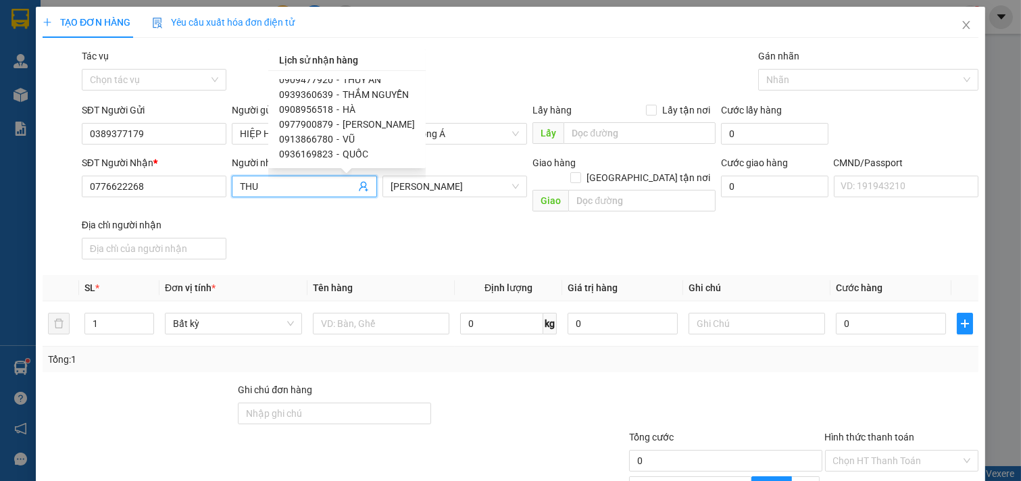
scroll to position [483, 0]
drag, startPoint x: 158, startPoint y: 190, endPoint x: 0, endPoint y: 157, distance: 161.4
click at [0, 157] on div "TẠO ĐƠN HÀNG Yêu cầu xuất hóa đơn điện tử Transit Pickup Surcharge Ids Transit …" at bounding box center [510, 240] width 1021 height 481
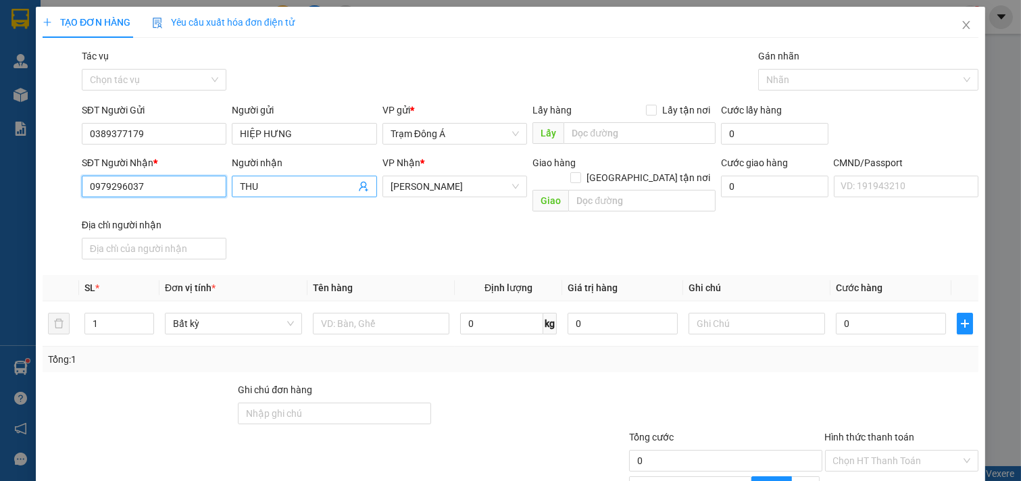
type input "0979296037"
drag, startPoint x: 274, startPoint y: 186, endPoint x: 103, endPoint y: 216, distance: 174.2
click at [0, 192] on div "TẠO ĐƠN HÀNG Yêu cầu xuất hóa đơn điện tử Transit Pickup Surcharge Ids Transit …" at bounding box center [510, 240] width 1021 height 481
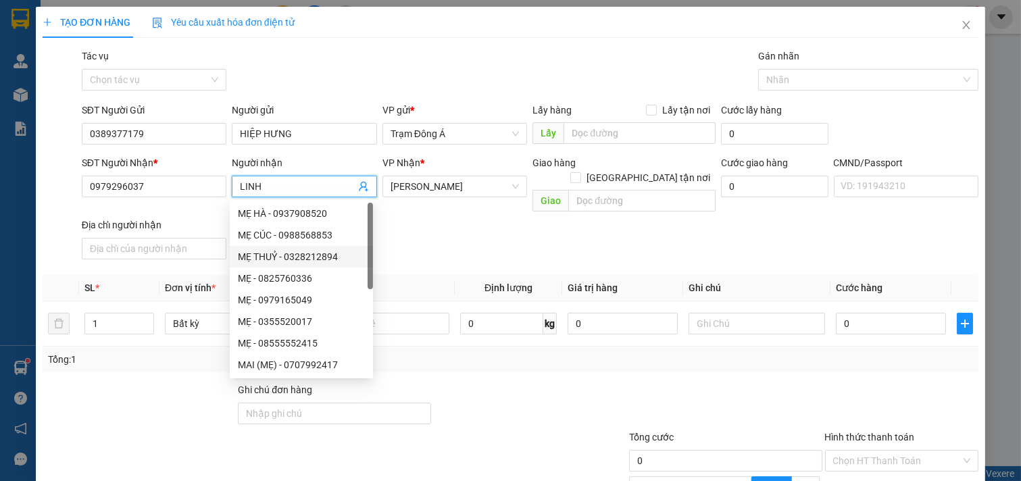
type input "LINH"
click at [447, 239] on div "SĐT Người Nhận * 0979296037 Người nhận LINH VP Nhận * [PERSON_NAME] hàng Giao t…" at bounding box center [530, 209] width 902 height 109
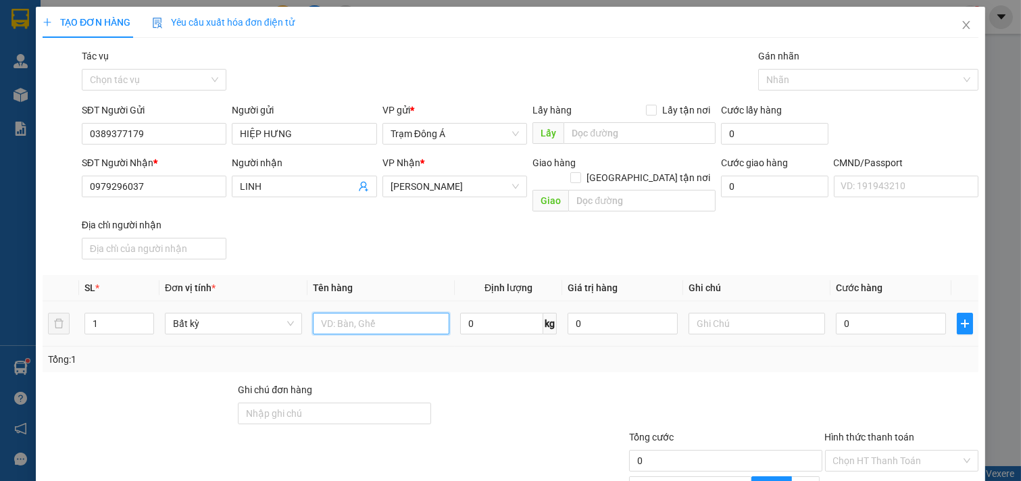
click at [383, 316] on input "text" at bounding box center [381, 324] width 137 height 22
type input "1X VÀNG 5KG"
click at [645, 170] on span "[GEOGRAPHIC_DATA] tận nơi" at bounding box center [648, 177] width 134 height 15
click at [580, 172] on input "[GEOGRAPHIC_DATA] tận nơi" at bounding box center [574, 176] width 9 height 9
checkbox input "true"
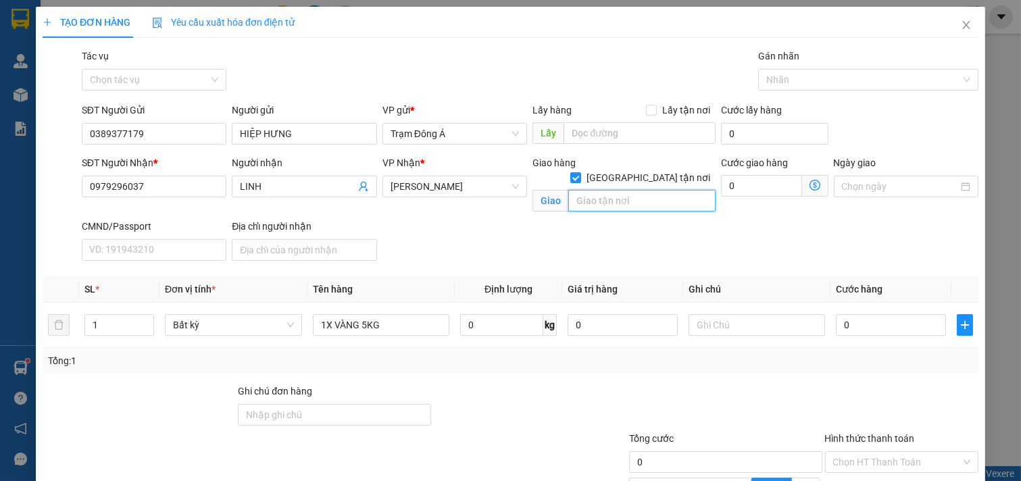
click at [615, 190] on input "text" at bounding box center [641, 201] width 147 height 22
type input "9D6 KDC AN SƯƠNG [GEOGRAPHIC_DATA]"
click at [643, 241] on div "SĐT Người Nhận * 0979296037 Người nhận LINH VP Nhận * [PERSON_NAME] hàng [GEOGR…" at bounding box center [530, 210] width 902 height 111
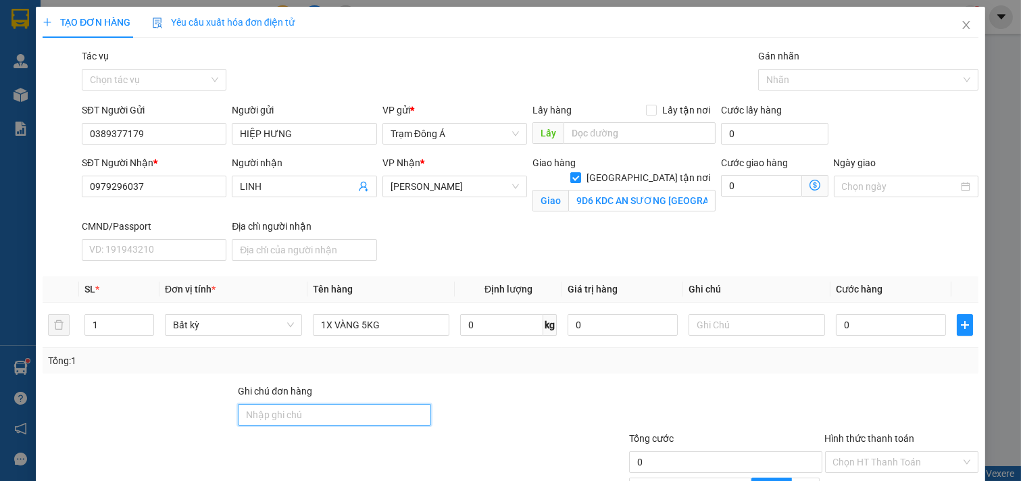
click at [294, 406] on input "Ghi chú đơn hàng" at bounding box center [334, 415] width 193 height 22
type input "D"
drag, startPoint x: 382, startPoint y: 418, endPoint x: 732, endPoint y: 341, distance: 357.6
click at [407, 416] on input "ĐEN XO CHƯA THU" at bounding box center [334, 415] width 193 height 22
type input "ĐEN XO CHƯA THU"
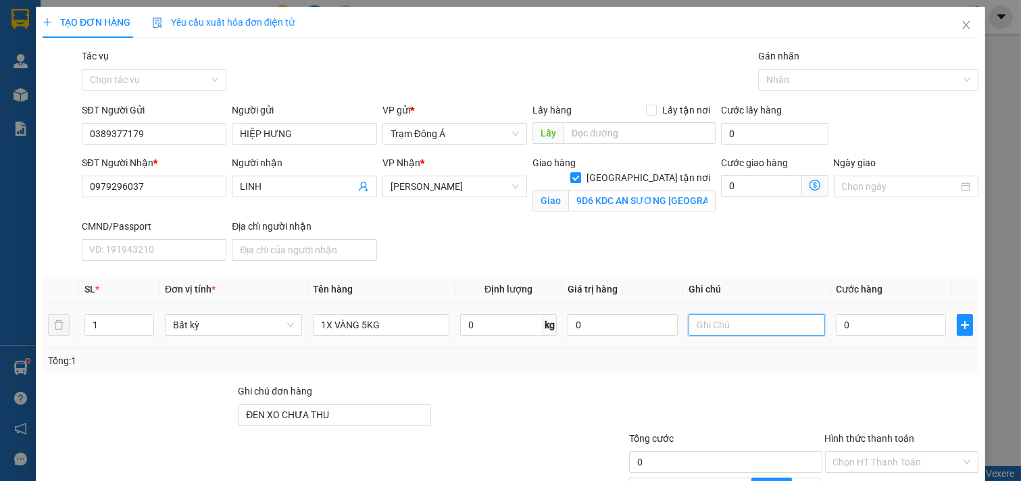
click at [746, 326] on input "text" at bounding box center [757, 325] width 137 height 22
type input "HUONG"
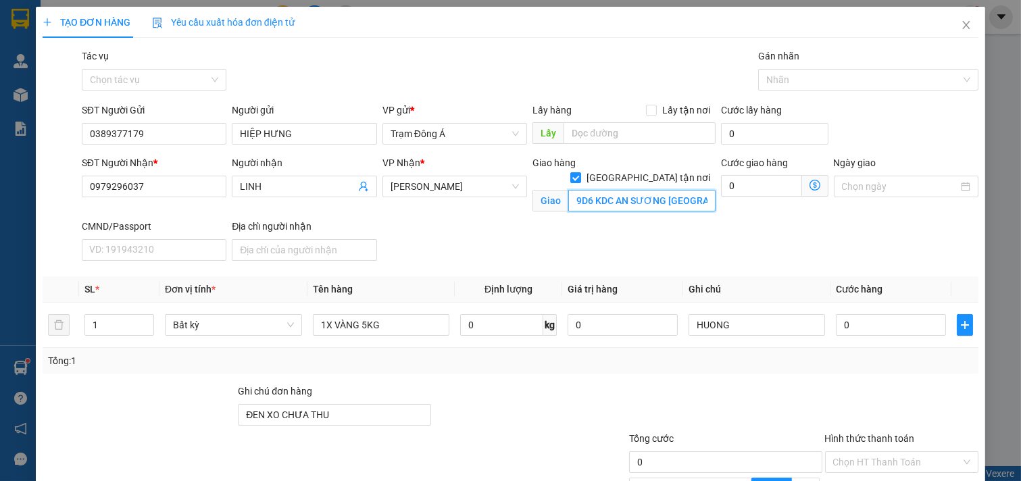
click at [693, 190] on input "9D6 KDC AN SƯƠNG [GEOGRAPHIC_DATA]" at bounding box center [641, 201] width 147 height 22
click at [695, 259] on div "SĐT Người Nhận * 0979296037 Người nhận LINH VP Nhận * [PERSON_NAME] hàng [GEOGR…" at bounding box center [530, 210] width 902 height 111
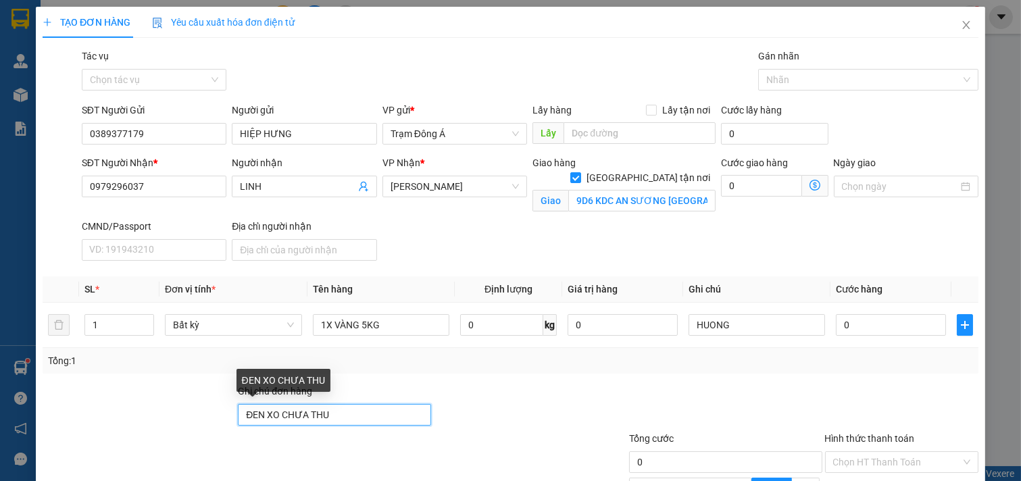
click at [326, 417] on input "ĐEN XO CHƯA THU" at bounding box center [334, 415] width 193 height 22
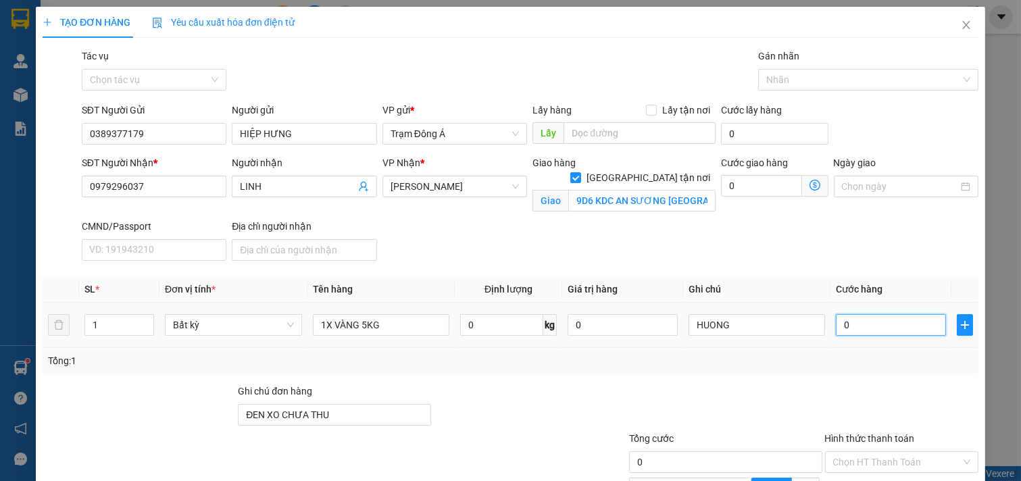
click at [841, 327] on input "0" at bounding box center [891, 325] width 110 height 22
type input "2"
type input "20"
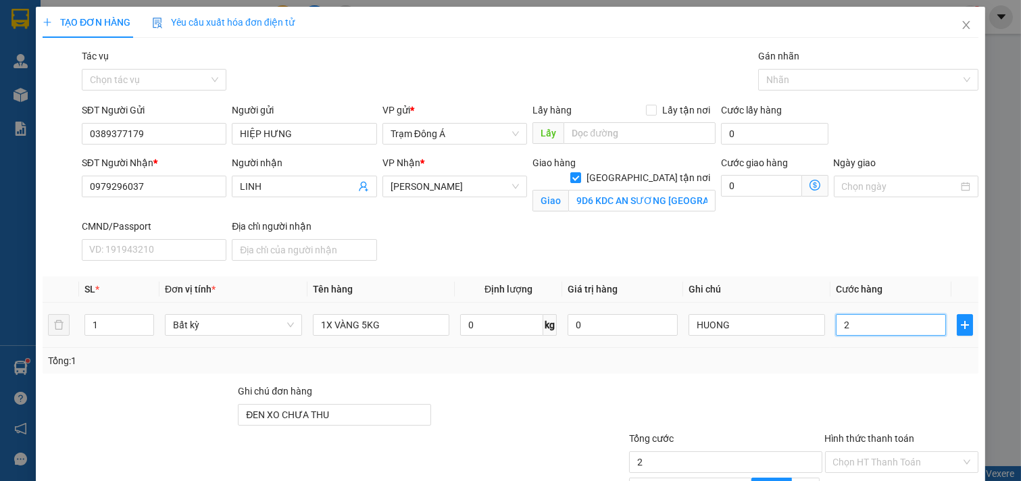
type input "20"
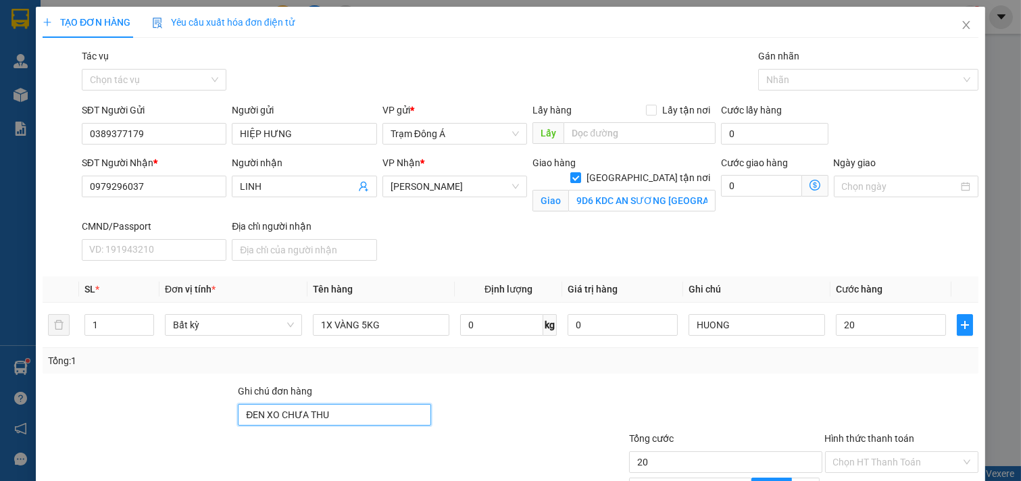
type input "20.000"
click at [355, 414] on input "ĐEN XO CHƯA THU" at bounding box center [334, 415] width 193 height 22
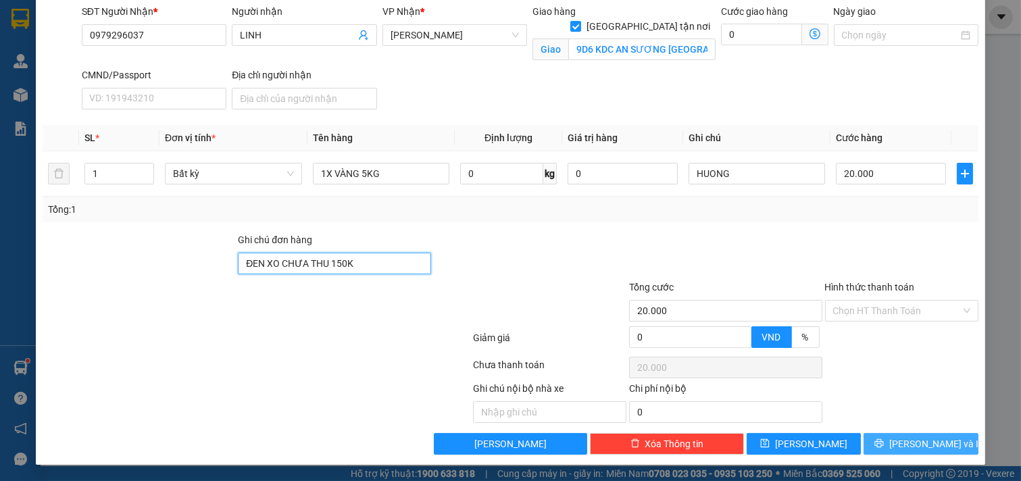
type input "ĐEN XO CHƯA THU 150K"
click at [930, 451] on span "[PERSON_NAME] và In" at bounding box center [936, 444] width 95 height 15
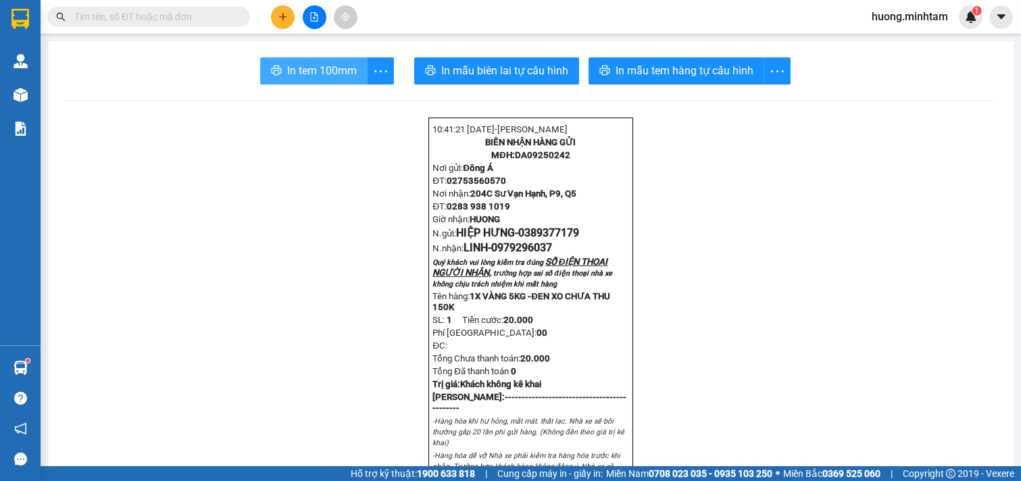
click at [273, 66] on icon "printer" at bounding box center [276, 70] width 11 height 11
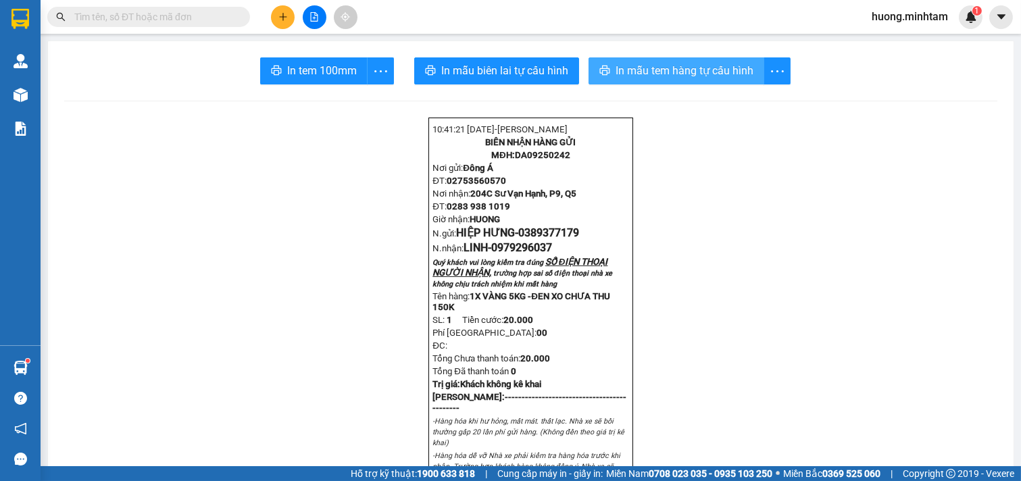
click at [687, 70] on span "In mẫu tem hàng tự cấu hình" at bounding box center [685, 70] width 138 height 17
click at [670, 64] on span "In mẫu tem hàng tự cấu hình" at bounding box center [685, 70] width 138 height 17
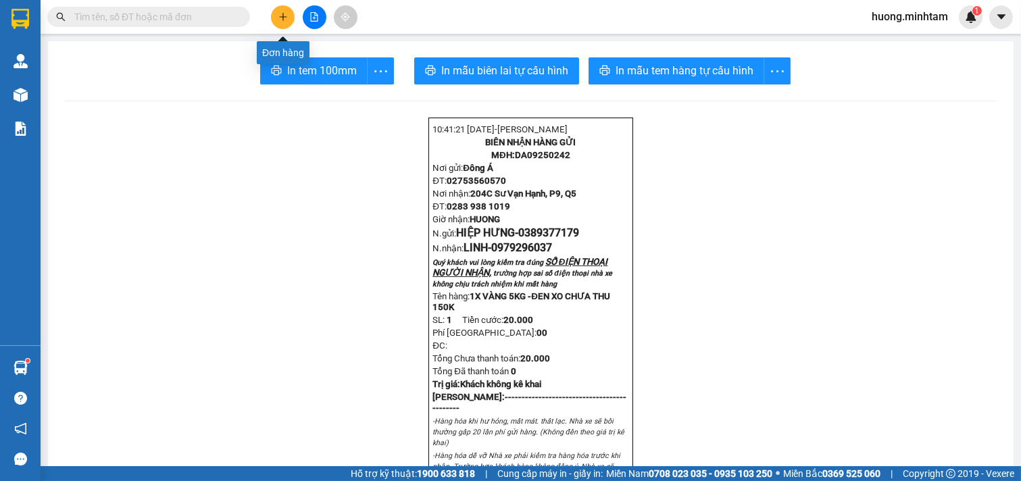
click at [287, 17] on icon "plus" at bounding box center [282, 16] width 9 height 9
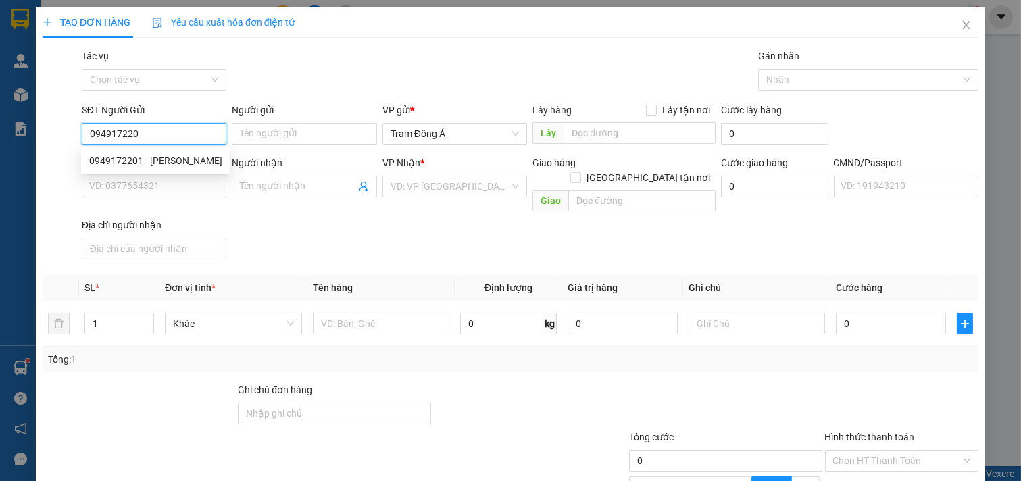
type input "0949172201"
click at [159, 159] on div "0949172201 - [PERSON_NAME]" at bounding box center [155, 160] width 133 height 15
type input "THẢO"
type input "0977834776"
type input "BÉ ANH"
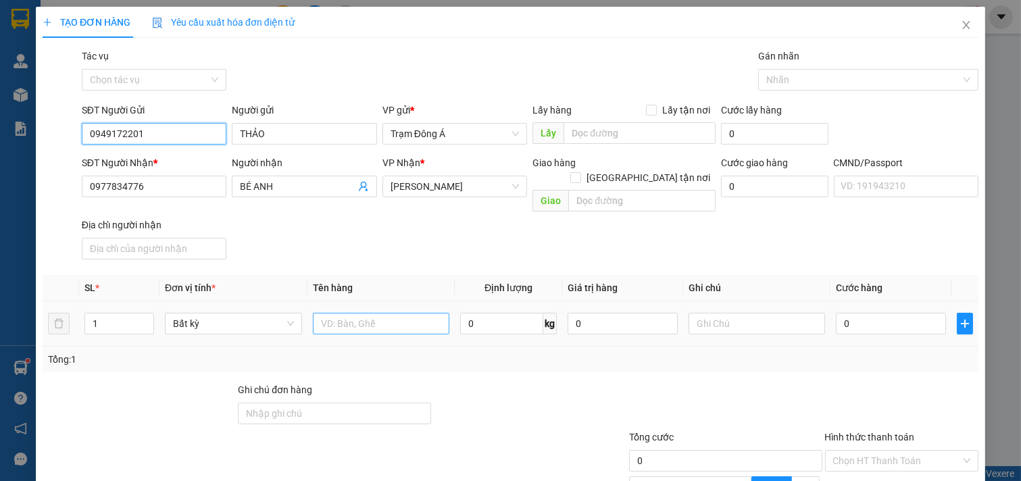
type input "0949172201"
click at [382, 313] on input "text" at bounding box center [381, 324] width 137 height 22
type input "1T 12KG NP"
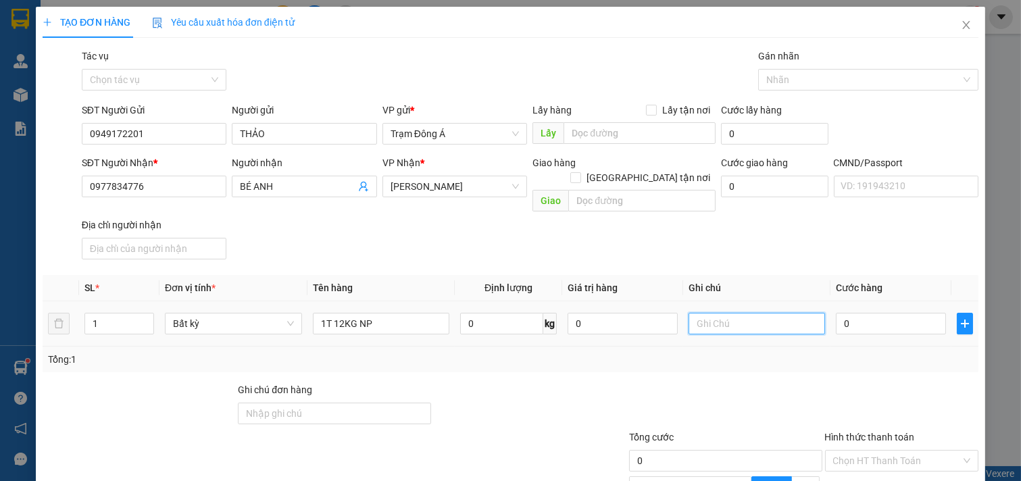
click at [728, 313] on input "text" at bounding box center [757, 324] width 137 height 22
type input "HUONG"
type input "3"
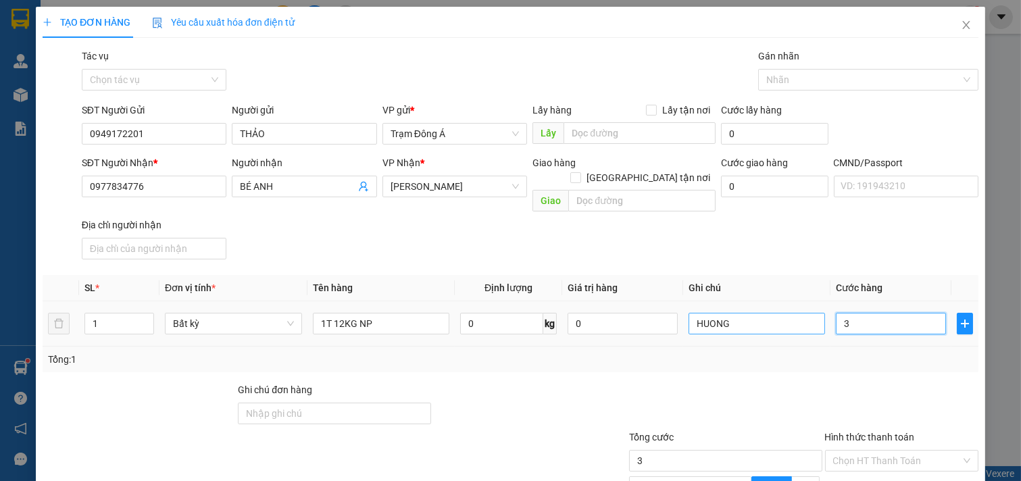
type input "30"
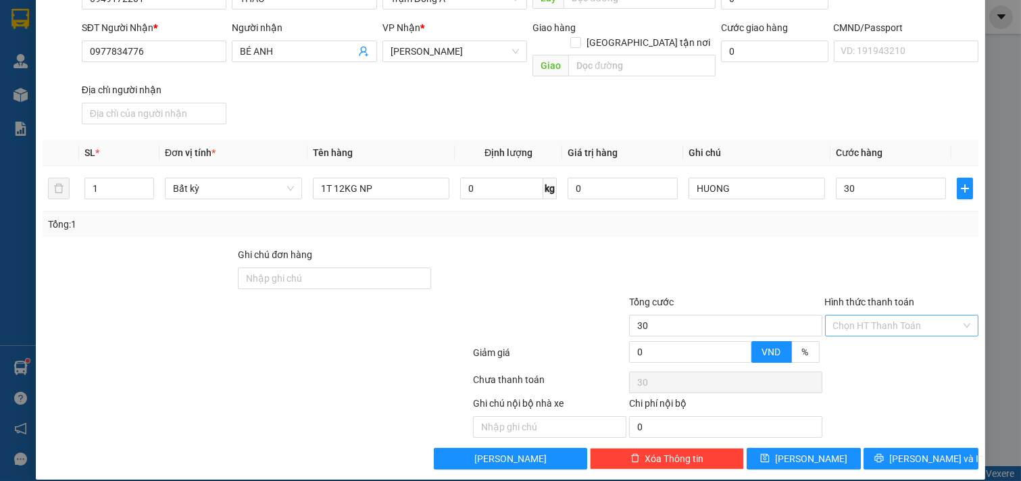
click at [894, 316] on input "Hình thức thanh toán" at bounding box center [897, 326] width 128 height 20
type input "30.000"
click at [887, 337] on div "Tại văn phòng" at bounding box center [892, 337] width 136 height 15
type input "0"
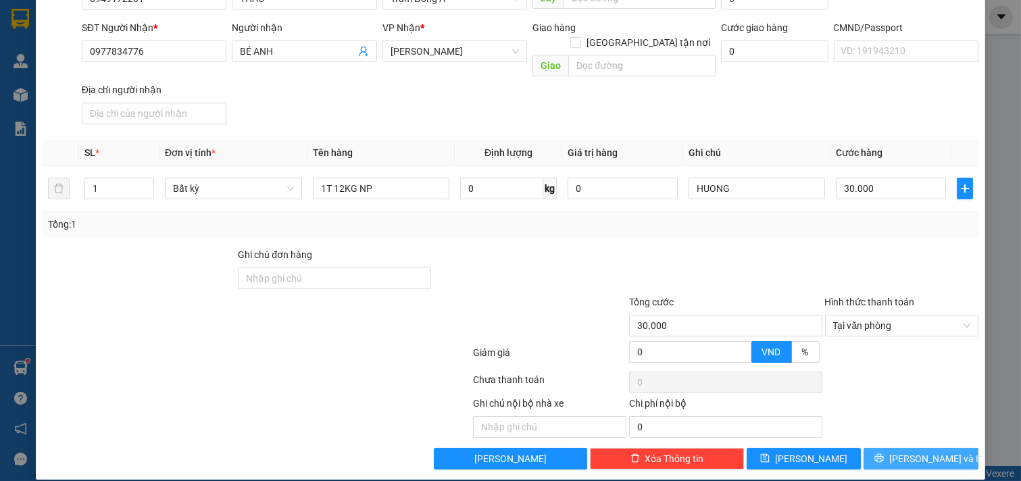
click at [930, 451] on span "[PERSON_NAME] và In" at bounding box center [936, 458] width 95 height 15
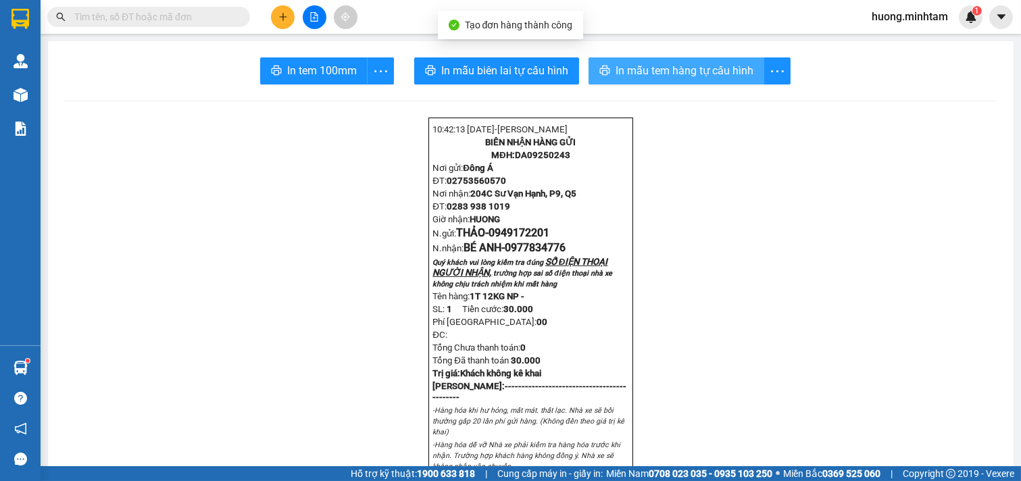
click at [696, 74] on span "In mẫu tem hàng tự cấu hình" at bounding box center [685, 70] width 138 height 17
click at [291, 68] on div "In tem 100mm" at bounding box center [327, 70] width 134 height 27
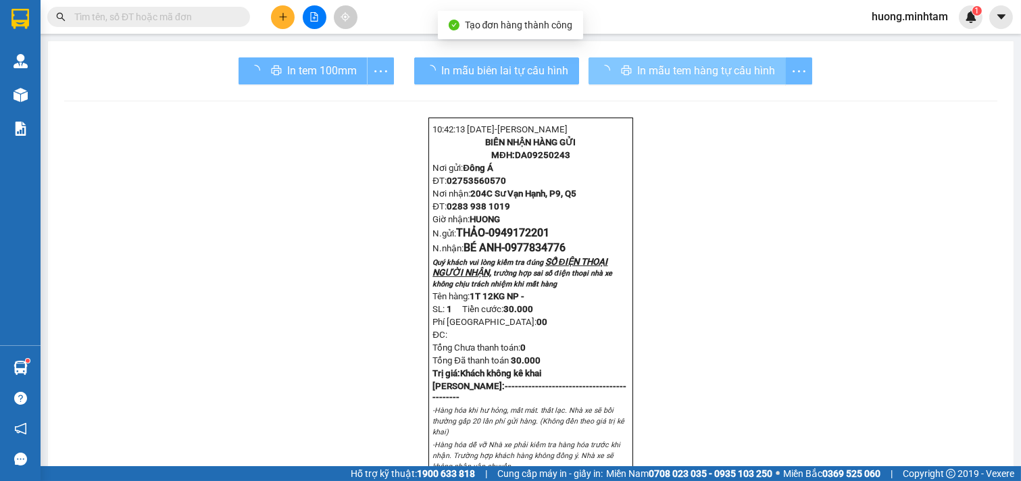
click at [291, 68] on div "In tem 100mm" at bounding box center [316, 70] width 155 height 27
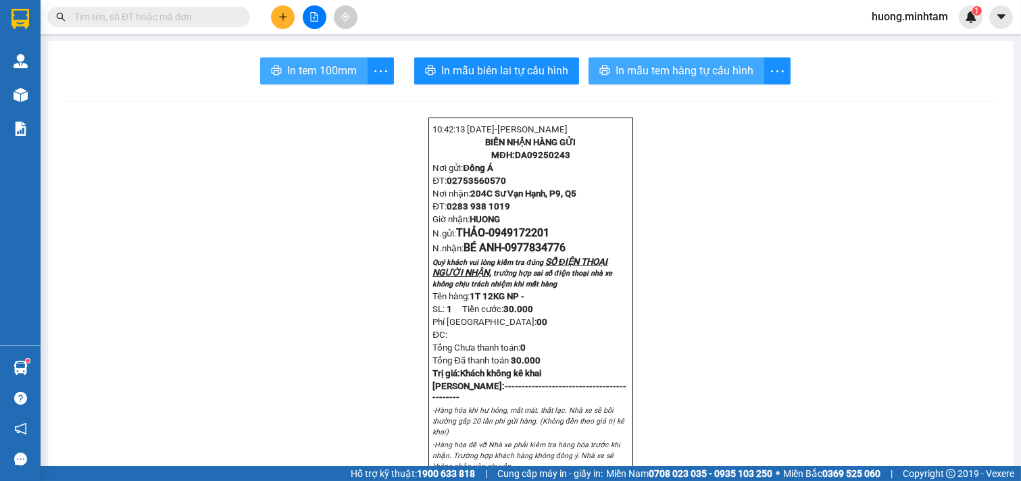
click at [291, 68] on span "In tem 100mm" at bounding box center [322, 70] width 70 height 17
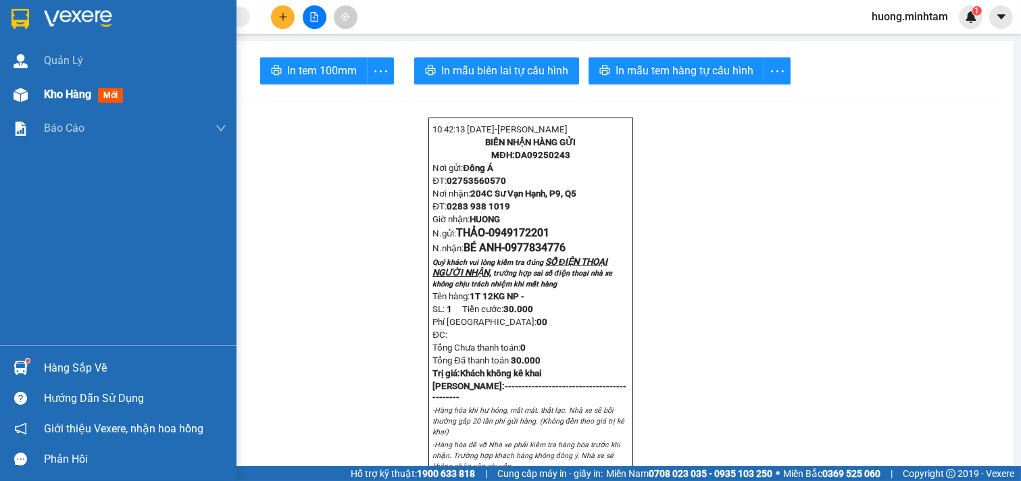
click at [88, 99] on span "Kho hàng" at bounding box center [67, 94] width 47 height 13
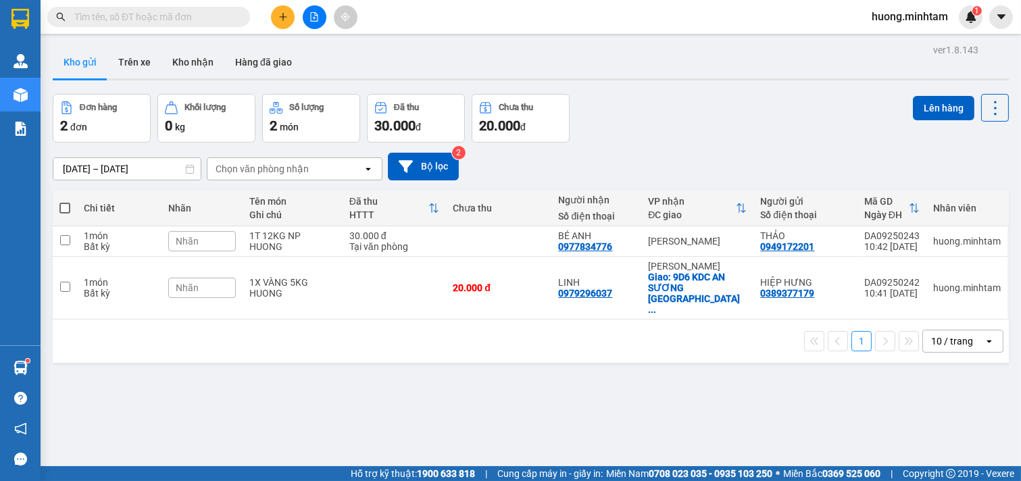
click at [280, 18] on icon "plus" at bounding box center [282, 16] width 9 height 9
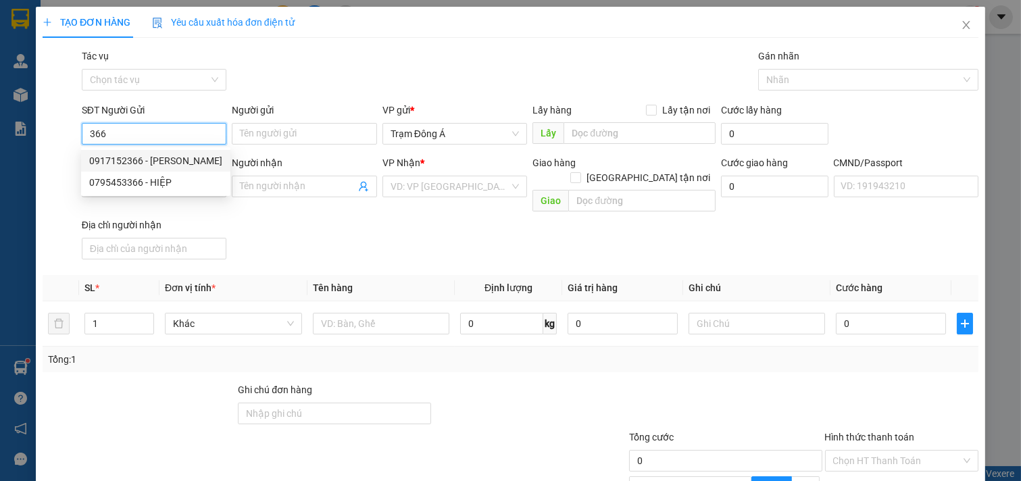
click at [116, 160] on div "0917152366 - [PERSON_NAME]" at bounding box center [155, 160] width 133 height 15
type input "0917152366"
type input "[PERSON_NAME]"
type input "0907282819"
type input "TUẤN ĐẠT"
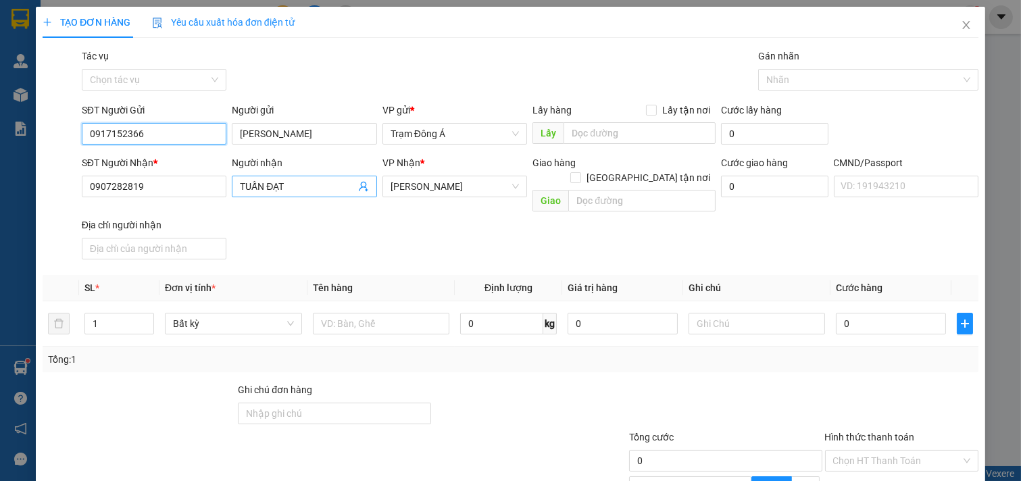
type input "0917152366"
click at [359, 185] on icon "user-add" at bounding box center [363, 186] width 11 height 11
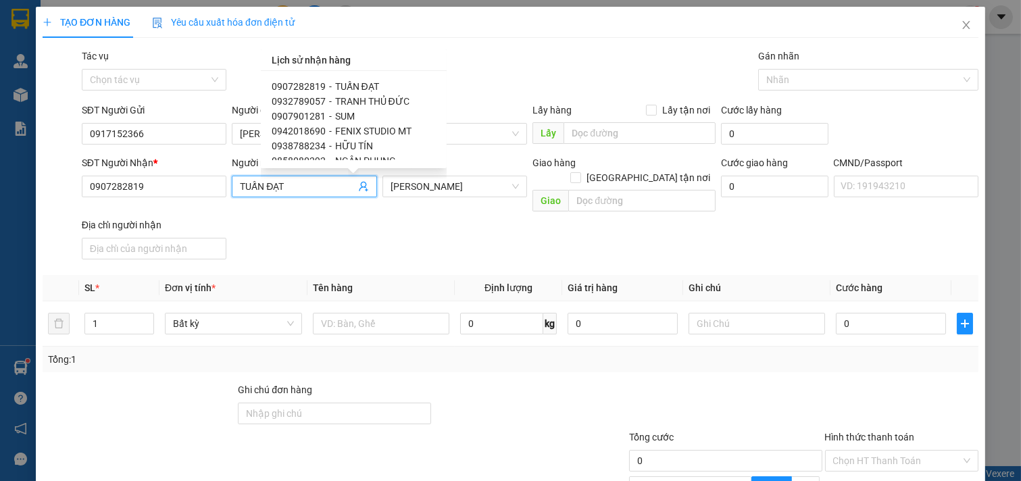
click at [435, 93] on div "0907282819 - TUẤN ĐẠT 0932789057 - TRANH THỦ ĐỨC 0907901281 - SUM 0942018690 - …" at bounding box center [354, 119] width 186 height 97
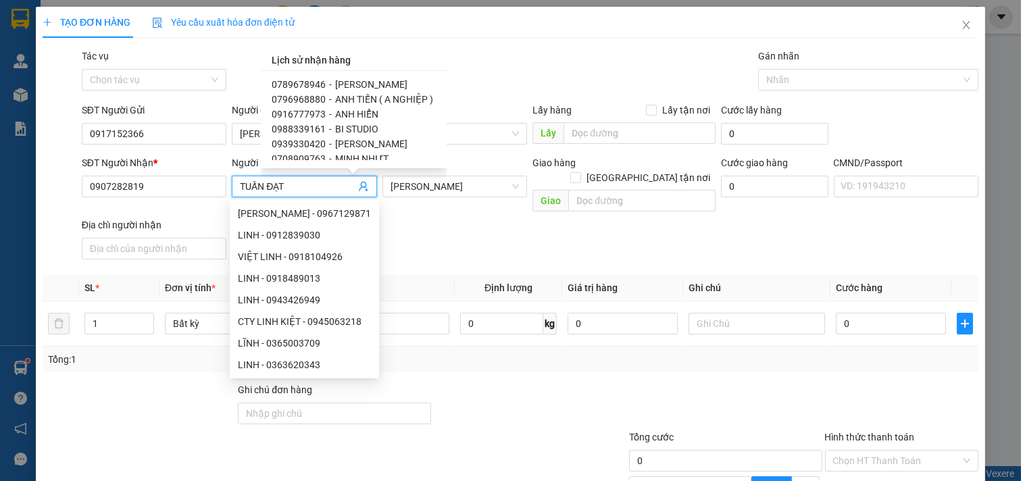
scroll to position [166, 0]
click at [331, 127] on div "0939330420 - [GEOGRAPHIC_DATA]" at bounding box center [354, 129] width 164 height 15
type input "0939330420"
type input "[PERSON_NAME]"
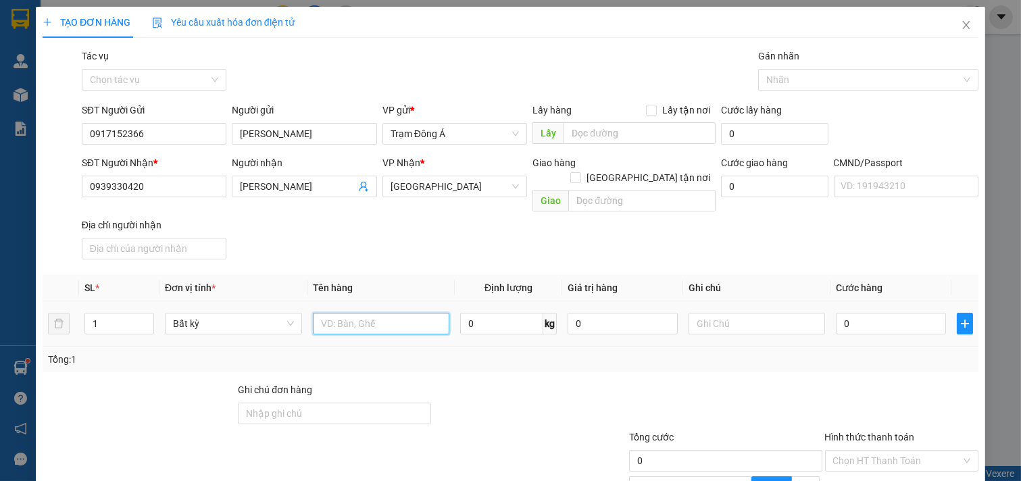
click at [365, 313] on input "text" at bounding box center [381, 324] width 137 height 22
type input "1K GIẤY 2KG NP"
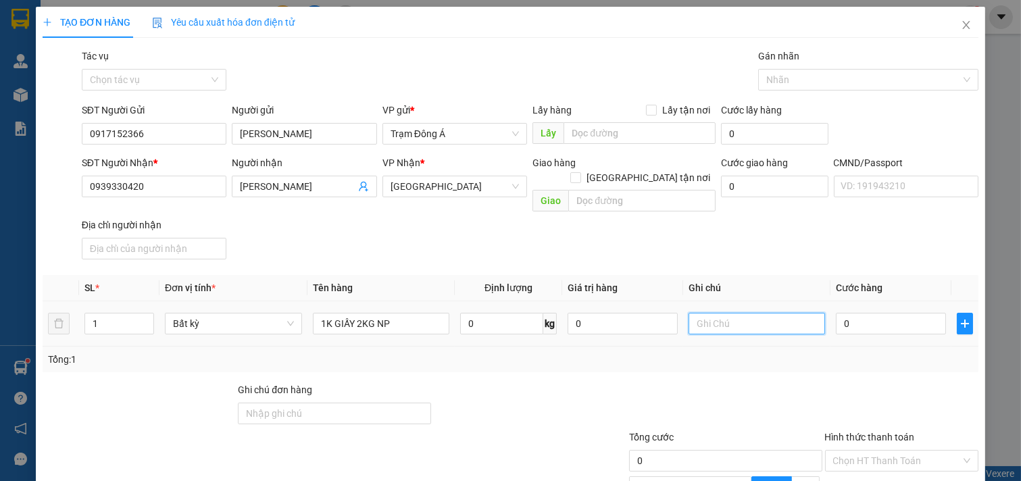
click at [745, 313] on input "text" at bounding box center [757, 324] width 137 height 22
type input "HUONG"
type input "2"
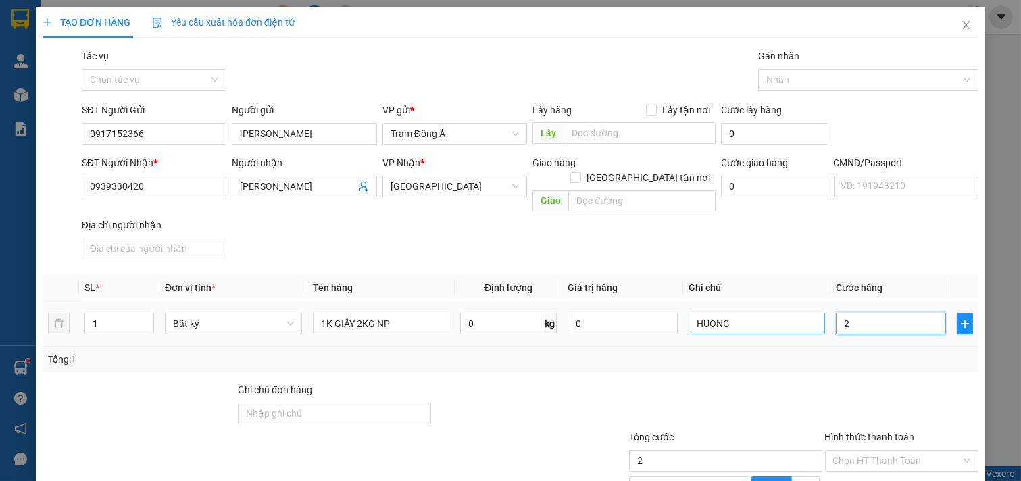
type input "20"
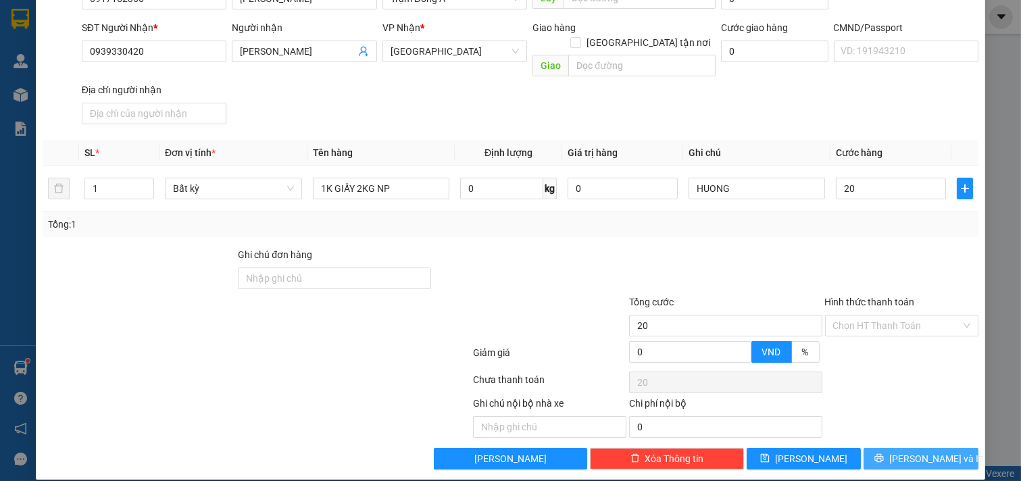
type input "20.000"
click at [920, 451] on span "[PERSON_NAME] và In" at bounding box center [936, 458] width 95 height 15
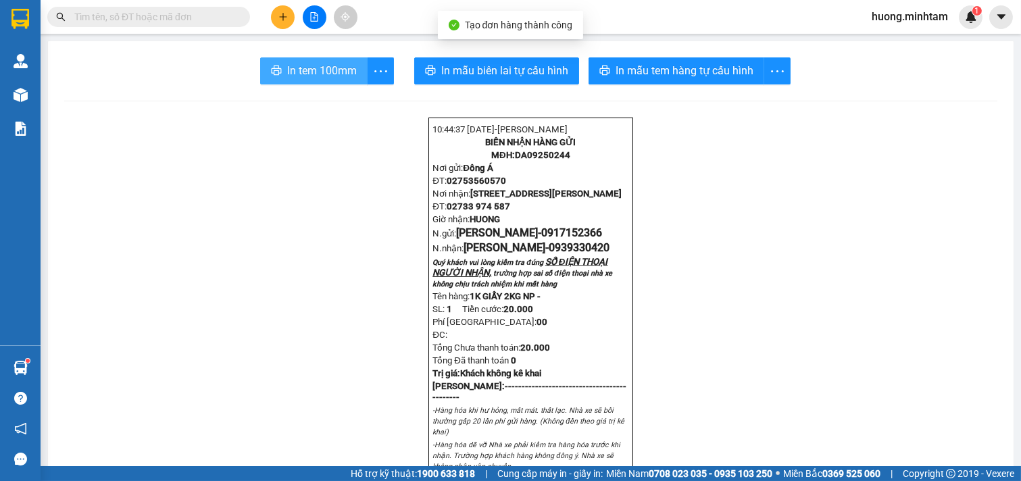
click at [320, 64] on span "In tem 100mm" at bounding box center [322, 70] width 70 height 17
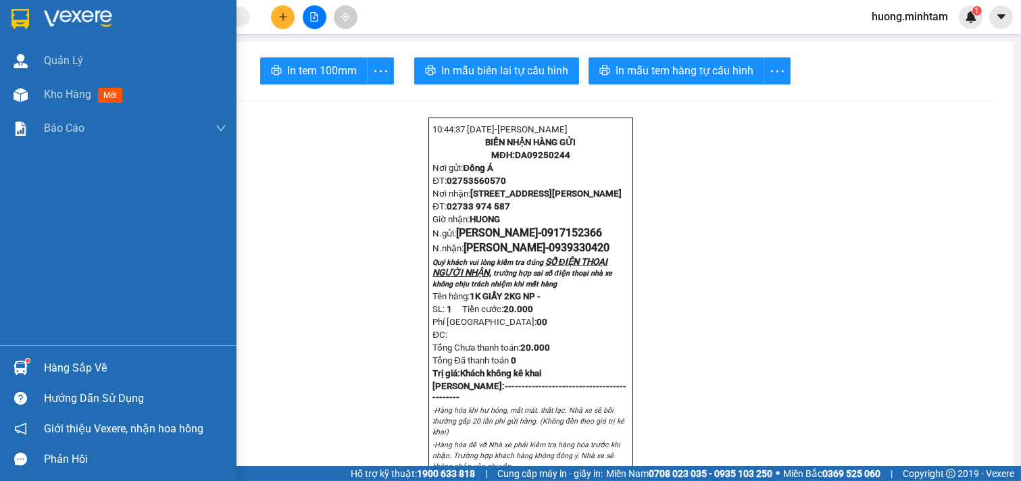
click at [101, 92] on span "mới" at bounding box center [110, 95] width 24 height 15
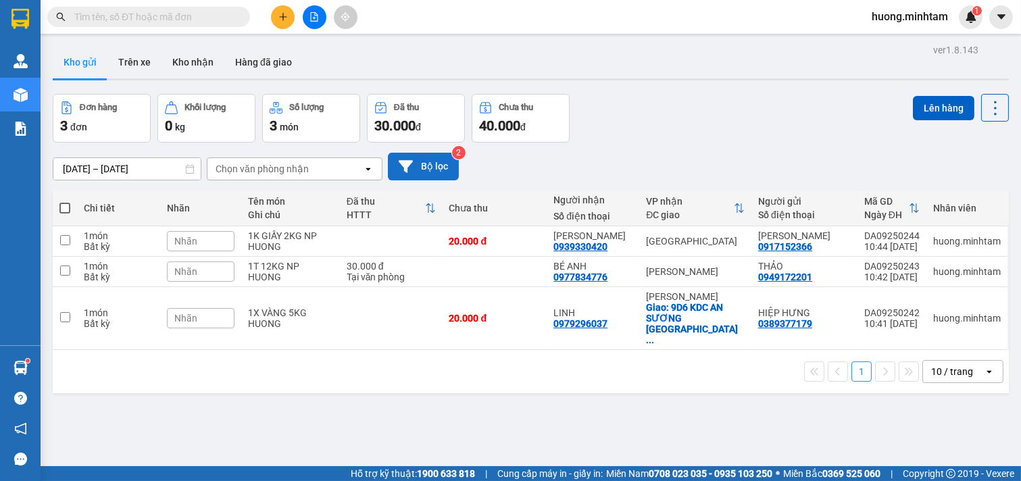
click at [445, 165] on button "Bộ lọc" at bounding box center [423, 167] width 71 height 28
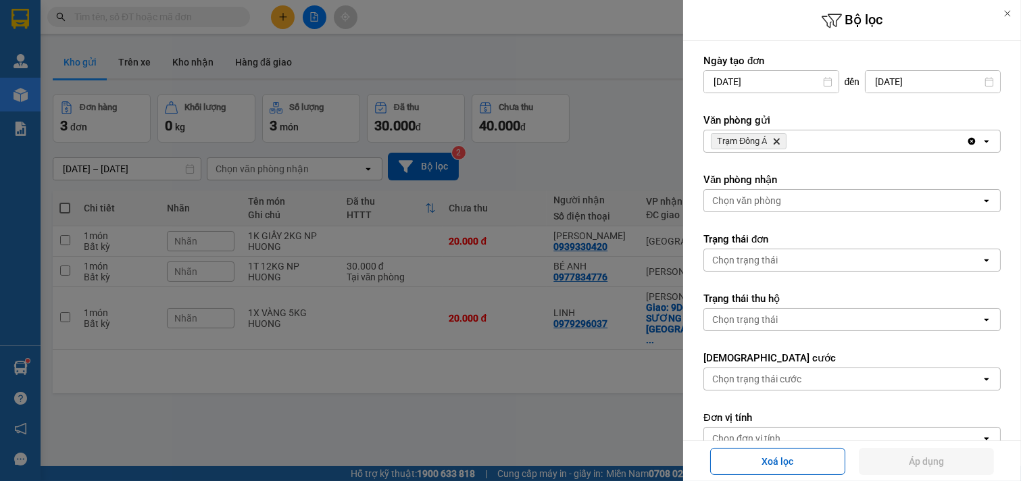
click at [835, 133] on div "Trạm Đông Á Delete" at bounding box center [835, 141] width 262 height 22
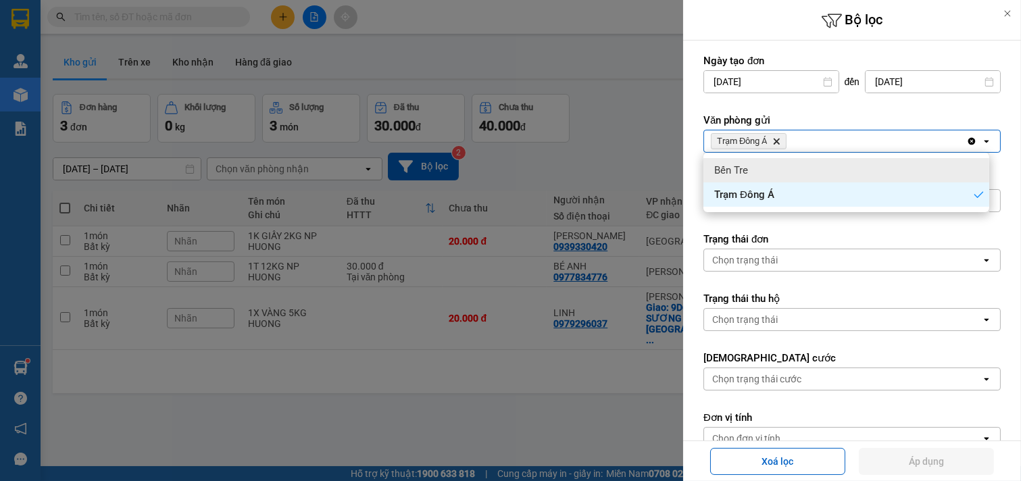
click at [805, 165] on div "Bến Tre" at bounding box center [846, 170] width 286 height 24
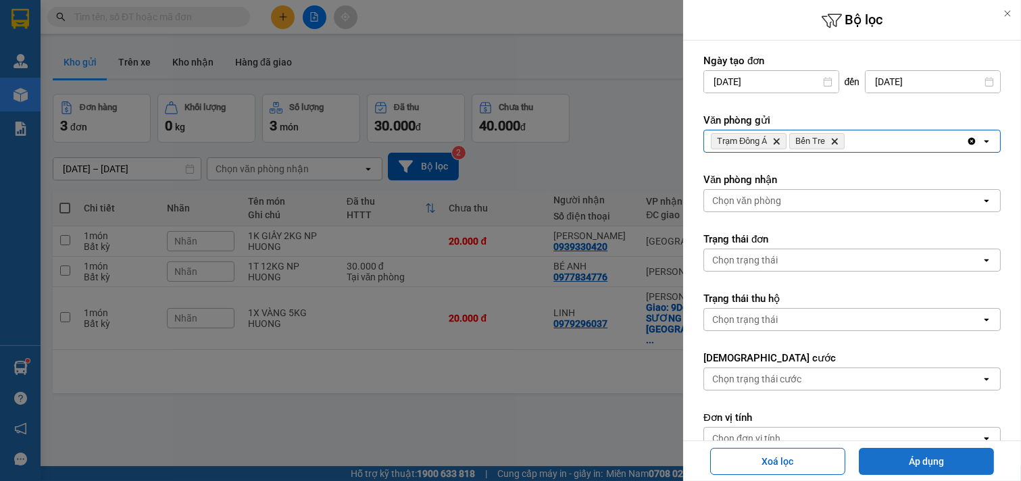
click at [923, 453] on button "Áp dụng" at bounding box center [926, 461] width 135 height 27
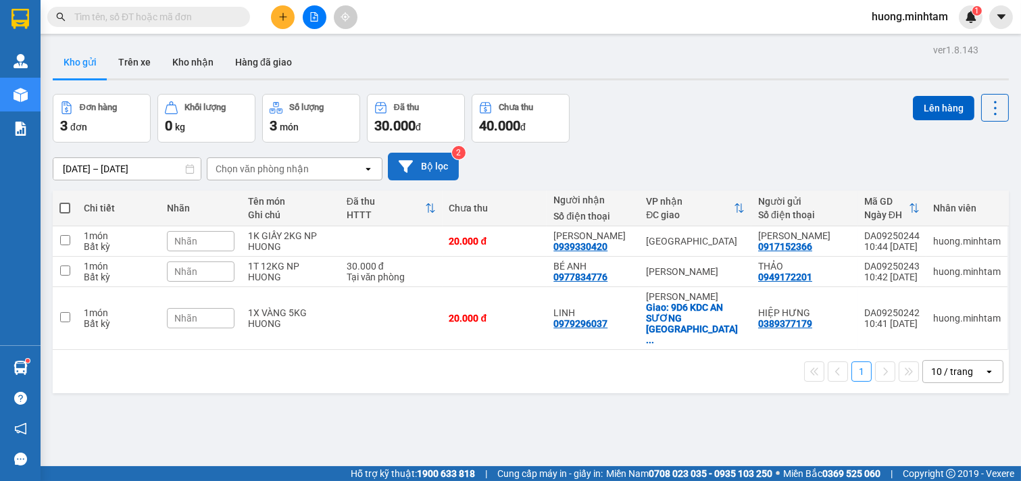
click at [437, 164] on button "Bộ lọc" at bounding box center [423, 167] width 71 height 28
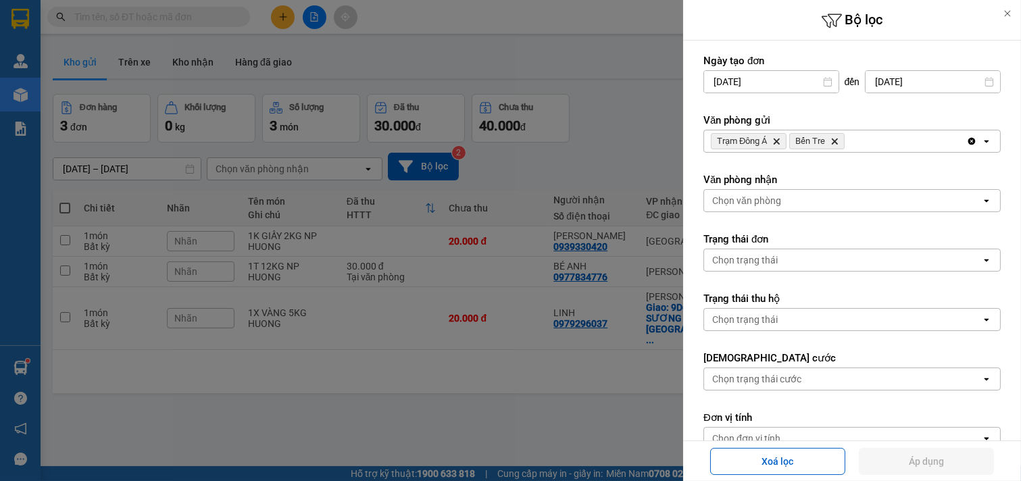
click at [832, 139] on icon "Delete" at bounding box center [834, 141] width 8 height 8
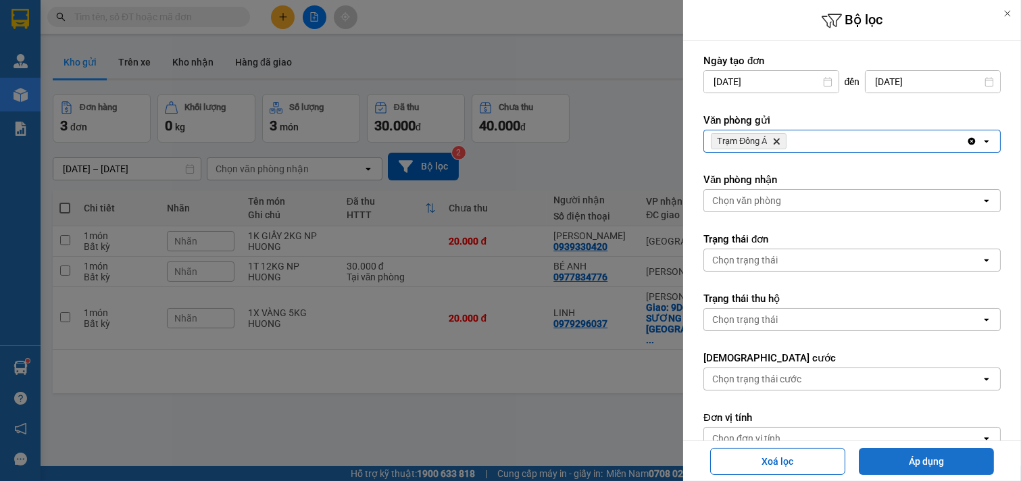
click at [960, 471] on button "Áp dụng" at bounding box center [926, 461] width 135 height 27
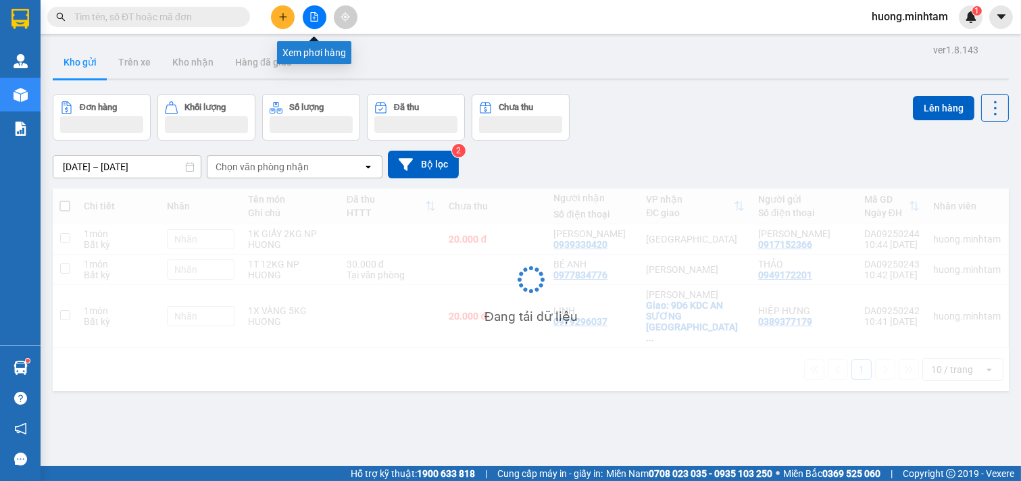
click at [316, 14] on icon "file-add" at bounding box center [313, 16] width 9 height 9
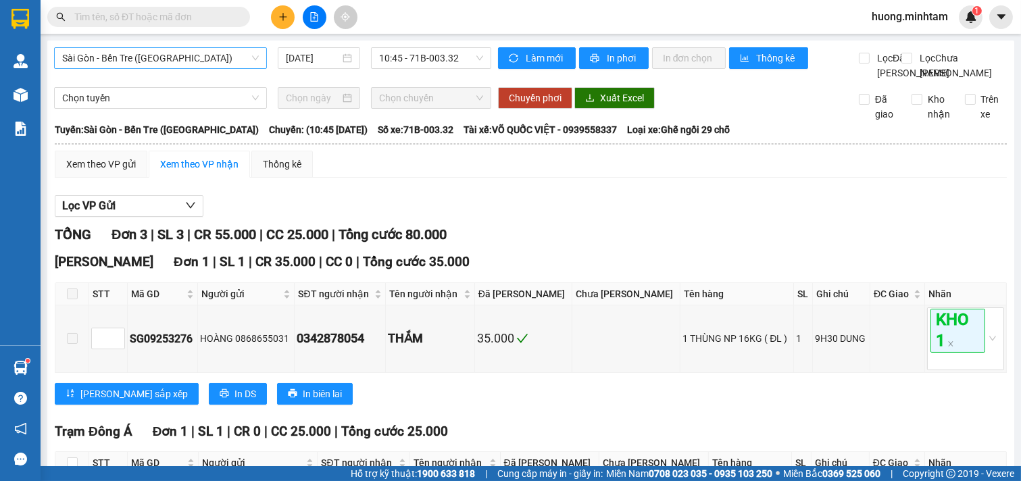
click at [241, 59] on span "Sài Gòn - Bến Tre ([GEOGRAPHIC_DATA])" at bounding box center [160, 58] width 197 height 20
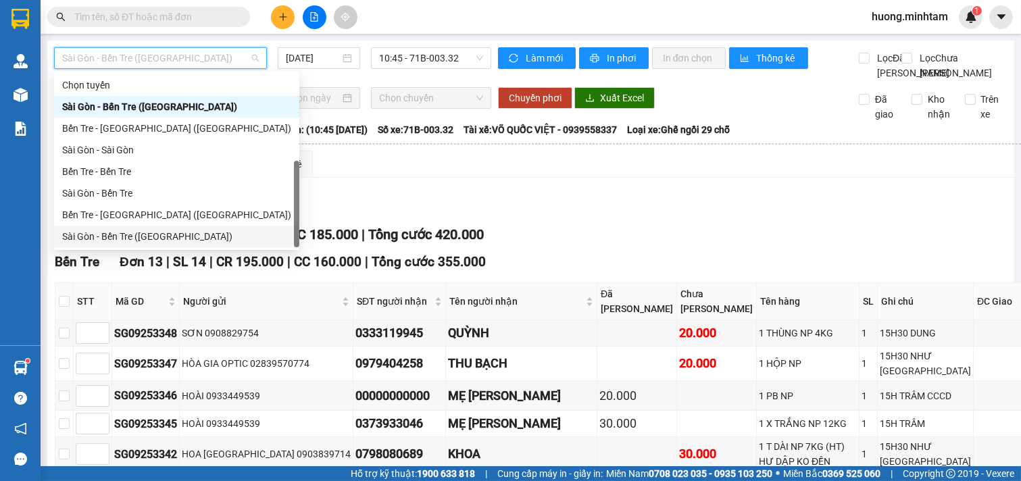
scroll to position [22, 0]
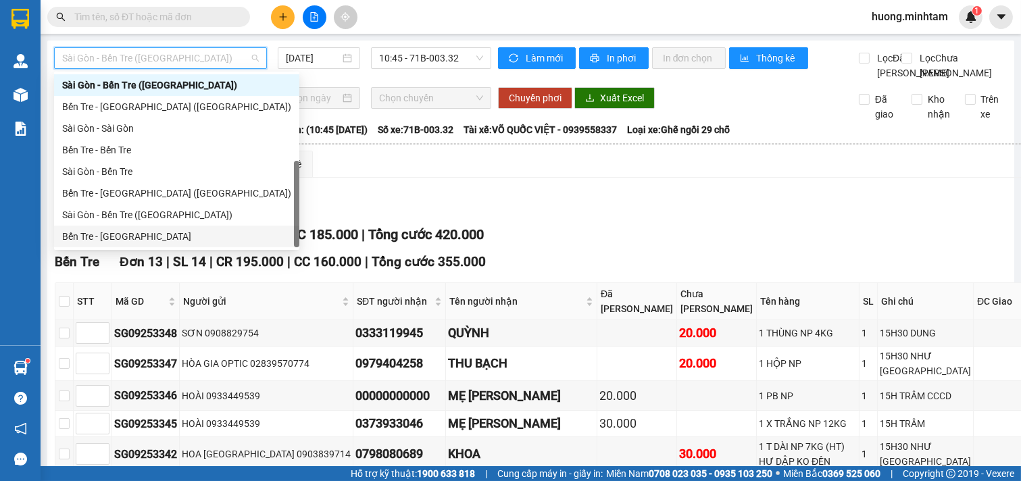
click at [104, 232] on div "Bến Tre - [GEOGRAPHIC_DATA]" at bounding box center [176, 236] width 229 height 15
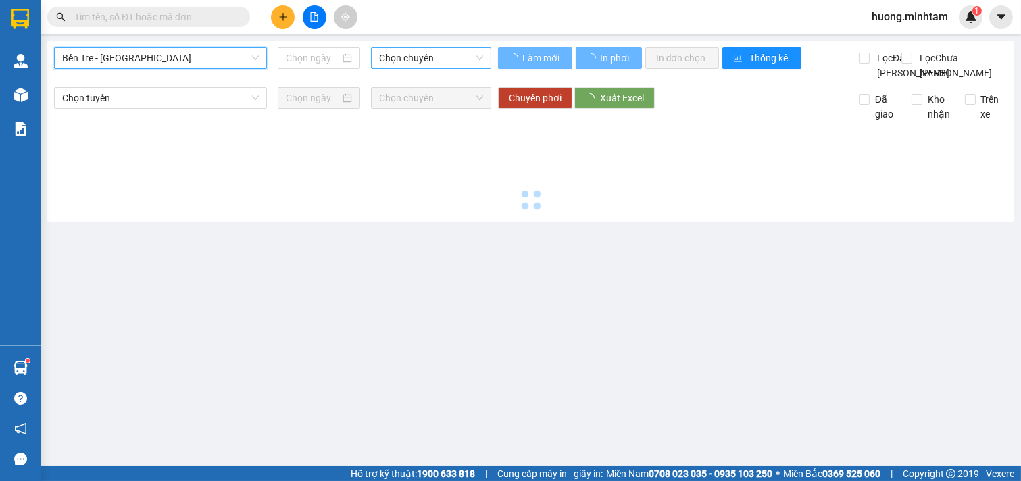
type input "[DATE]"
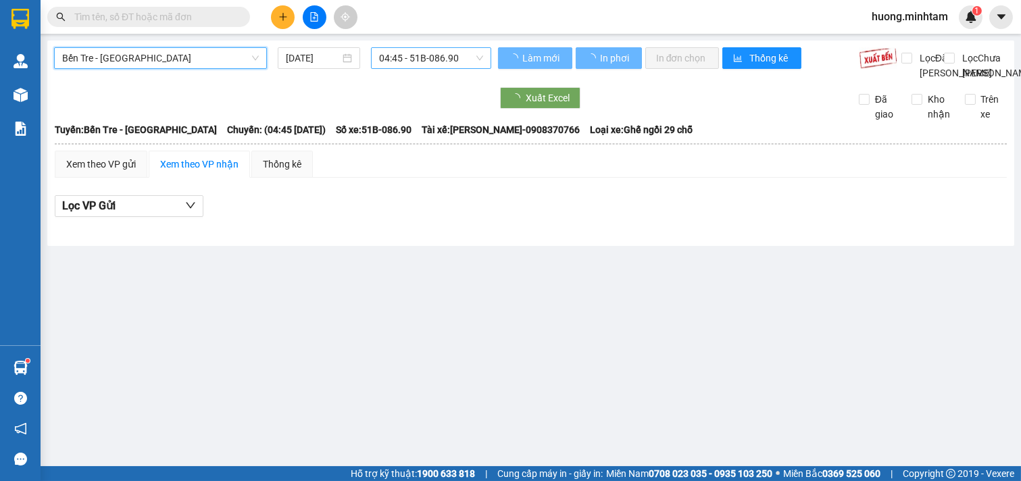
click at [434, 57] on span "04:45 - 51B-086.90" at bounding box center [430, 58] width 103 height 20
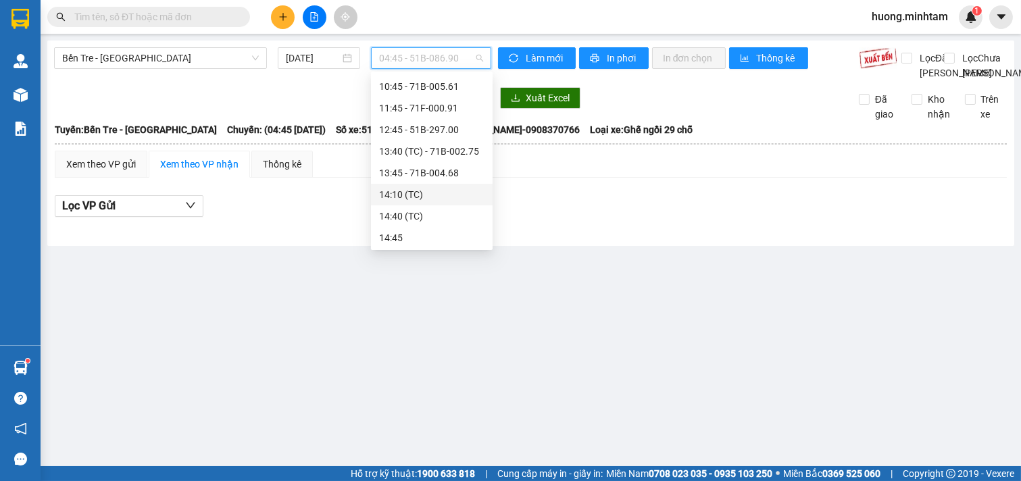
scroll to position [75, 0]
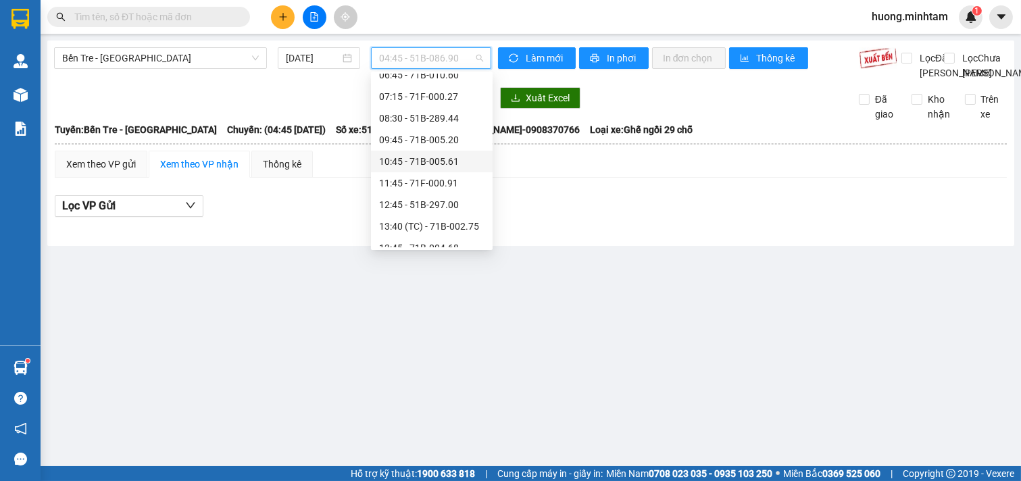
click at [441, 161] on div "10:45 - 71B-005.61" at bounding box center [431, 161] width 105 height 15
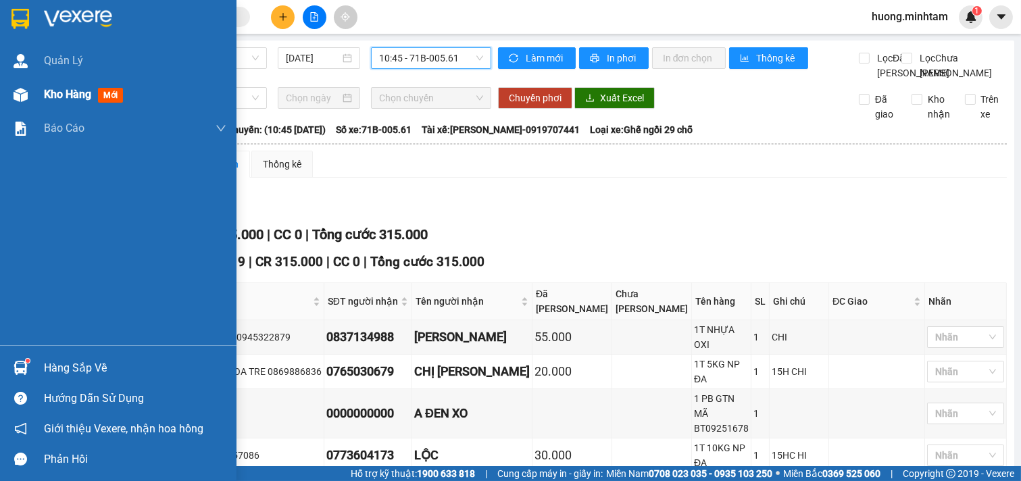
click at [63, 91] on span "Kho hàng" at bounding box center [67, 94] width 47 height 13
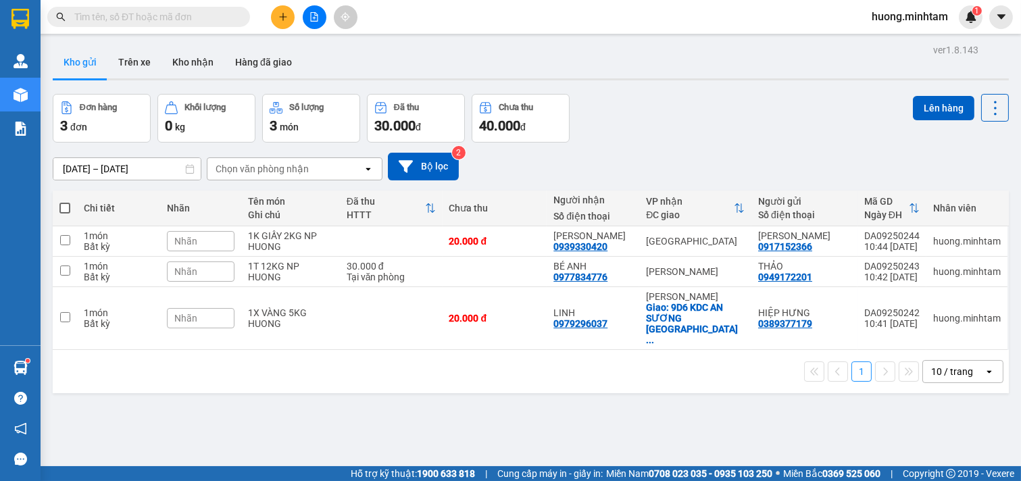
click at [63, 210] on span at bounding box center [64, 208] width 11 height 11
click at [65, 201] on input "checkbox" at bounding box center [65, 201] width 0 height 0
checkbox input "true"
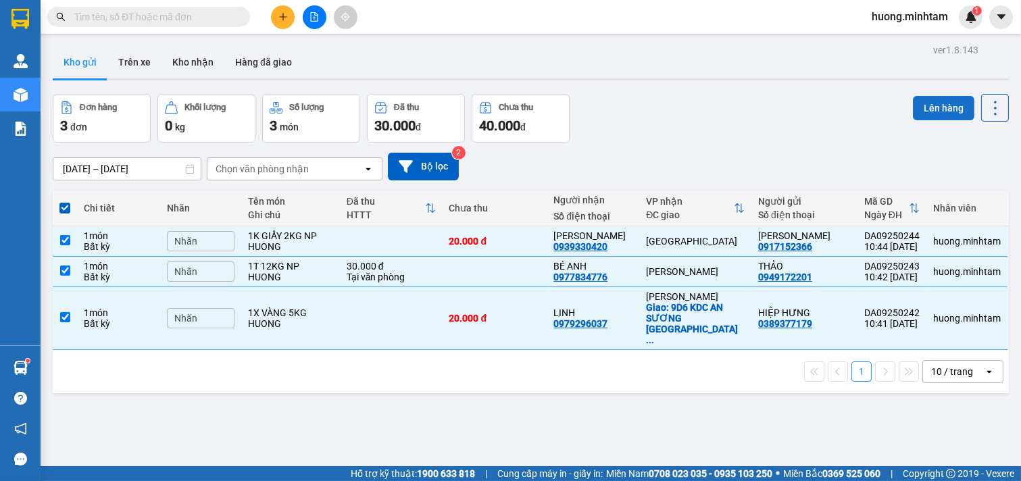
click at [939, 105] on button "Lên hàng" at bounding box center [943, 108] width 61 height 24
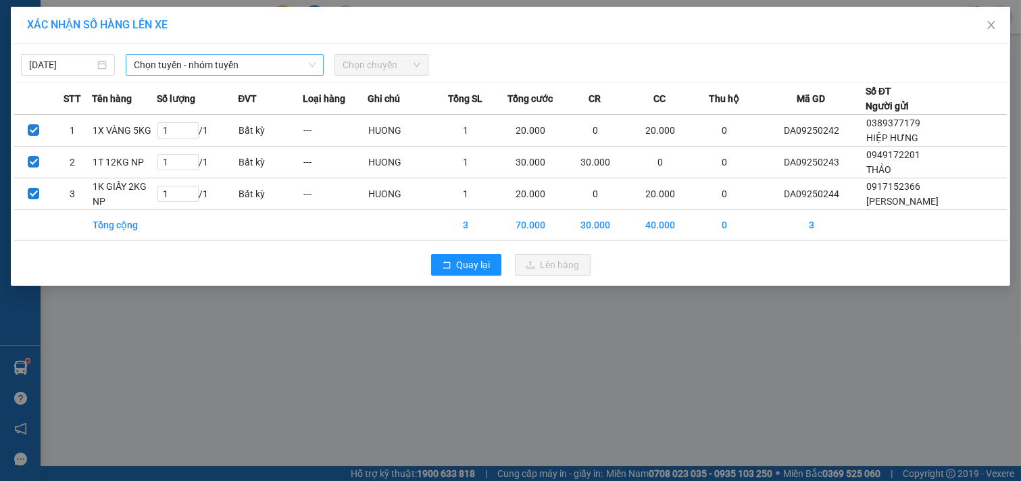
click at [321, 68] on div "Chọn tuyến - nhóm tuyến" at bounding box center [225, 65] width 198 height 22
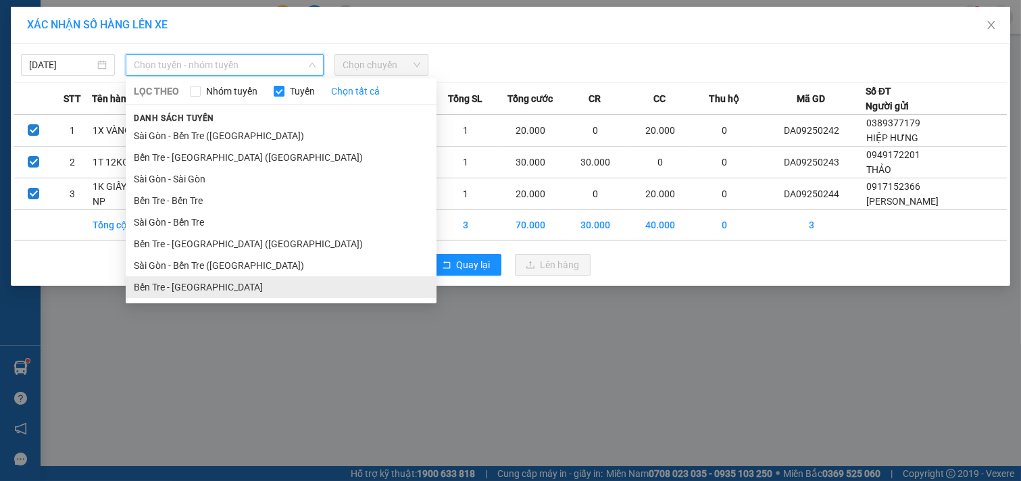
click at [197, 291] on li "Bến Tre - [GEOGRAPHIC_DATA]" at bounding box center [281, 287] width 311 height 22
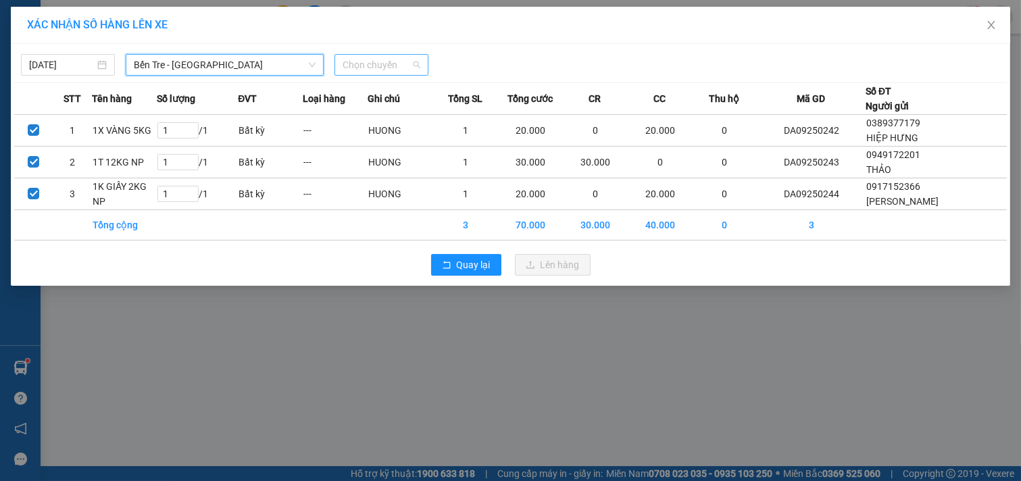
click at [403, 61] on span "Chọn chuyến" at bounding box center [382, 65] width 78 height 20
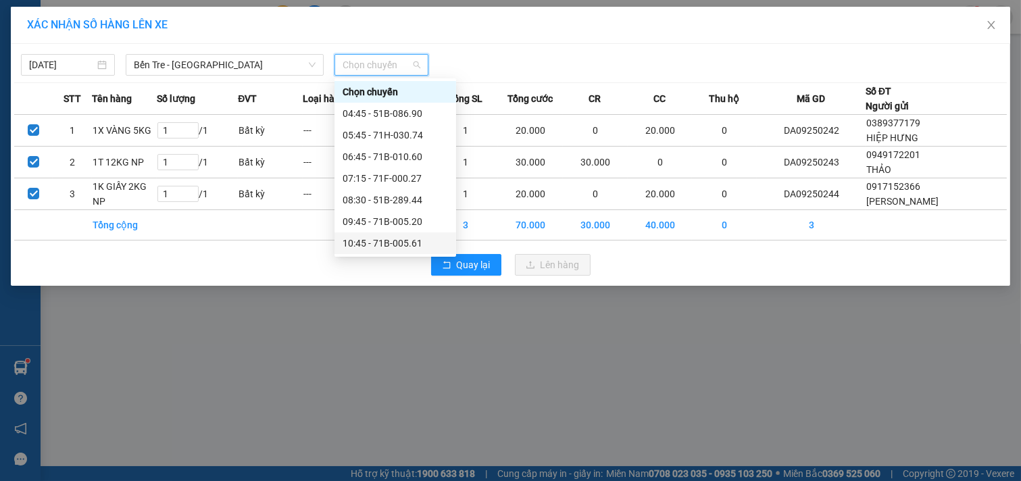
click at [392, 243] on div "10:45 - 71B-005.61" at bounding box center [395, 243] width 105 height 15
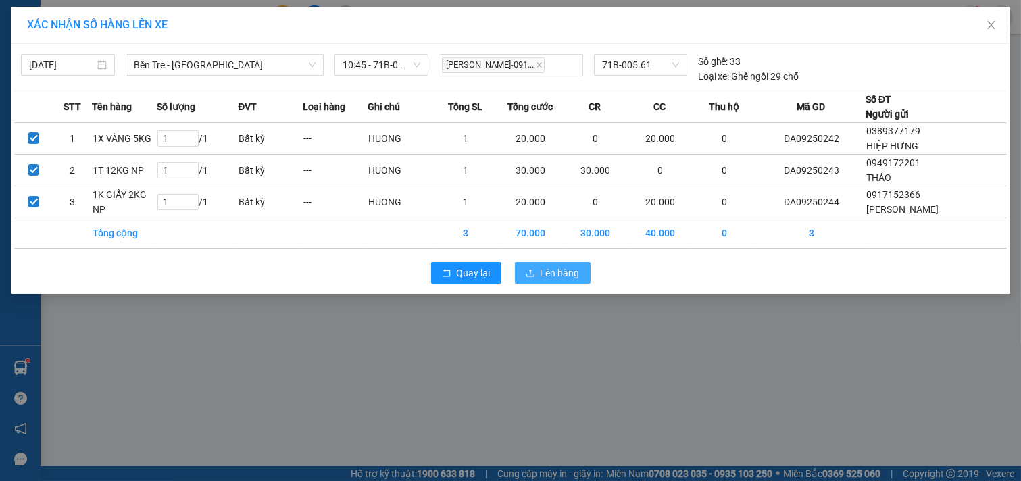
click at [575, 276] on span "Lên hàng" at bounding box center [560, 273] width 39 height 15
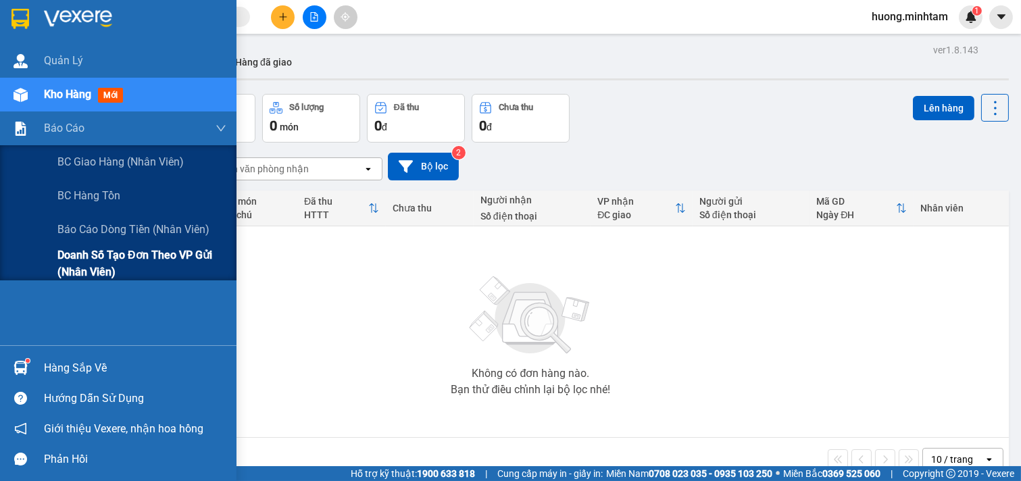
click at [116, 255] on span "Doanh số tạo đơn theo VP gửi (nhân viên)" at bounding box center [141, 264] width 169 height 34
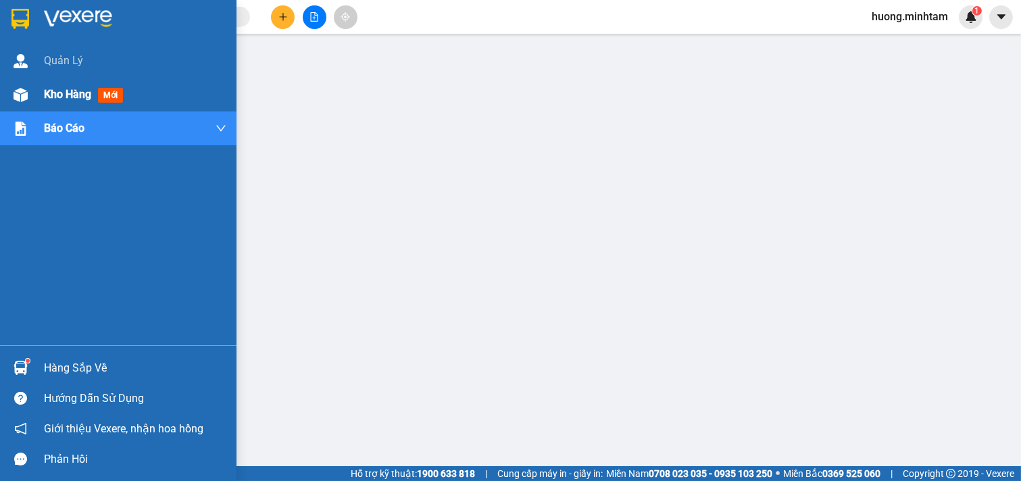
click at [59, 88] on span "Kho hàng" at bounding box center [67, 94] width 47 height 13
